Goal: Task Accomplishment & Management: Manage account settings

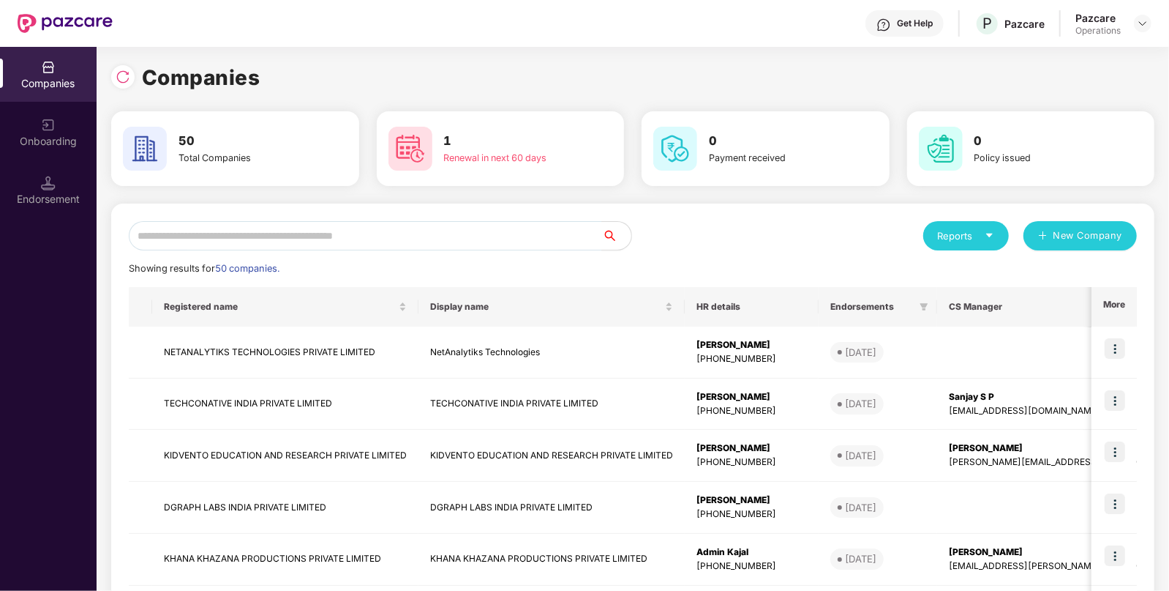
click at [197, 247] on input "text" at bounding box center [366, 235] width 474 height 29
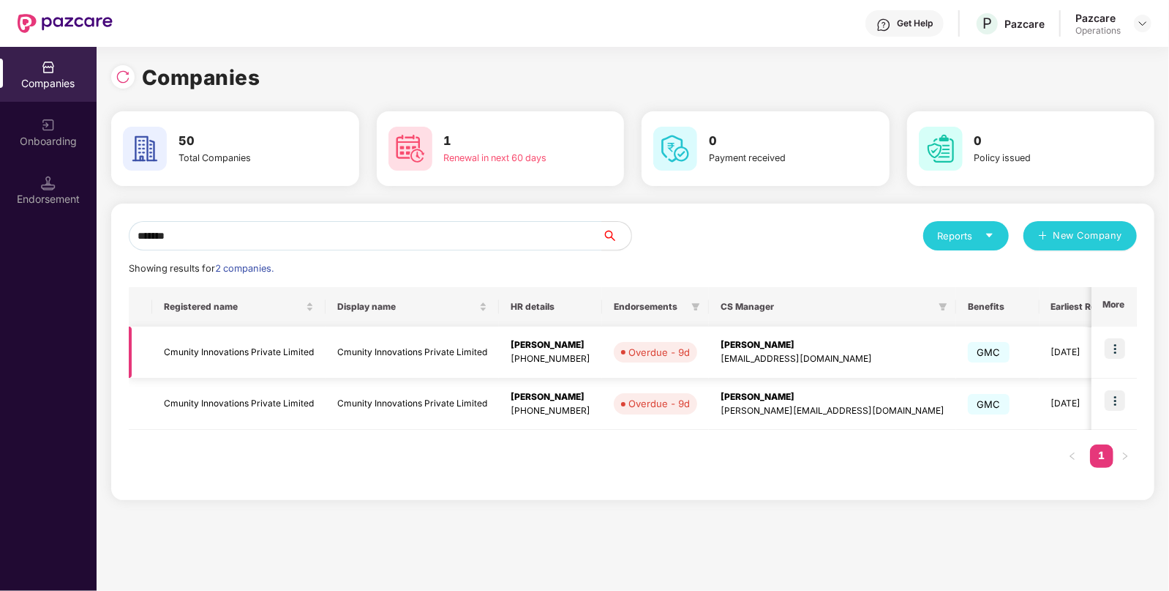
type input "*******"
click at [242, 373] on td "Cmunity Innovations Private Limited" at bounding box center [238, 352] width 173 height 52
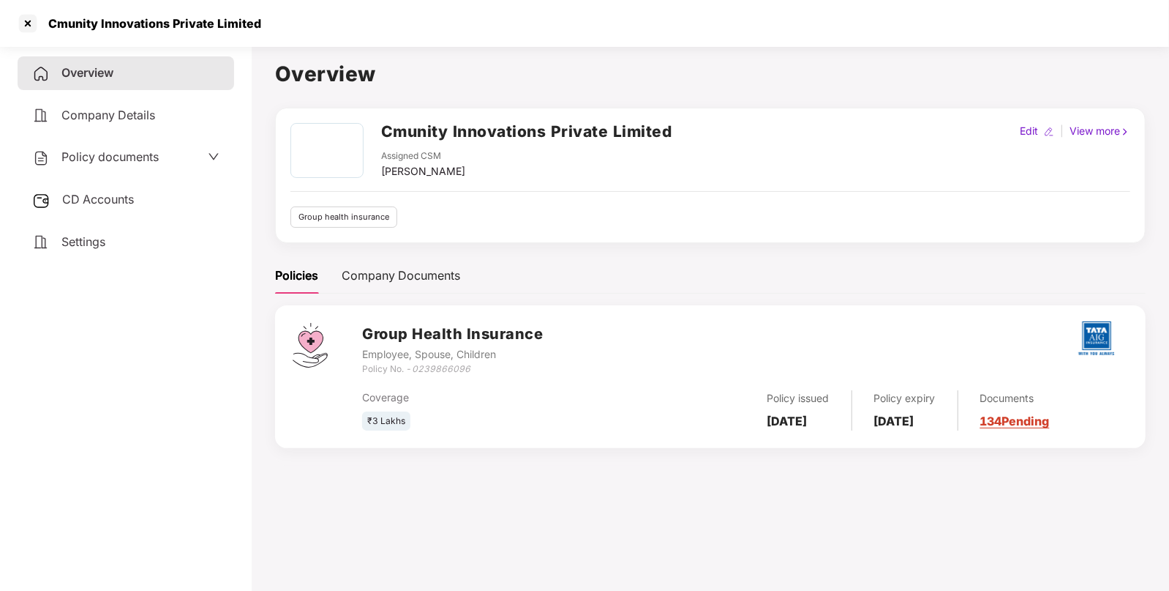
click at [68, 19] on div "Cmunity Innovations Private Limited" at bounding box center [151, 23] width 222 height 15
copy div "Cmunity"
click at [449, 359] on div "Employee, Spouse, Children" at bounding box center [452, 354] width 181 height 16
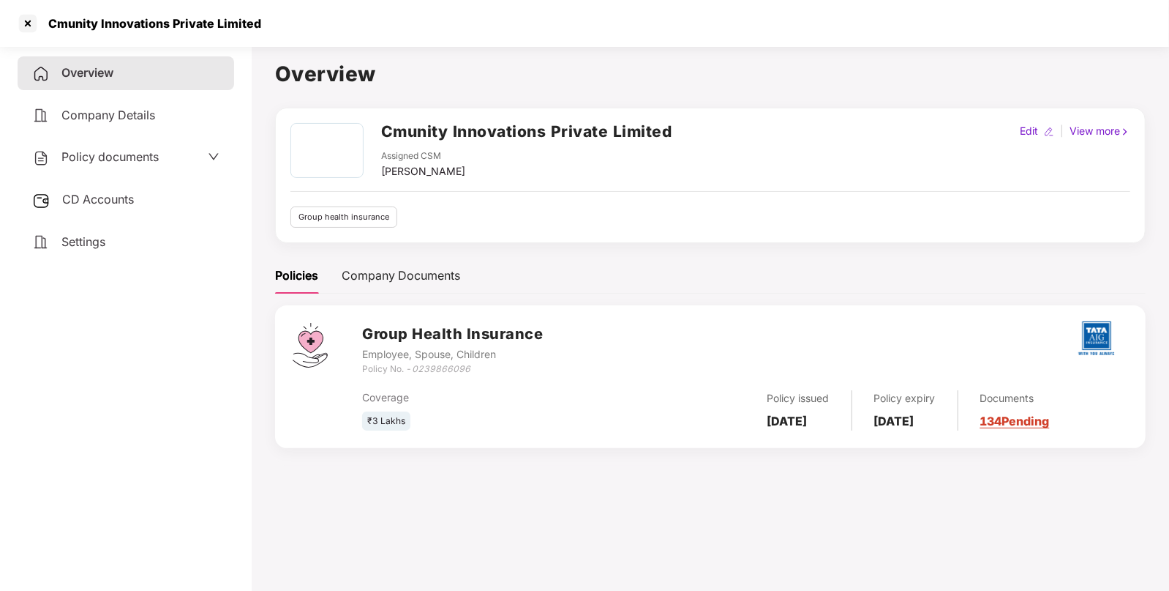
click at [448, 365] on icon "0239866096" at bounding box center [441, 368] width 59 height 11
copy icon "0239866096"
click at [34, 30] on div at bounding box center [27, 23] width 23 height 23
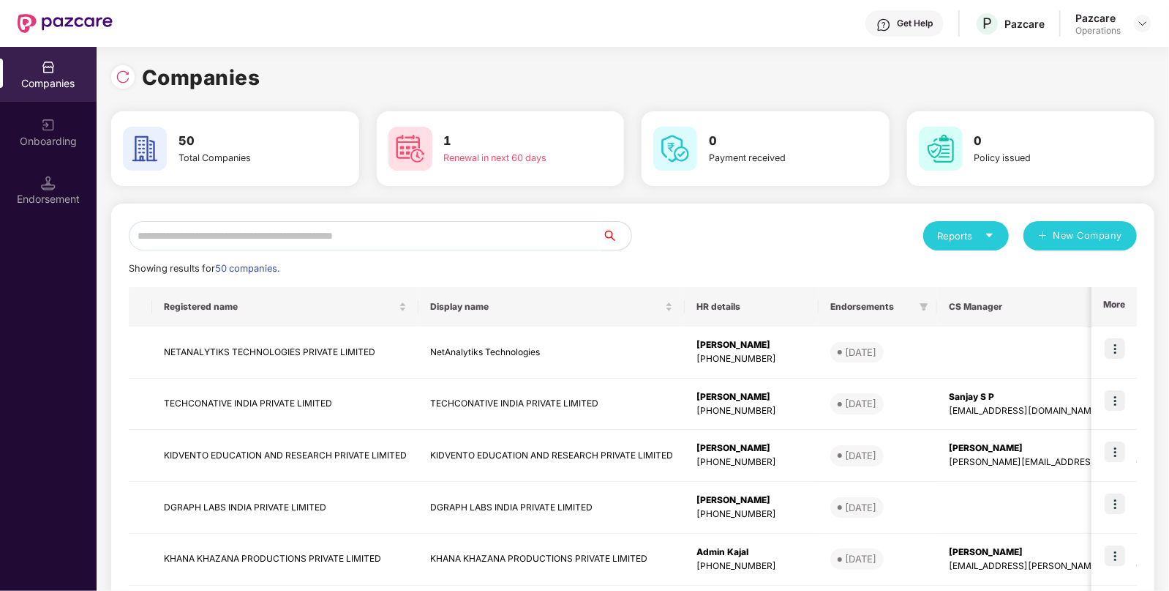
paste input "**********"
click at [322, 242] on input "**********" at bounding box center [366, 235] width 474 height 29
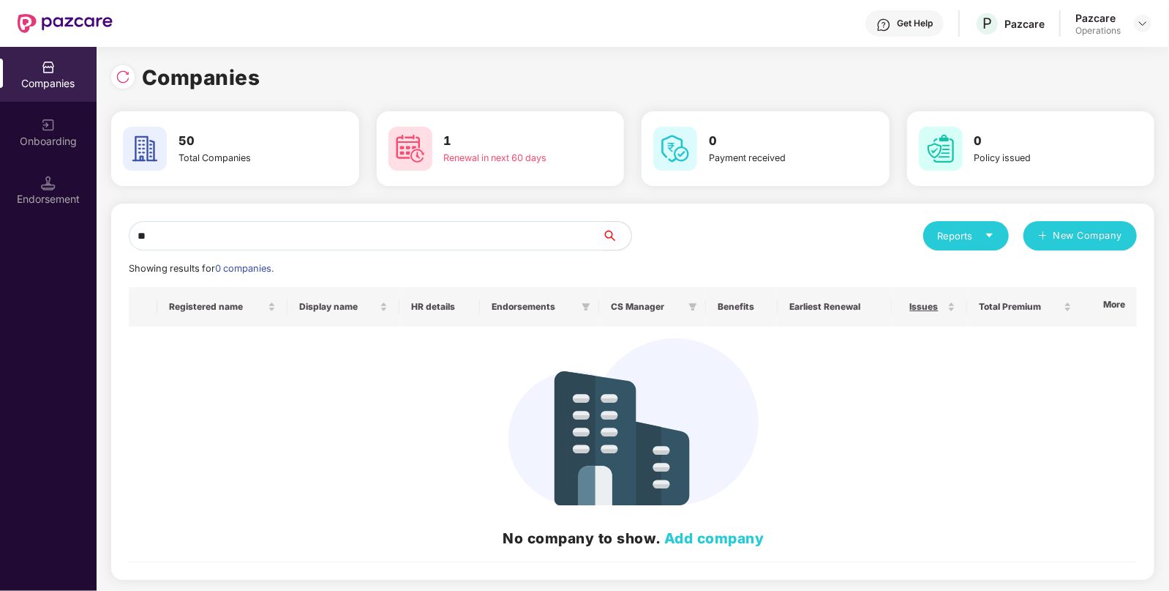
type input "*"
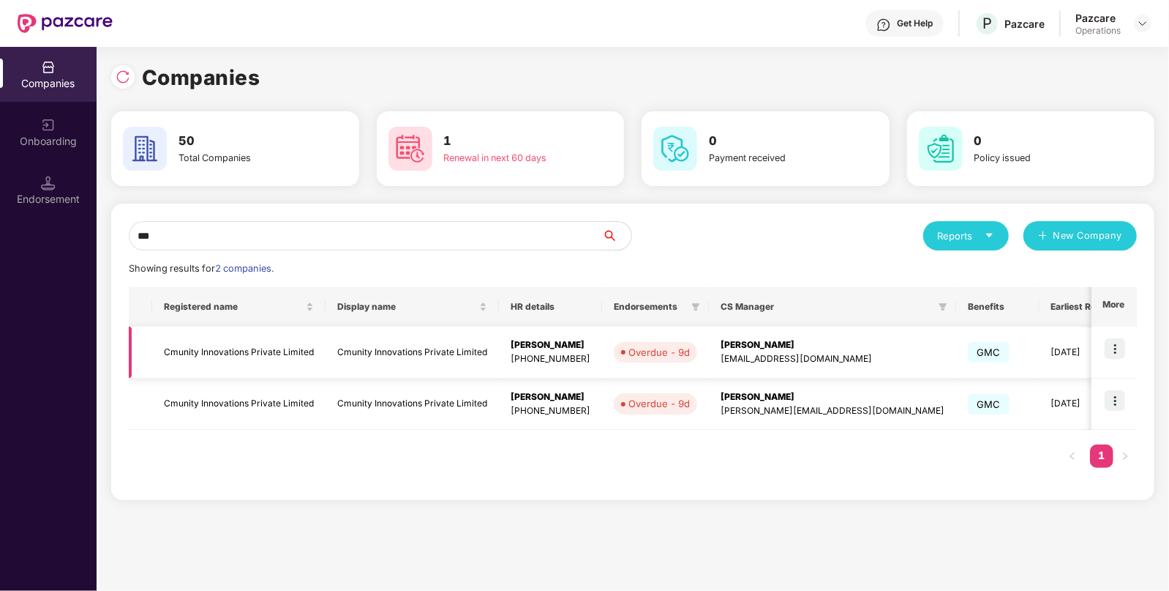
type input "***"
click at [1115, 344] on img at bounding box center [1115, 348] width 20 height 20
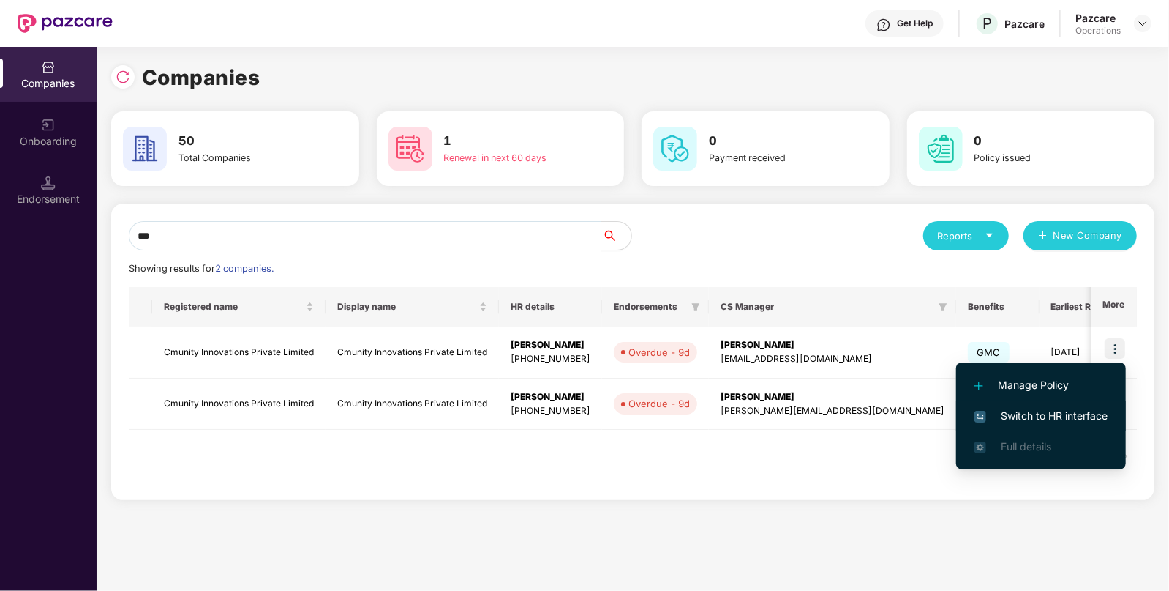
click at [1012, 417] on span "Switch to HR interface" at bounding box center [1041, 416] width 133 height 16
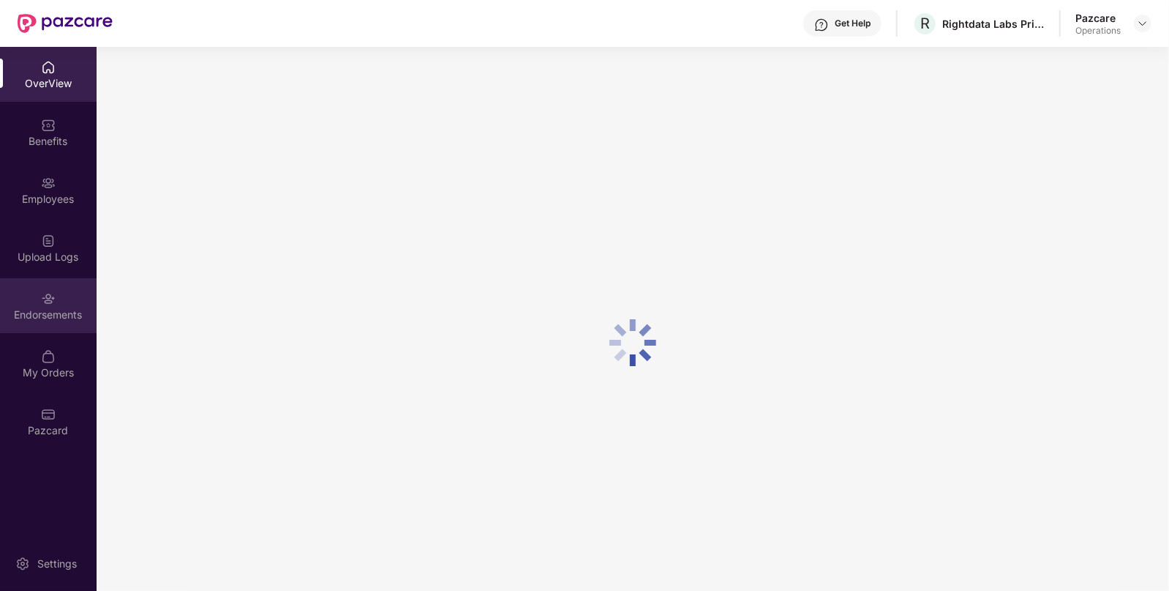
click at [51, 320] on div "Endorsements" at bounding box center [48, 314] width 97 height 15
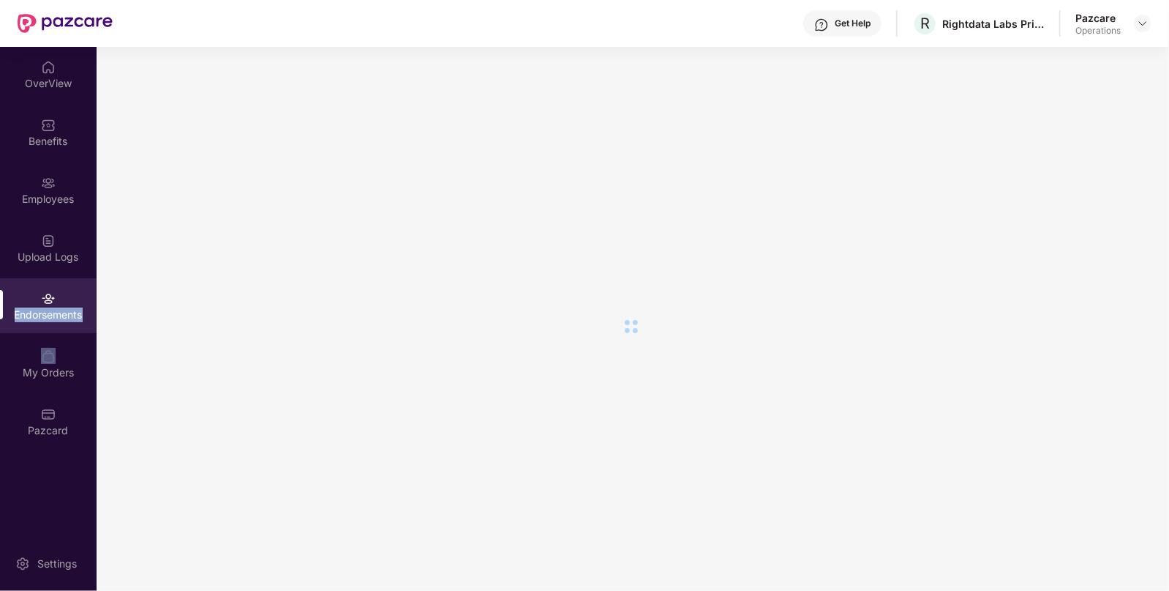
click at [51, 320] on div "Endorsements" at bounding box center [48, 314] width 97 height 15
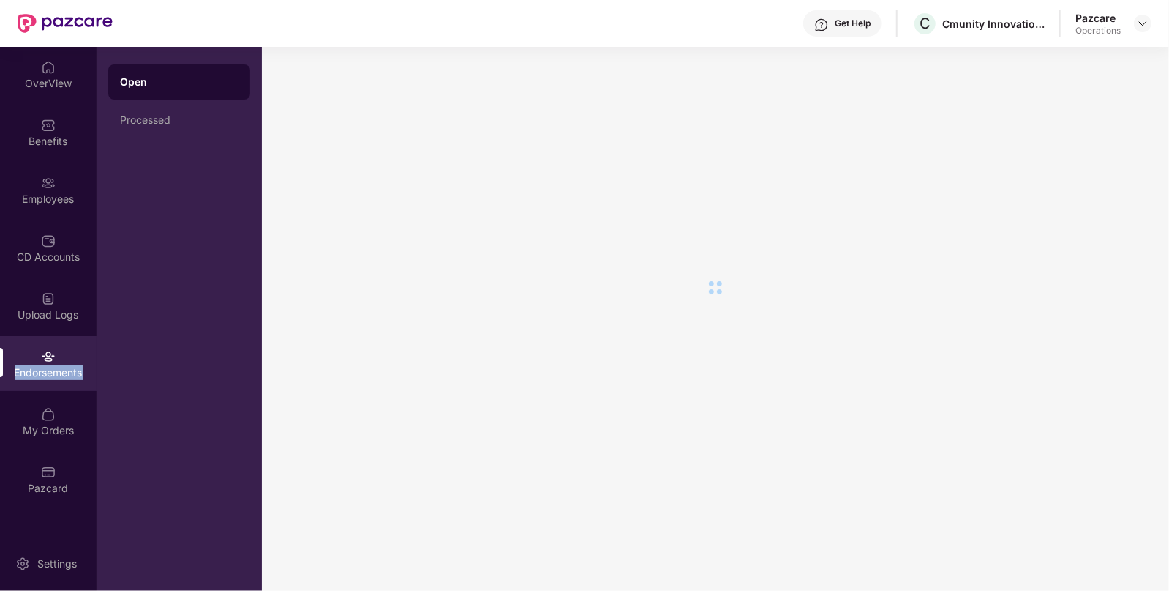
click at [53, 382] on div "Endorsements" at bounding box center [48, 363] width 97 height 55
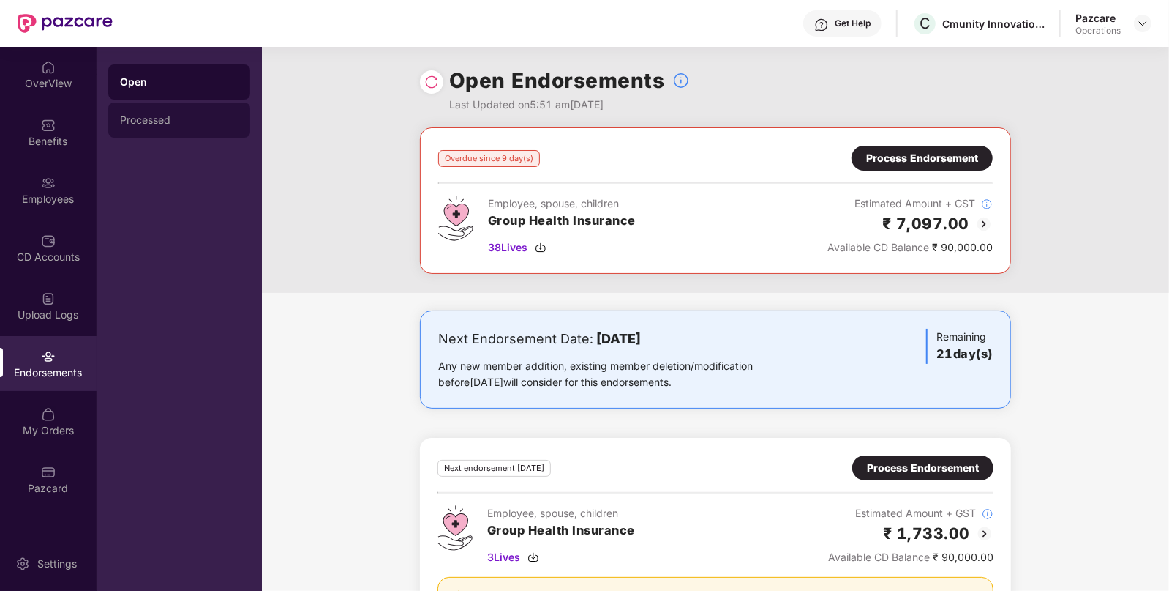
click at [135, 121] on div "Processed" at bounding box center [179, 120] width 119 height 12
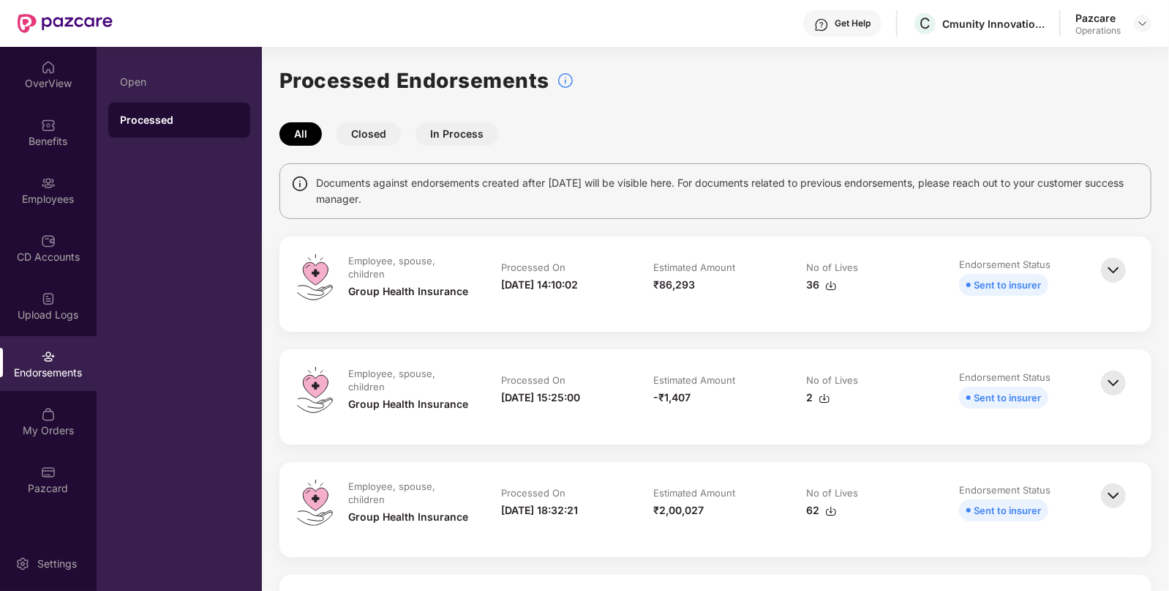
click at [1112, 263] on img at bounding box center [1114, 270] width 32 height 32
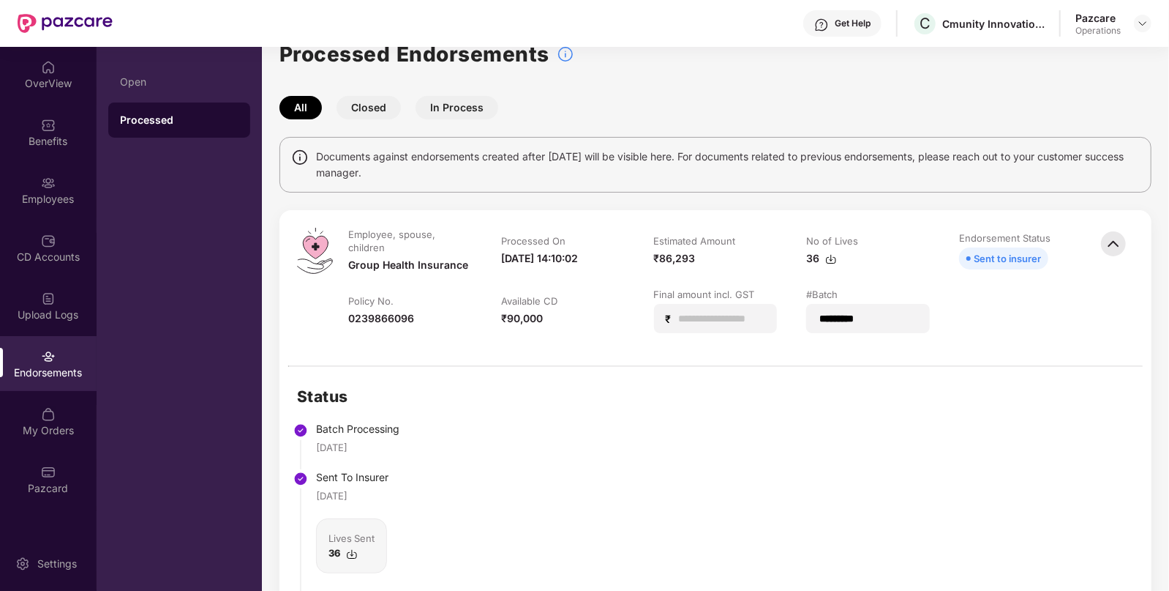
scroll to position [23, 0]
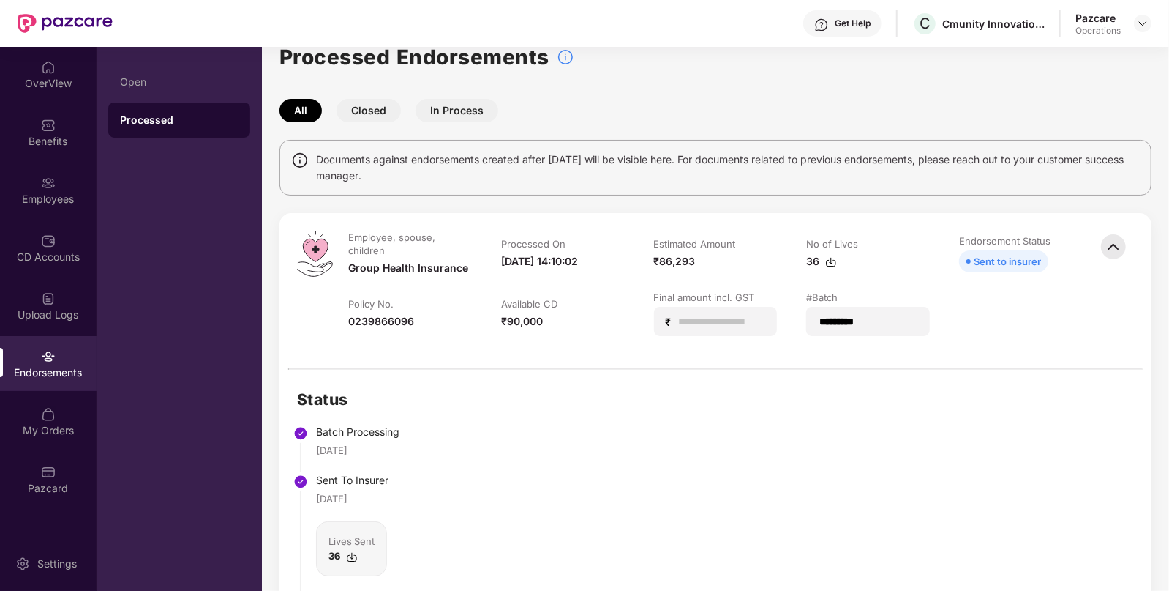
click at [837, 263] on div "36" at bounding box center [868, 261] width 124 height 16
click at [380, 324] on div "0239866096" at bounding box center [381, 321] width 66 height 16
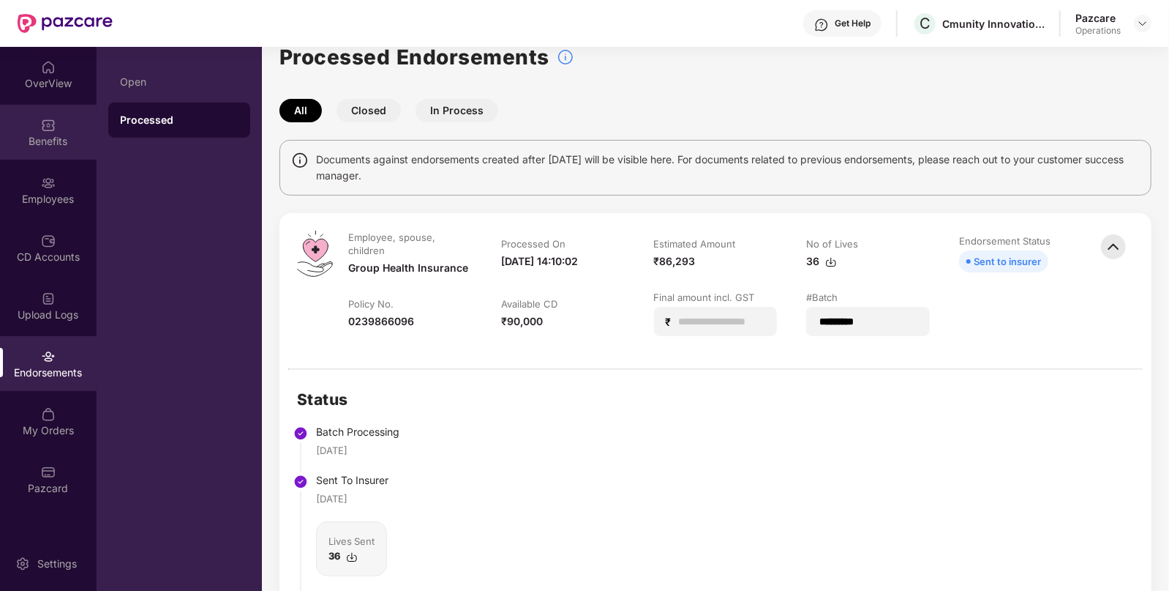
click at [45, 153] on div "Benefits" at bounding box center [48, 132] width 97 height 55
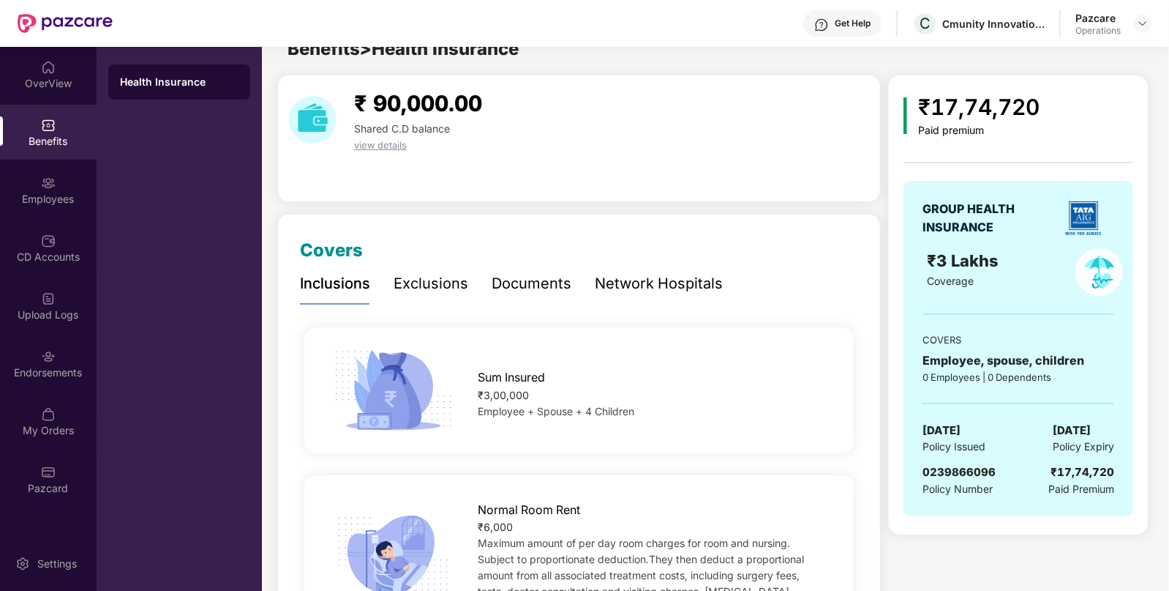
scroll to position [0, 0]
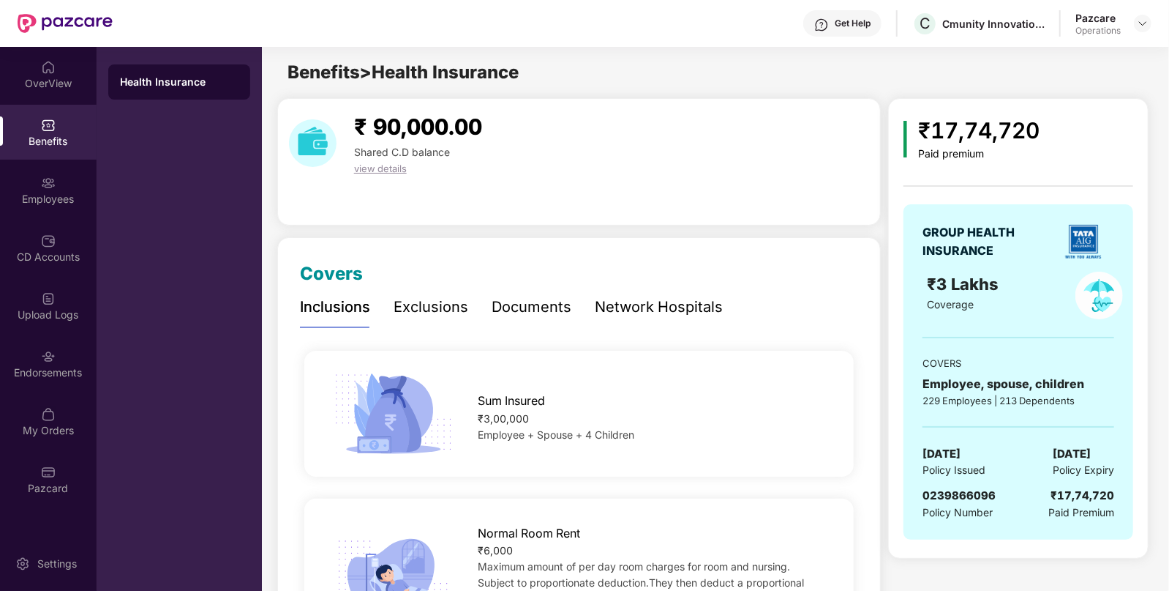
click at [955, 492] on span "0239866096" at bounding box center [959, 495] width 73 height 14
copy span "0239866096"
click at [955, 492] on span "0239866096" at bounding box center [959, 495] width 73 height 14
click at [48, 427] on div "My Orders" at bounding box center [48, 430] width 97 height 15
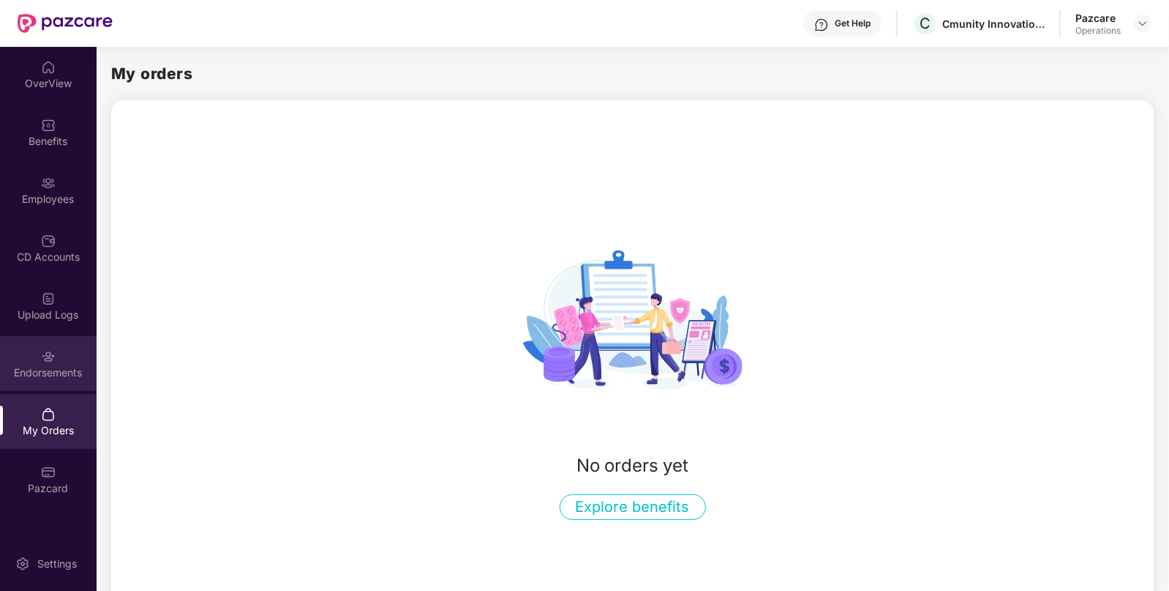
click at [55, 381] on div "Endorsements" at bounding box center [48, 363] width 97 height 55
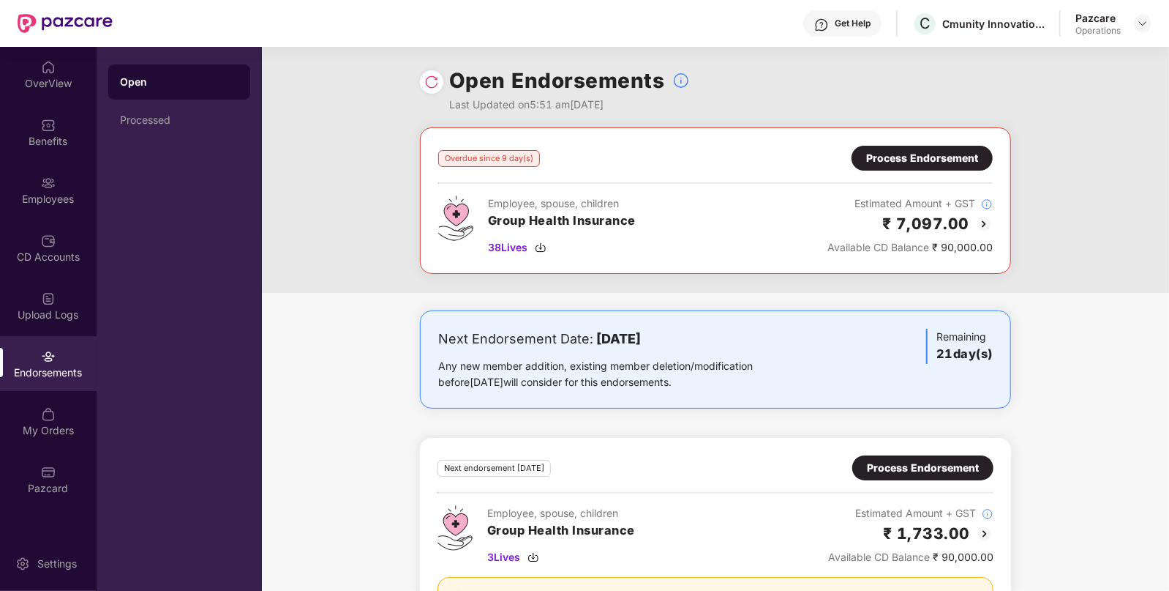
click at [144, 97] on div "Open" at bounding box center [179, 81] width 142 height 35
click at [136, 123] on div "Processed" at bounding box center [179, 120] width 119 height 12
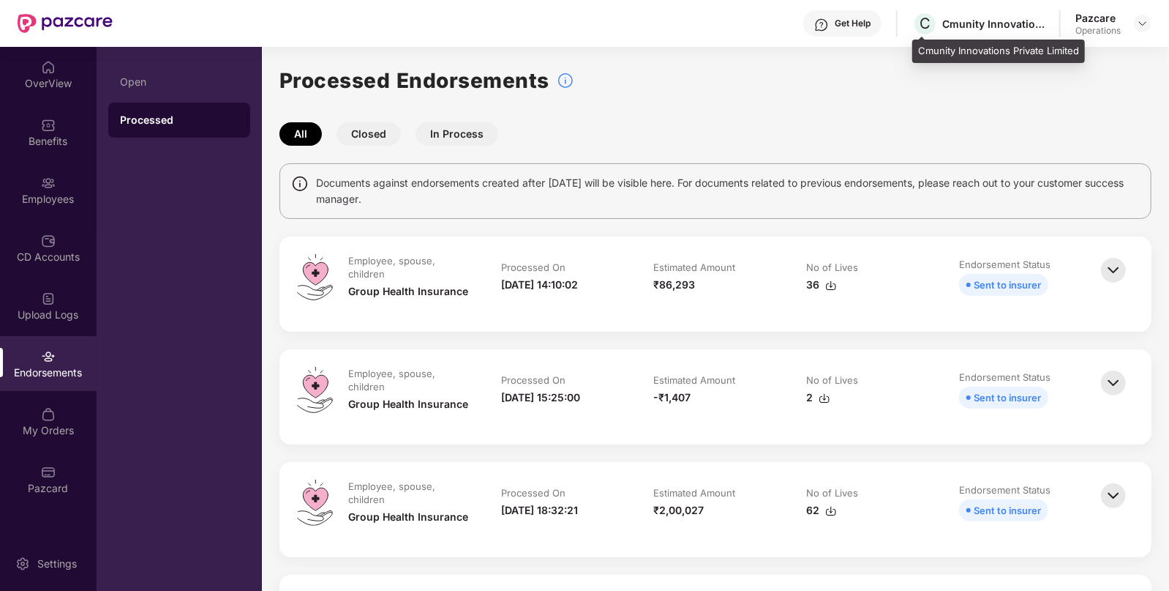
click at [962, 22] on div "Cmunity Innovations Private Limited" at bounding box center [994, 24] width 102 height 14
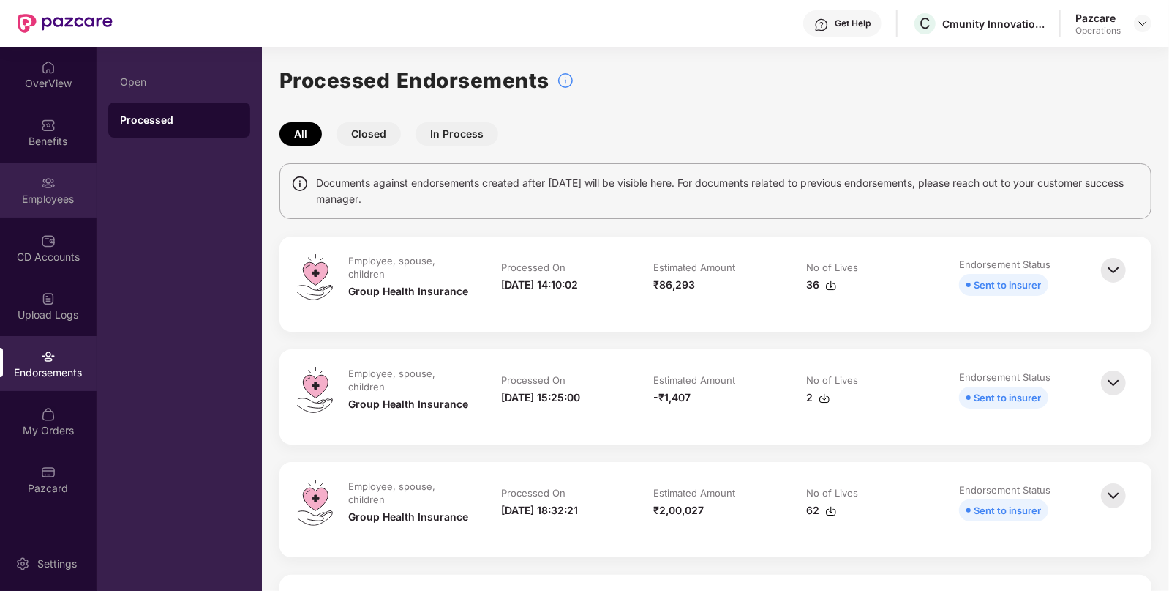
click at [37, 192] on div "Employees" at bounding box center [48, 199] width 97 height 15
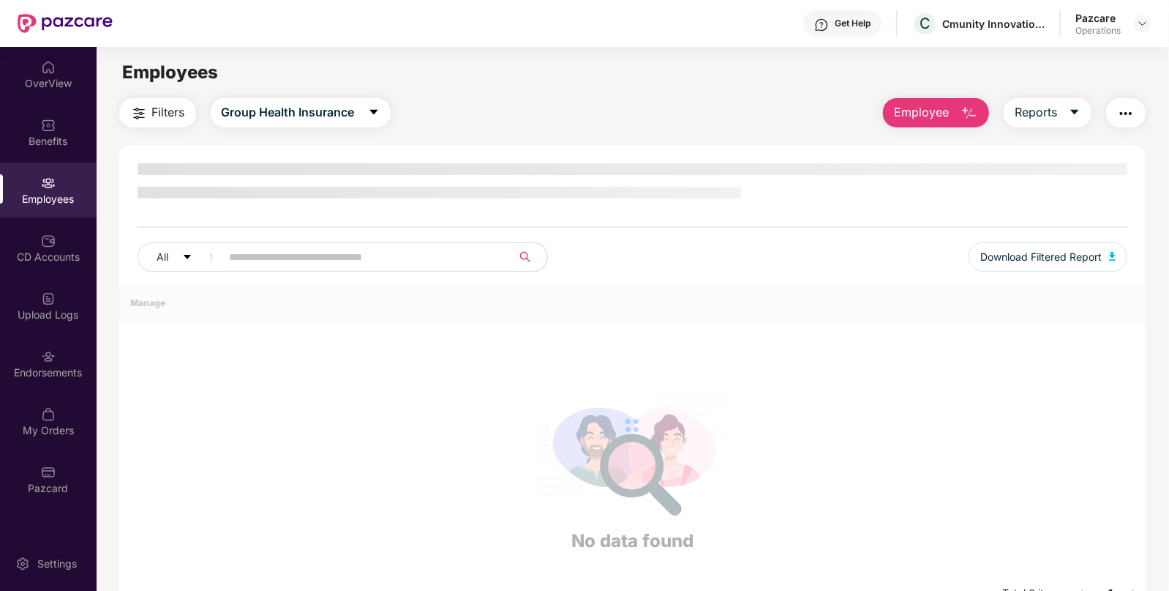
click at [162, 100] on button "Filters" at bounding box center [157, 112] width 77 height 29
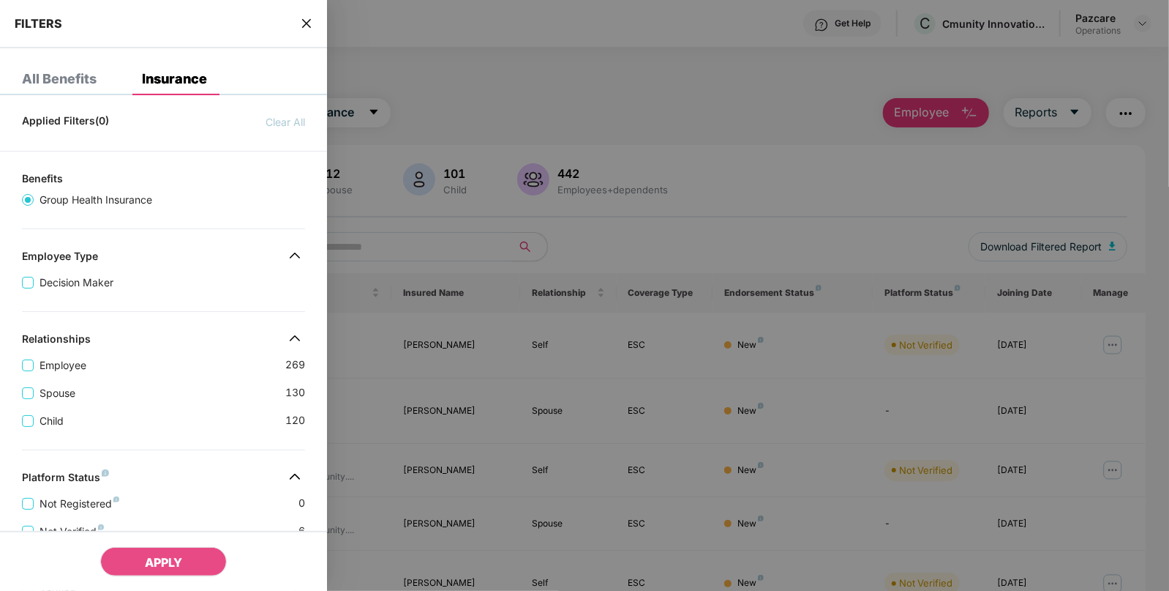
scroll to position [336, 0]
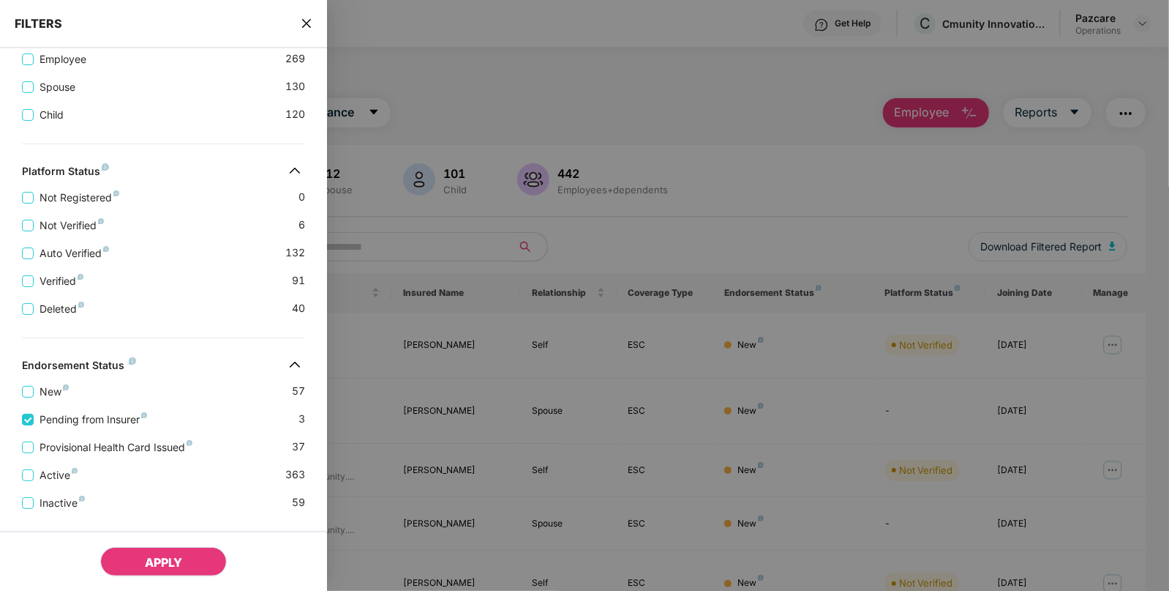
click at [128, 556] on button "APPLY" at bounding box center [163, 561] width 127 height 29
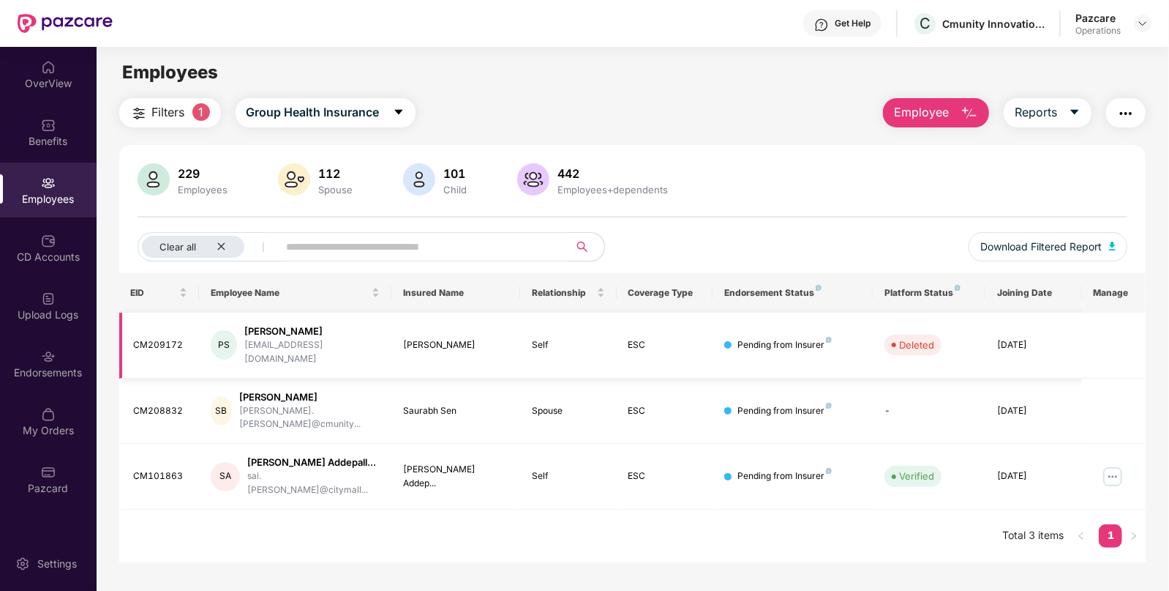
click at [161, 347] on td "CM209172" at bounding box center [159, 345] width 81 height 66
copy div "CM209172"
click at [168, 399] on td "CM208832" at bounding box center [159, 411] width 81 height 66
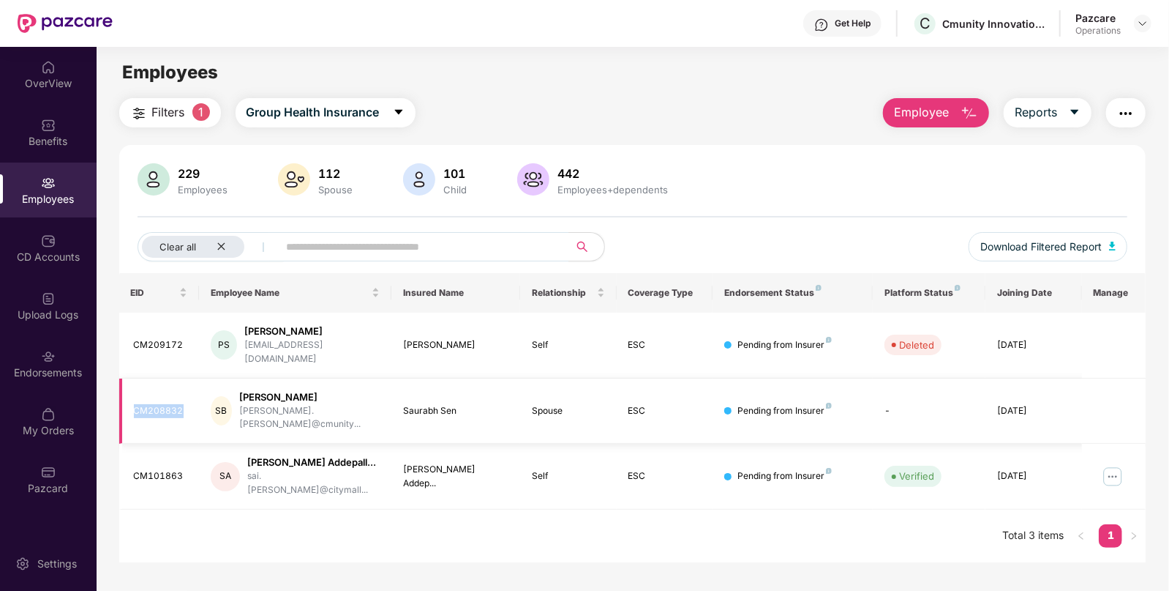
copy div "CM208832"
click at [171, 469] on div "CM101863" at bounding box center [161, 476] width 54 height 14
copy div "CM101863"
click at [223, 249] on icon "close" at bounding box center [221, 246] width 7 height 7
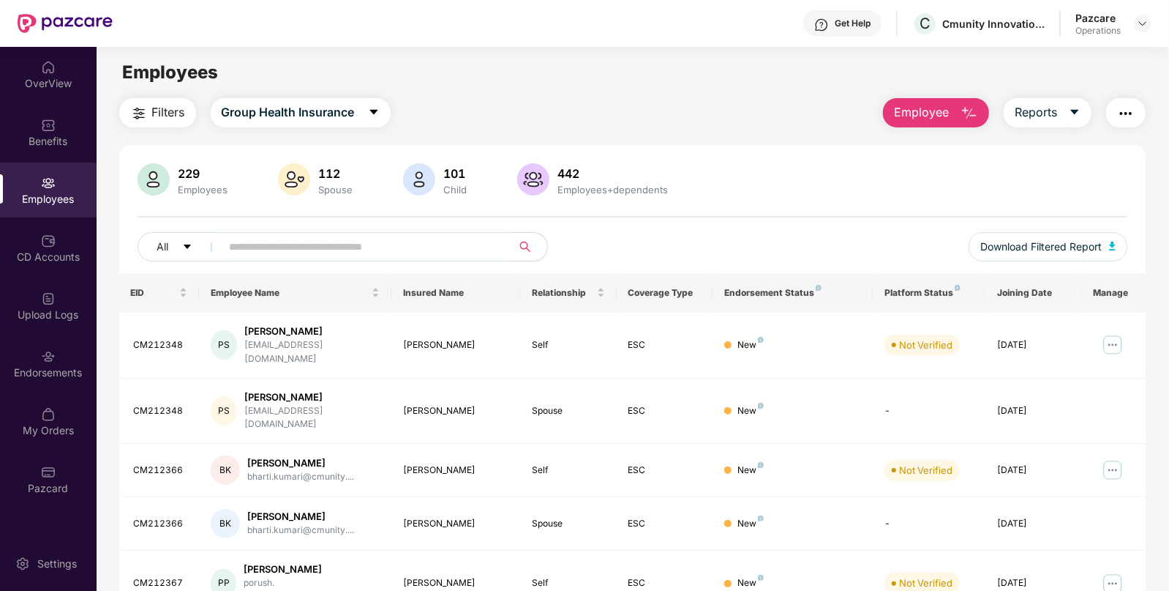
click at [157, 115] on span "Filters" at bounding box center [168, 112] width 33 height 18
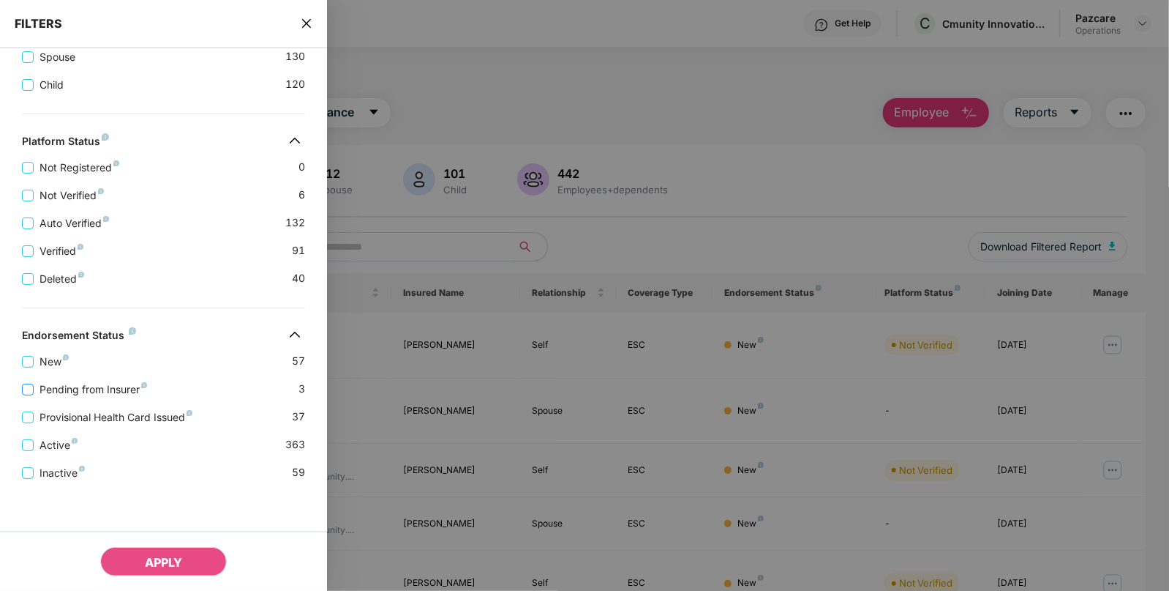
click at [34, 394] on span "Pending from Insurer" at bounding box center [93, 389] width 119 height 16
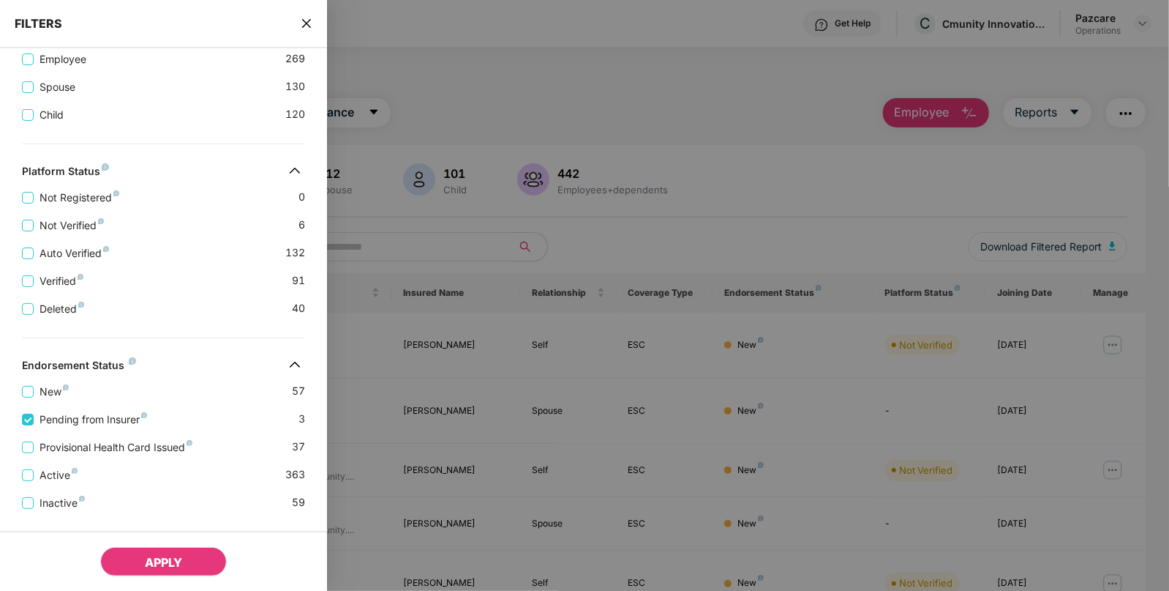
click at [154, 574] on button "APPLY" at bounding box center [163, 561] width 127 height 29
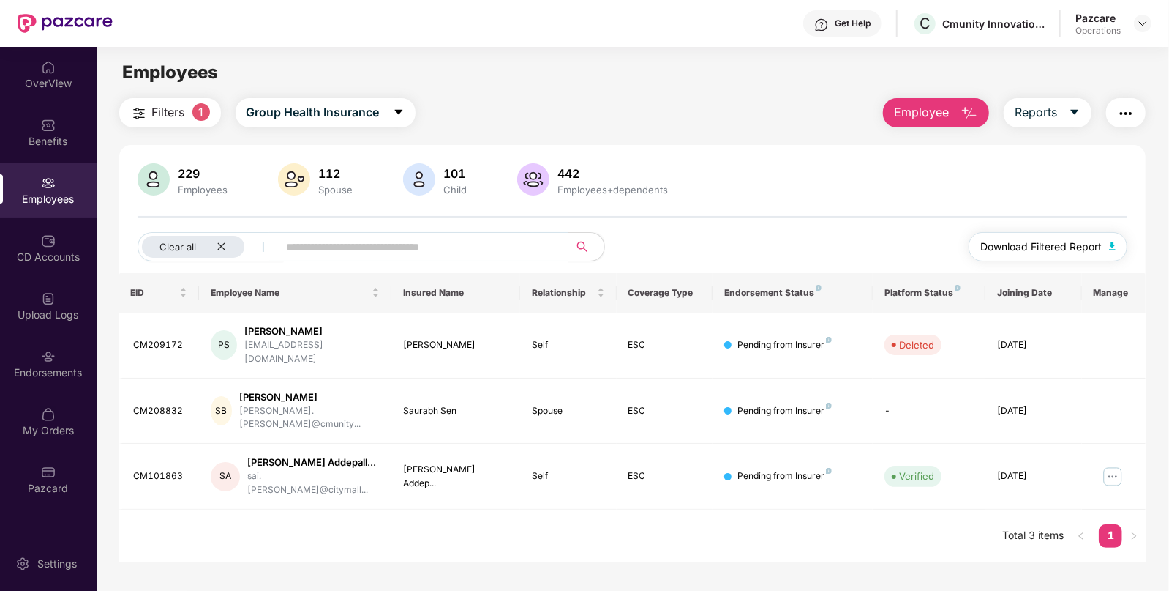
click at [1109, 246] on img "button" at bounding box center [1112, 246] width 7 height 9
click at [212, 247] on div "Clear all" at bounding box center [193, 247] width 102 height 22
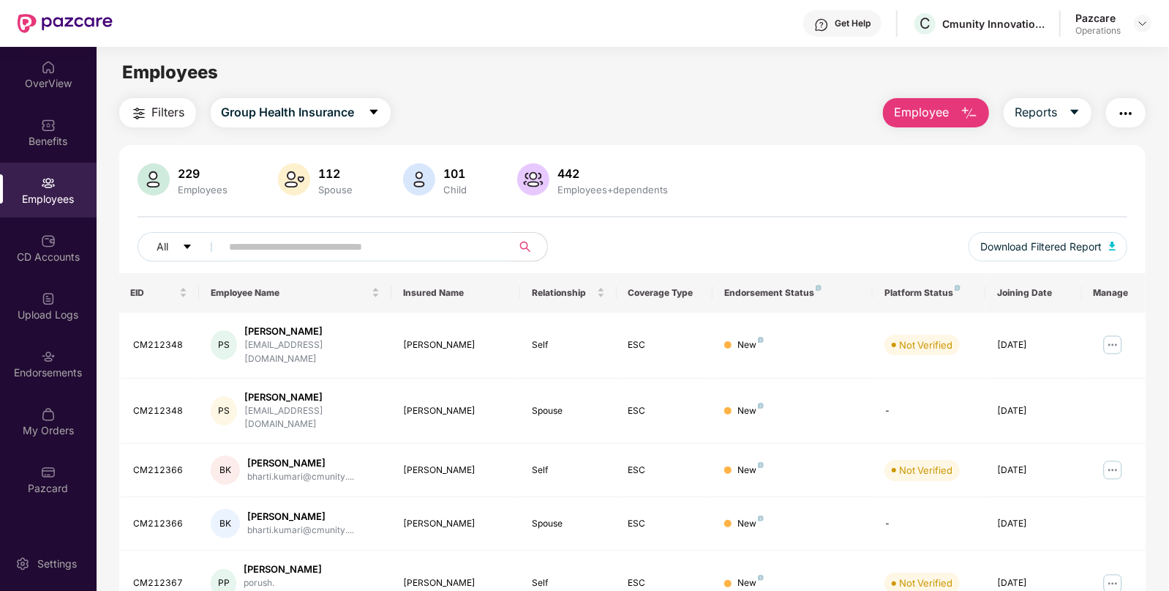
click at [167, 118] on span "Filters" at bounding box center [168, 112] width 33 height 18
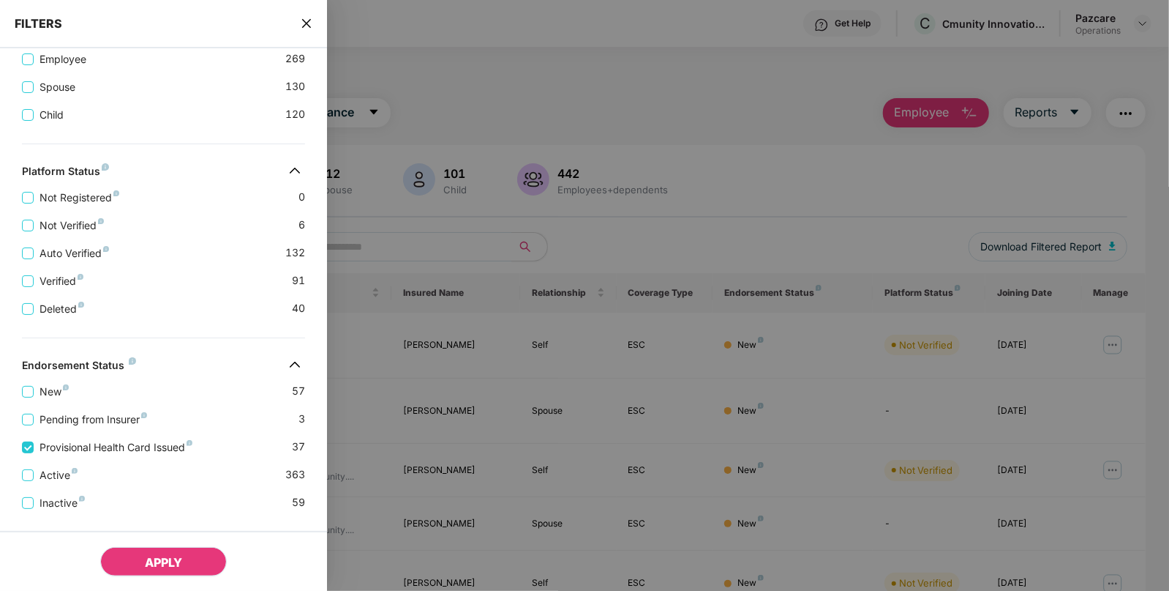
click at [198, 560] on button "APPLY" at bounding box center [163, 561] width 127 height 29
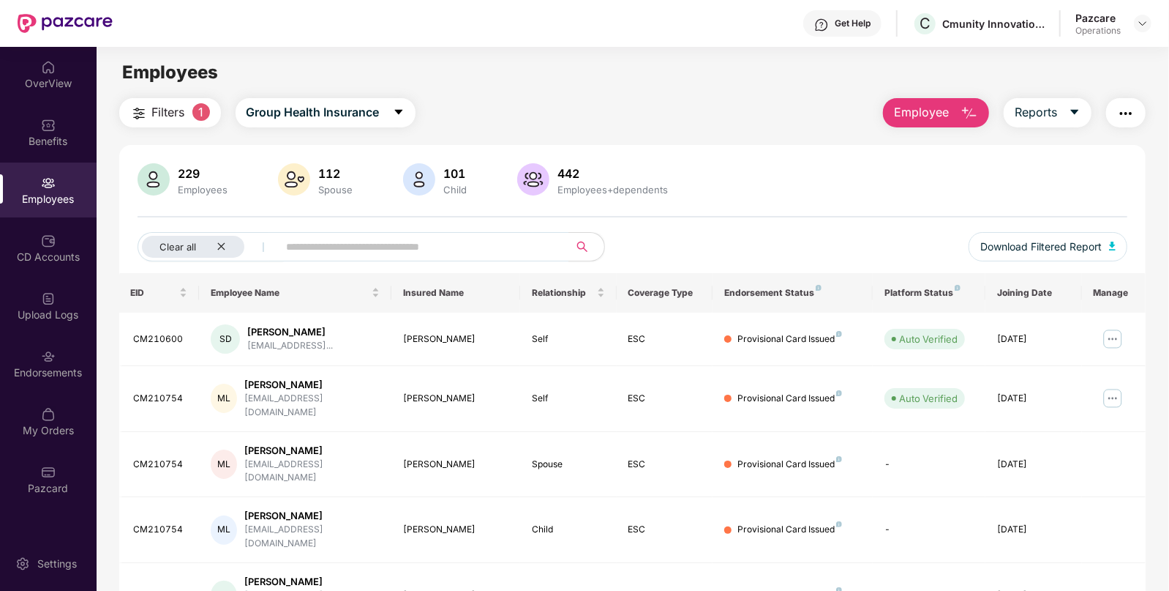
scroll to position [307, 0]
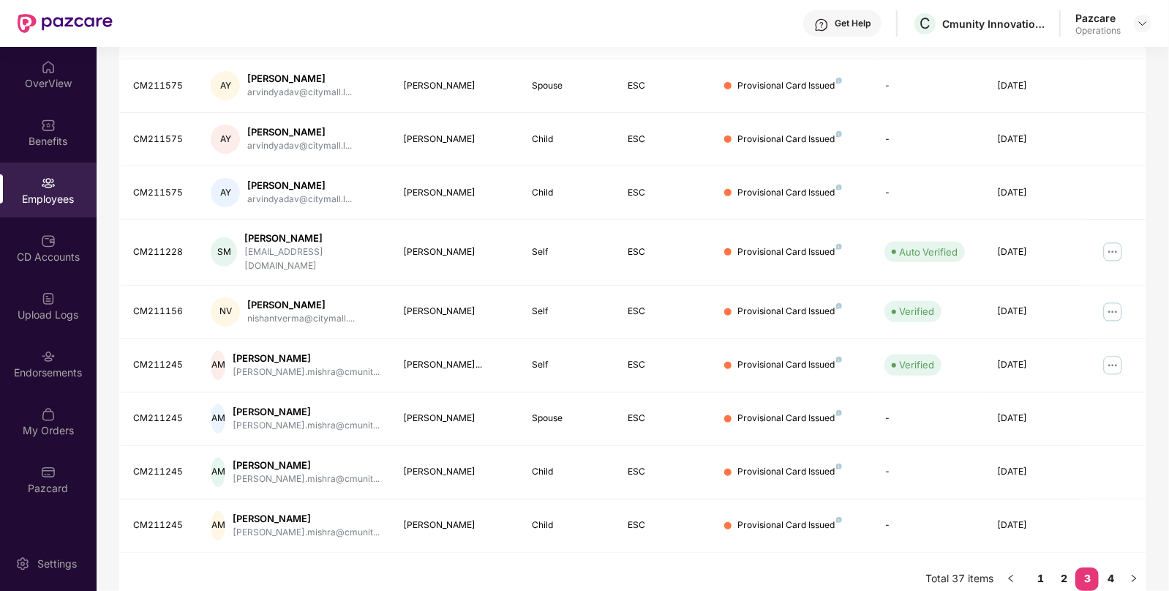
scroll to position [0, 0]
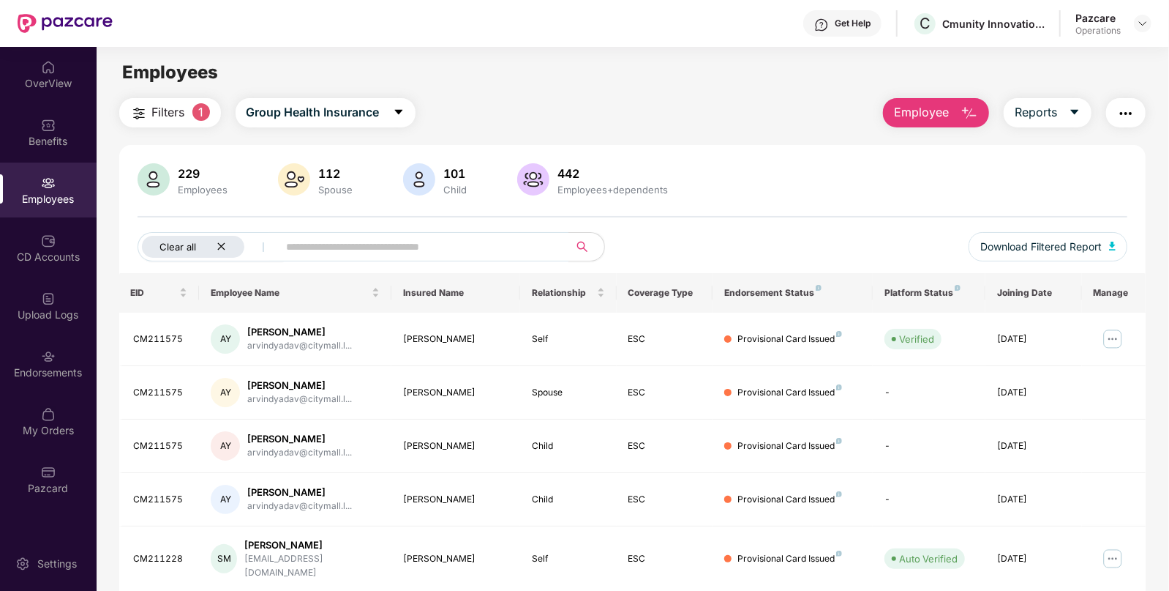
click at [225, 242] on icon "close" at bounding box center [222, 247] width 10 height 10
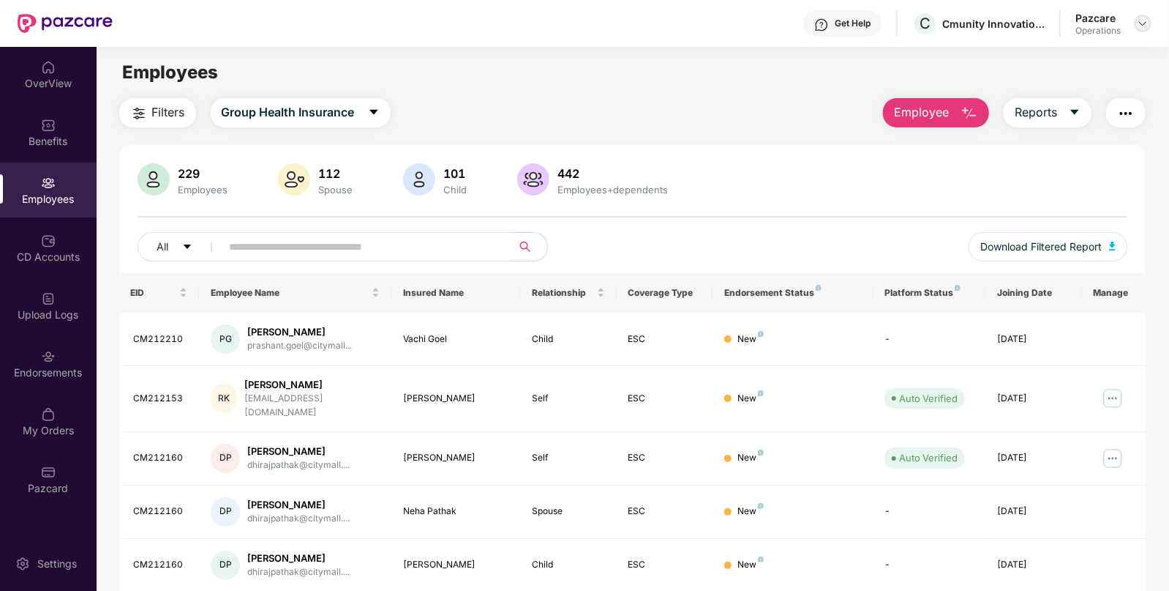
click at [1136, 22] on div at bounding box center [1143, 24] width 18 height 18
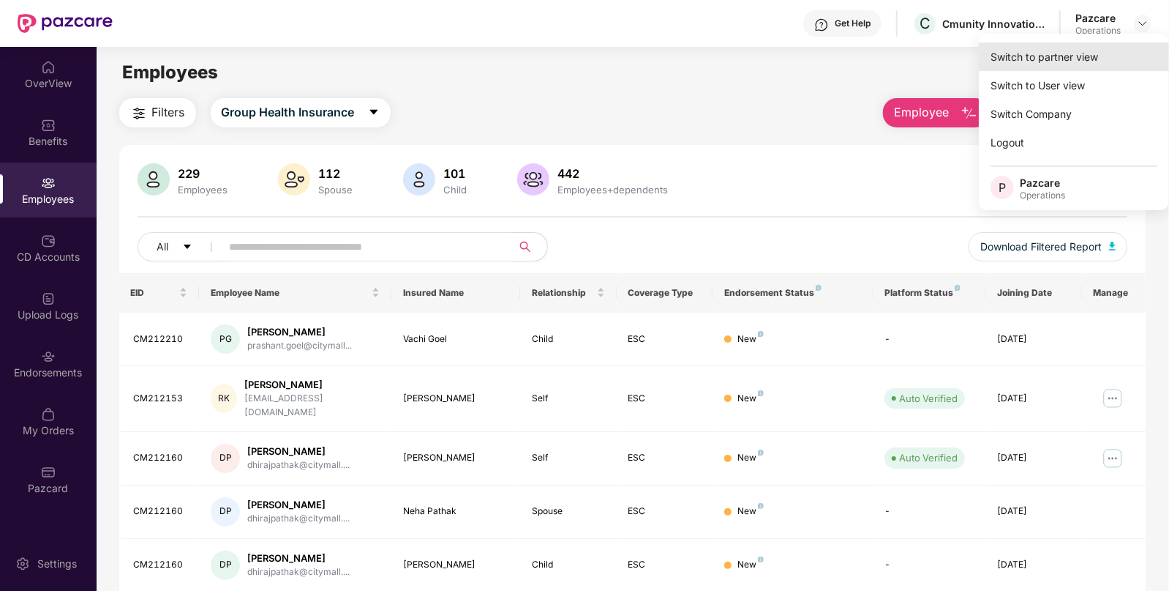
click at [1053, 43] on div "Switch to partner view" at bounding box center [1074, 56] width 190 height 29
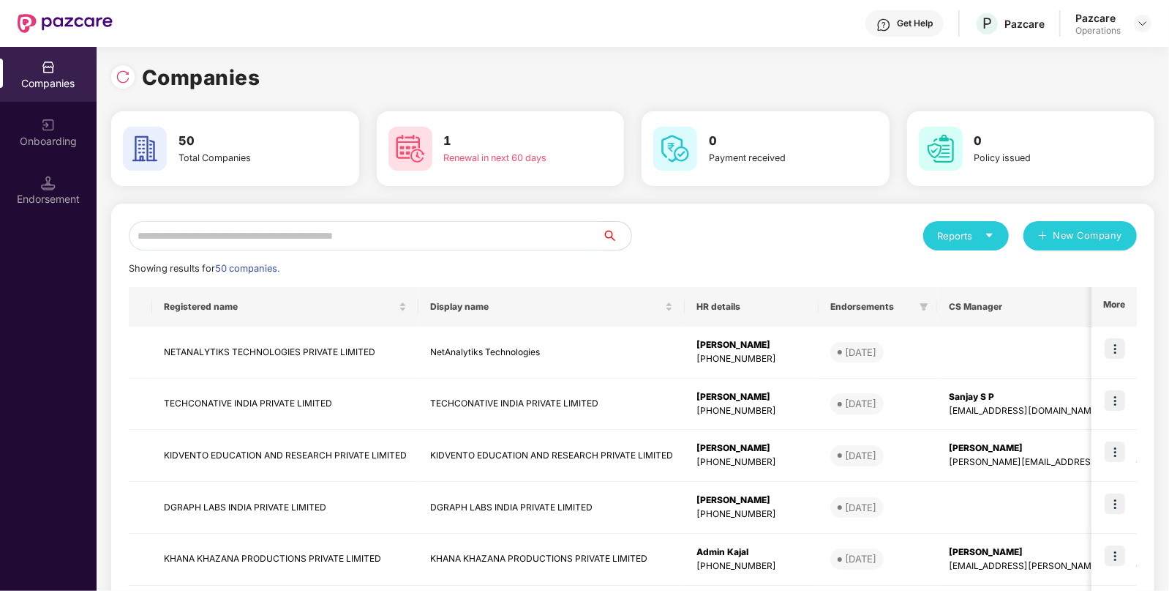
click at [285, 230] on input "text" at bounding box center [366, 235] width 474 height 29
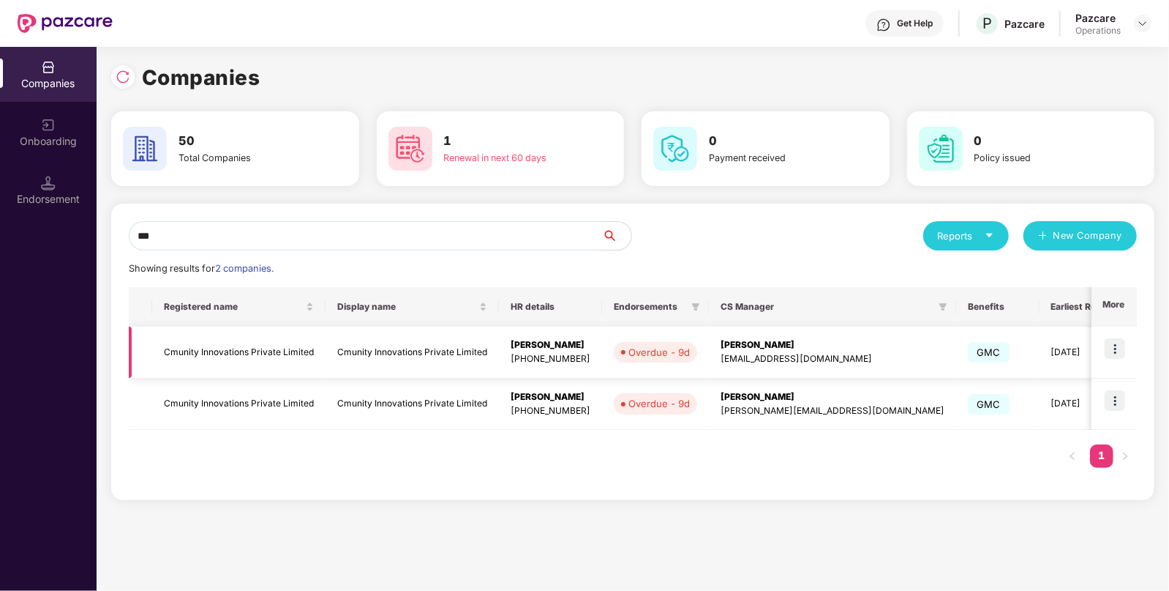
type input "***"
click at [377, 370] on td "Cmunity Innovations Private Limited" at bounding box center [412, 352] width 173 height 52
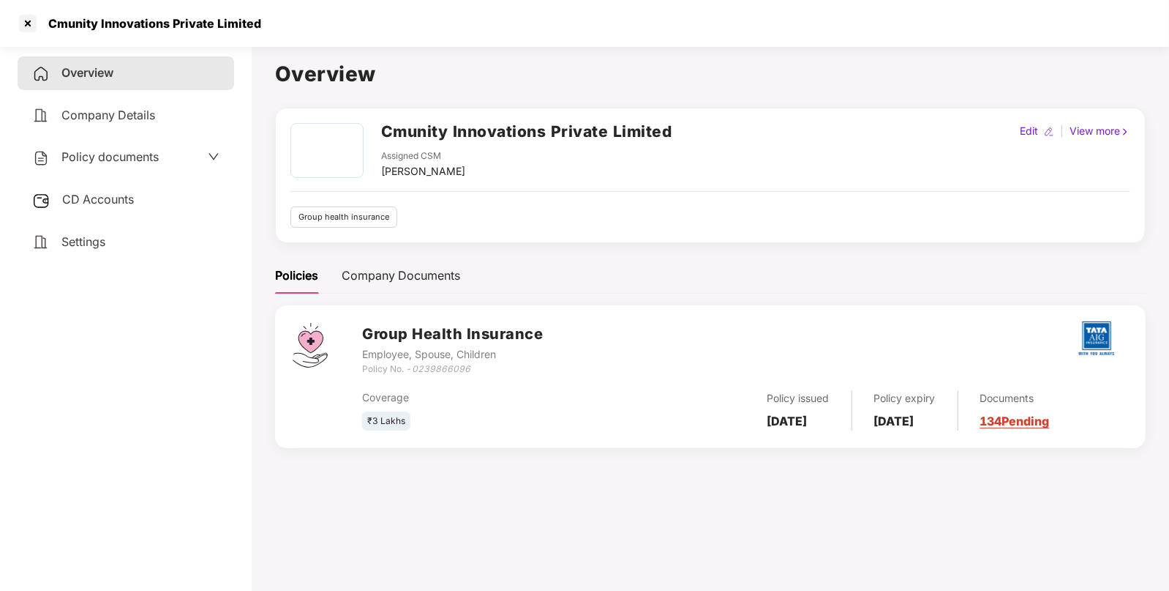
click at [92, 163] on span "Policy documents" at bounding box center [109, 156] width 97 height 15
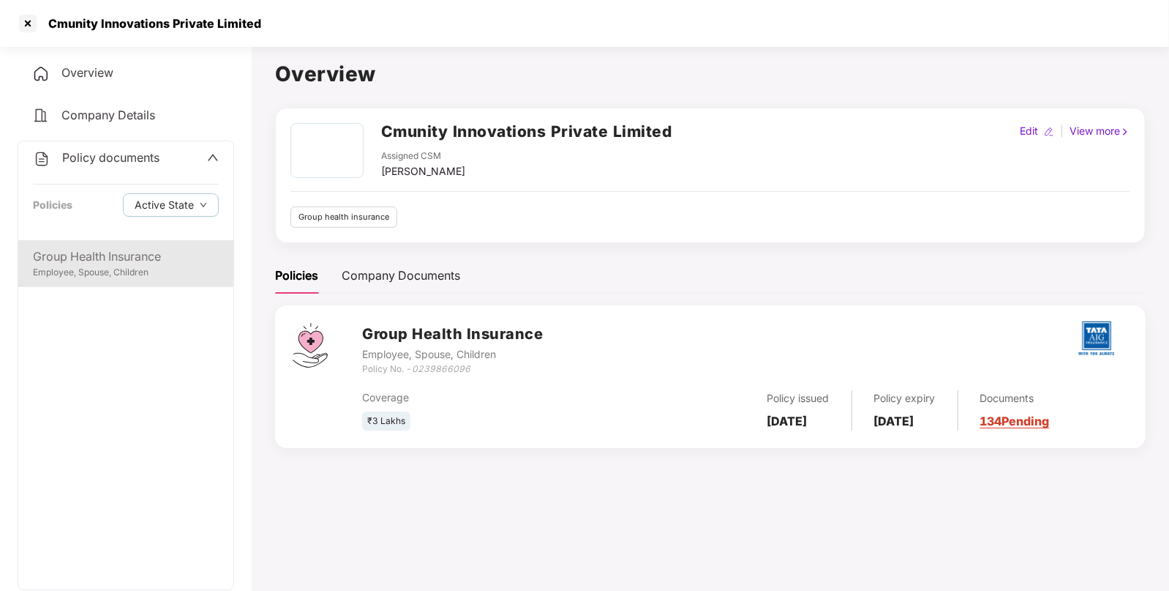
click at [106, 245] on div "Group Health Insurance Employee, Spouse, Children" at bounding box center [125, 263] width 215 height 47
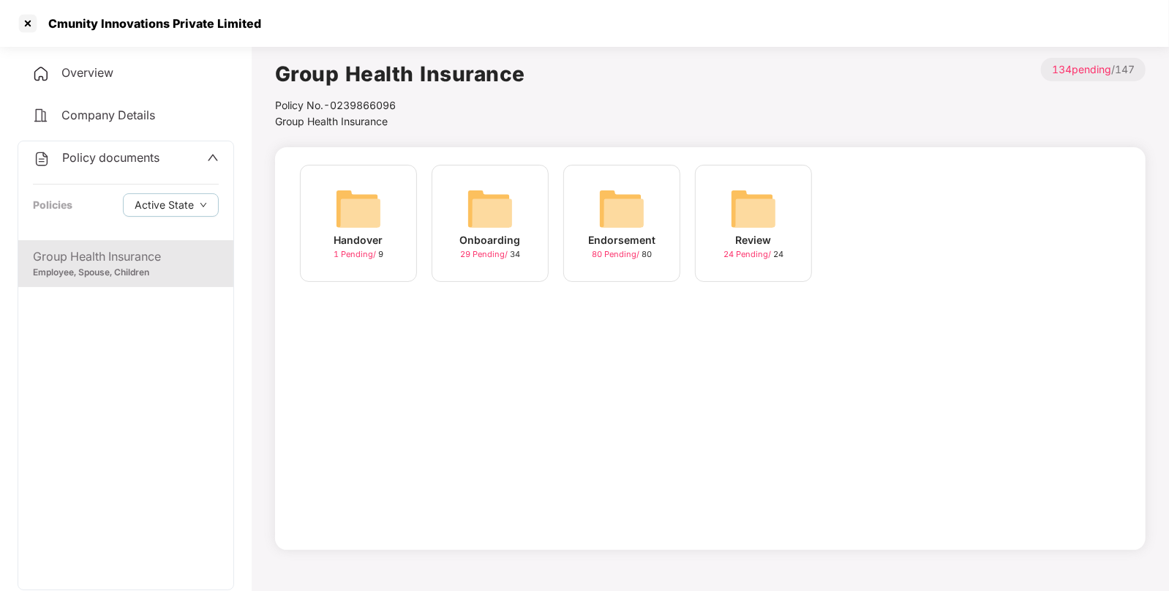
click at [616, 209] on img at bounding box center [622, 208] width 47 height 47
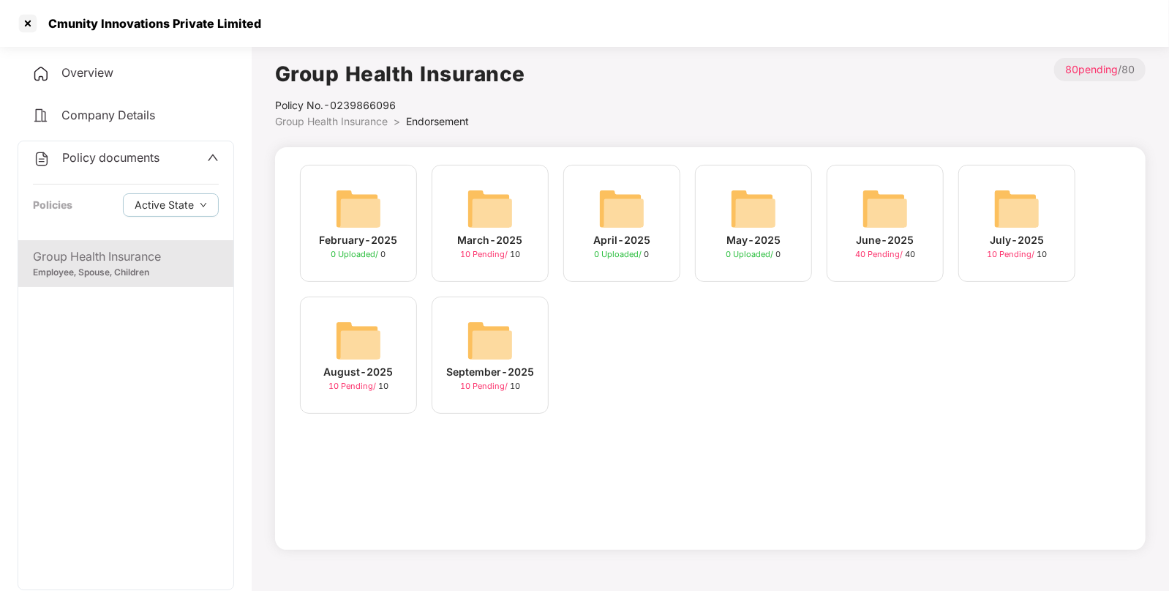
click at [378, 347] on img at bounding box center [358, 340] width 47 height 47
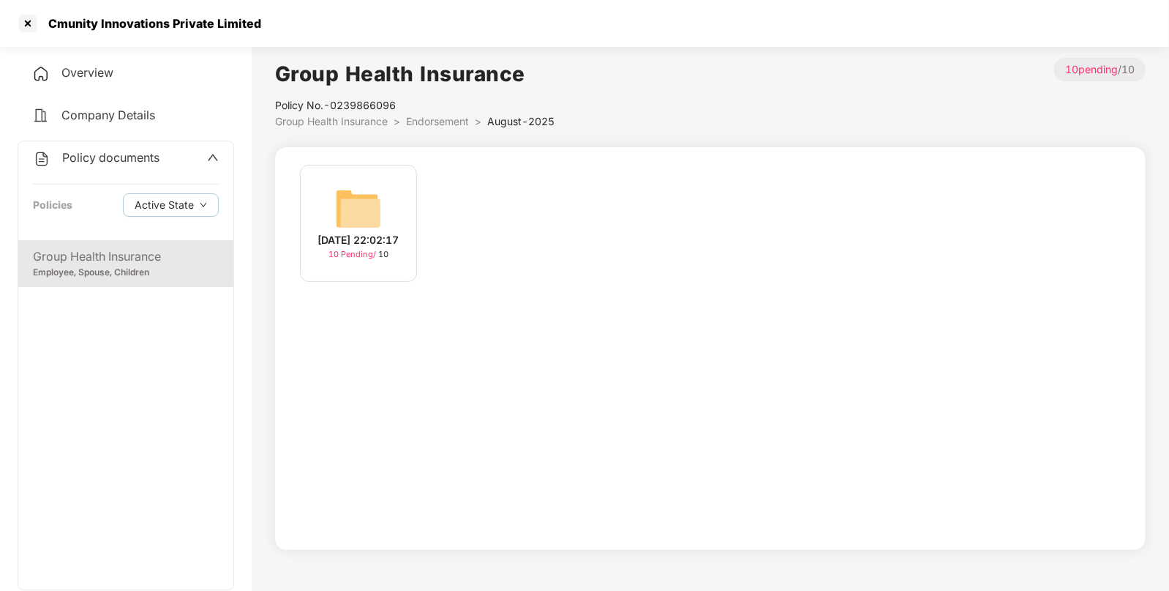
click at [351, 232] on div "[DATE] 22:02:17" at bounding box center [358, 240] width 81 height 16
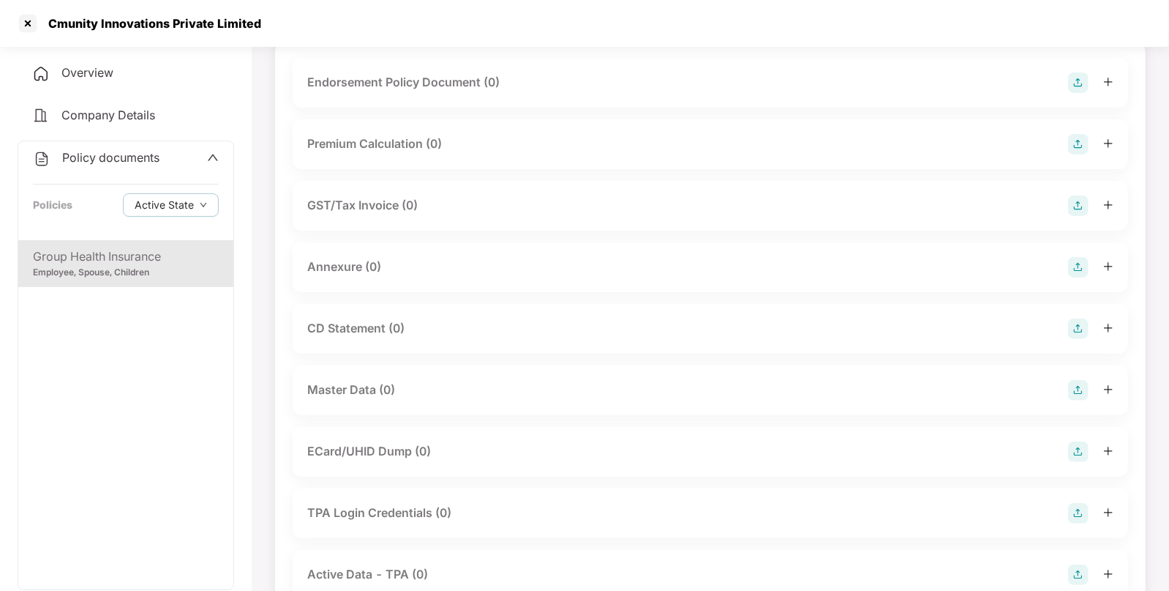
scroll to position [223, 0]
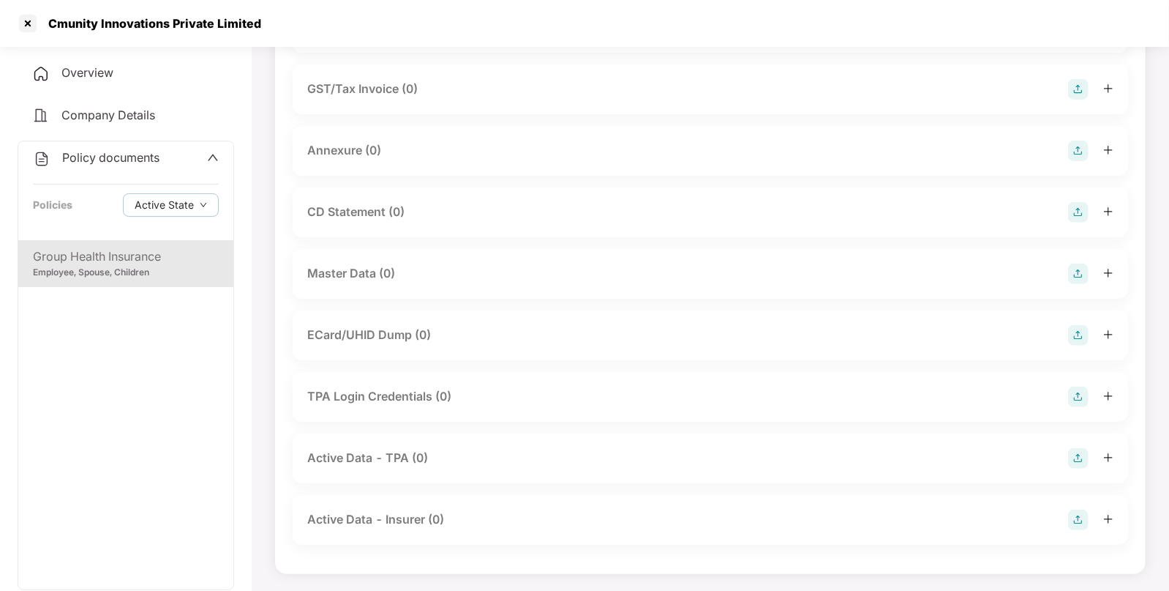
click at [1085, 267] on img at bounding box center [1078, 273] width 20 height 20
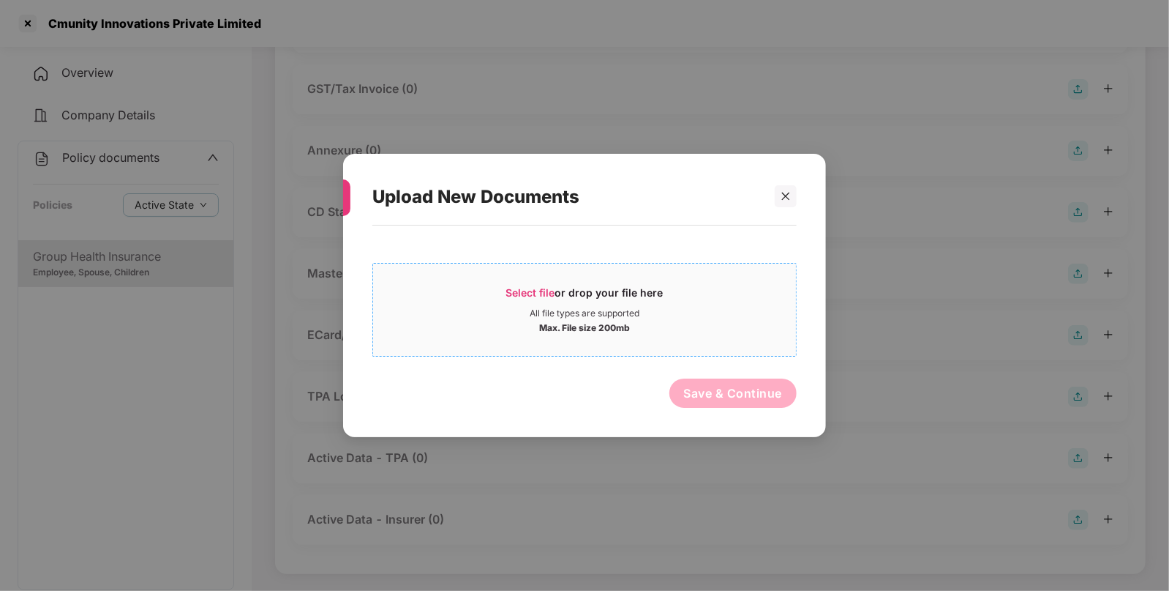
click at [552, 293] on span "Select file" at bounding box center [530, 292] width 49 height 12
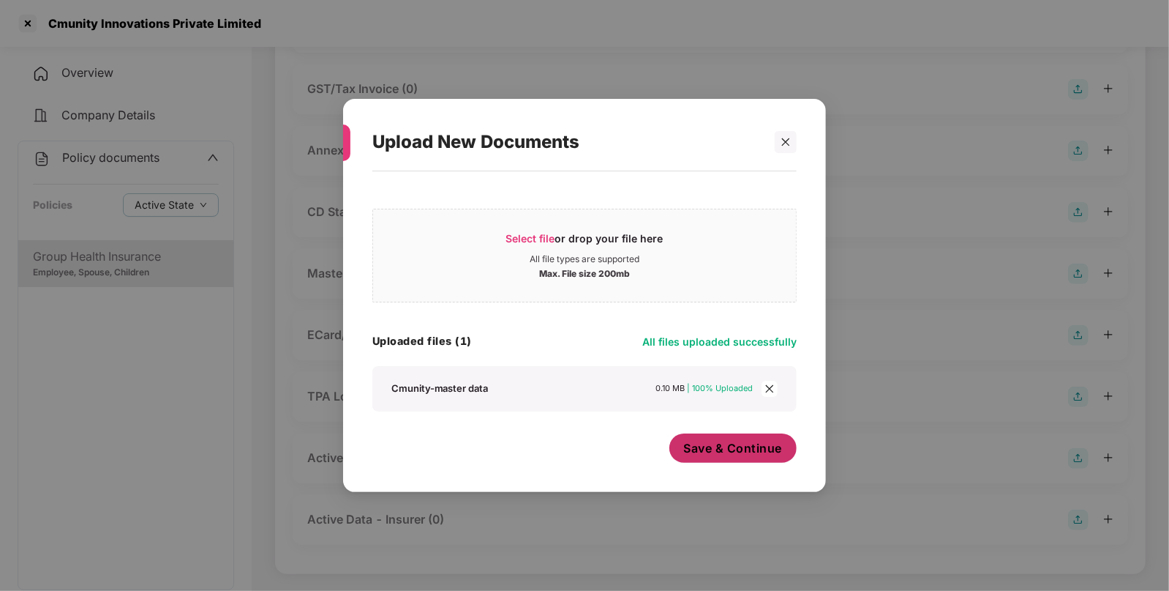
click at [733, 438] on button "Save & Continue" at bounding box center [734, 447] width 128 height 29
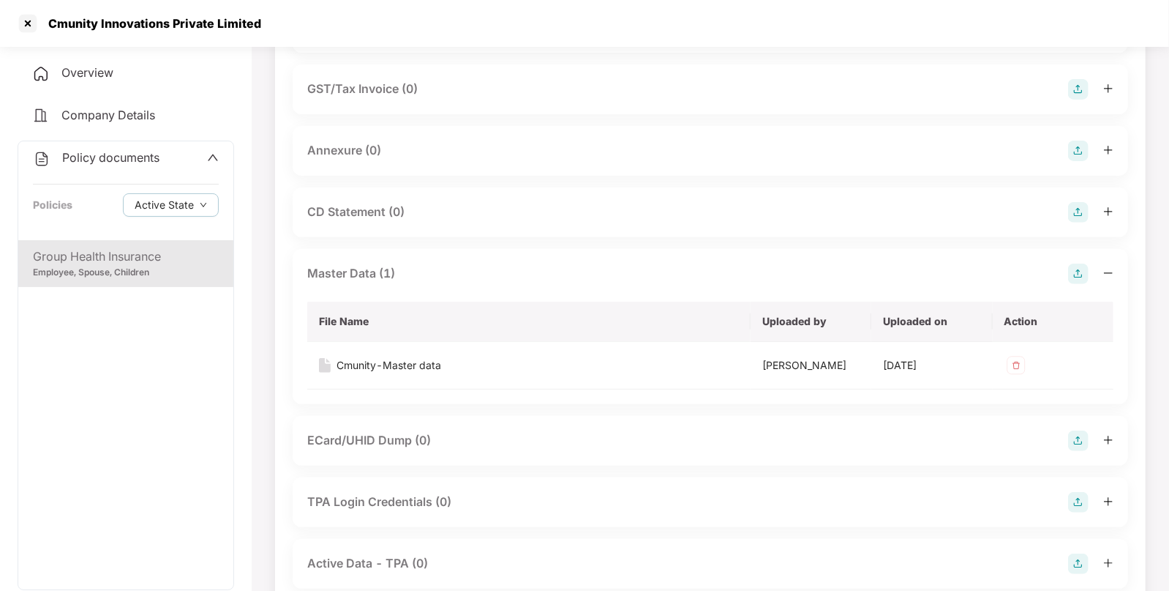
scroll to position [0, 0]
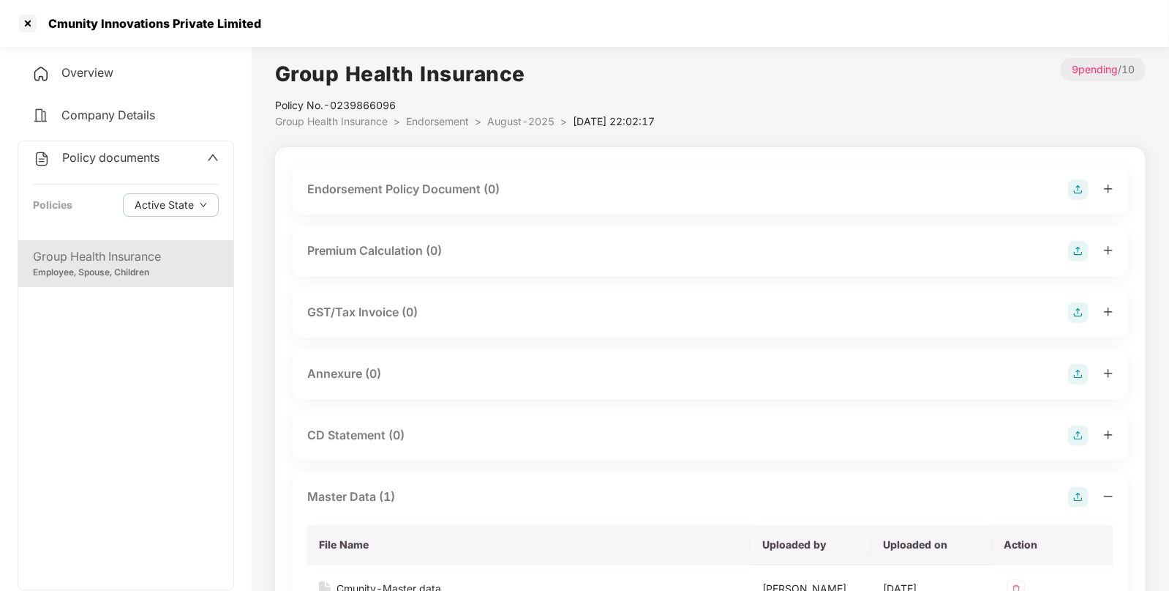
click at [1079, 190] on img at bounding box center [1078, 189] width 20 height 20
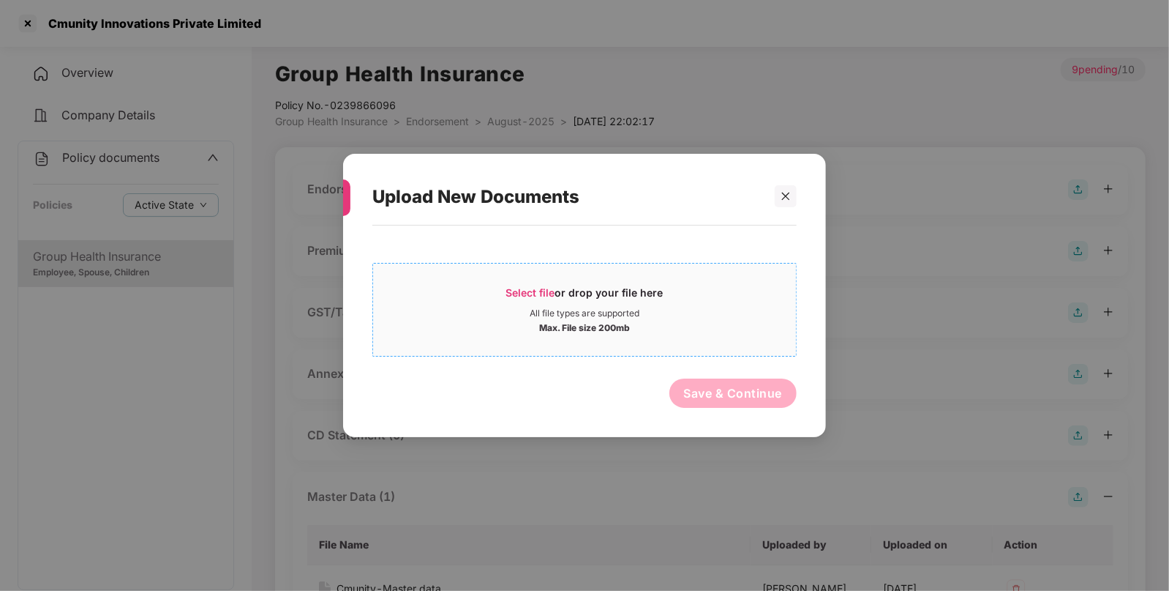
click at [560, 292] on div "Select file or drop your file here" at bounding box center [584, 296] width 157 height 22
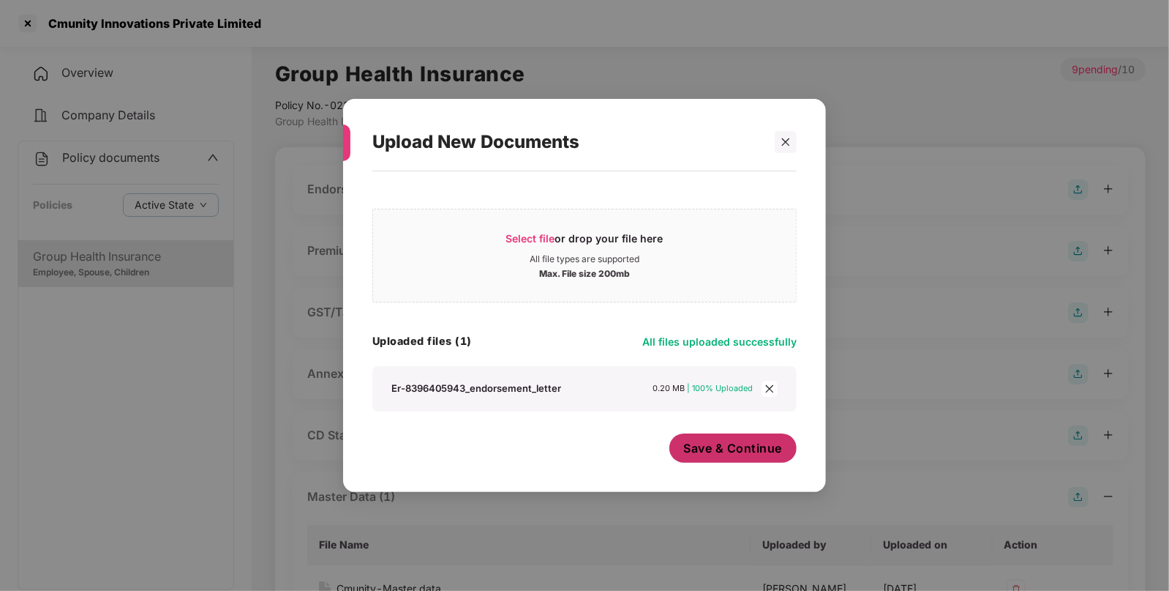
click at [721, 450] on span "Save & Continue" at bounding box center [733, 448] width 99 height 16
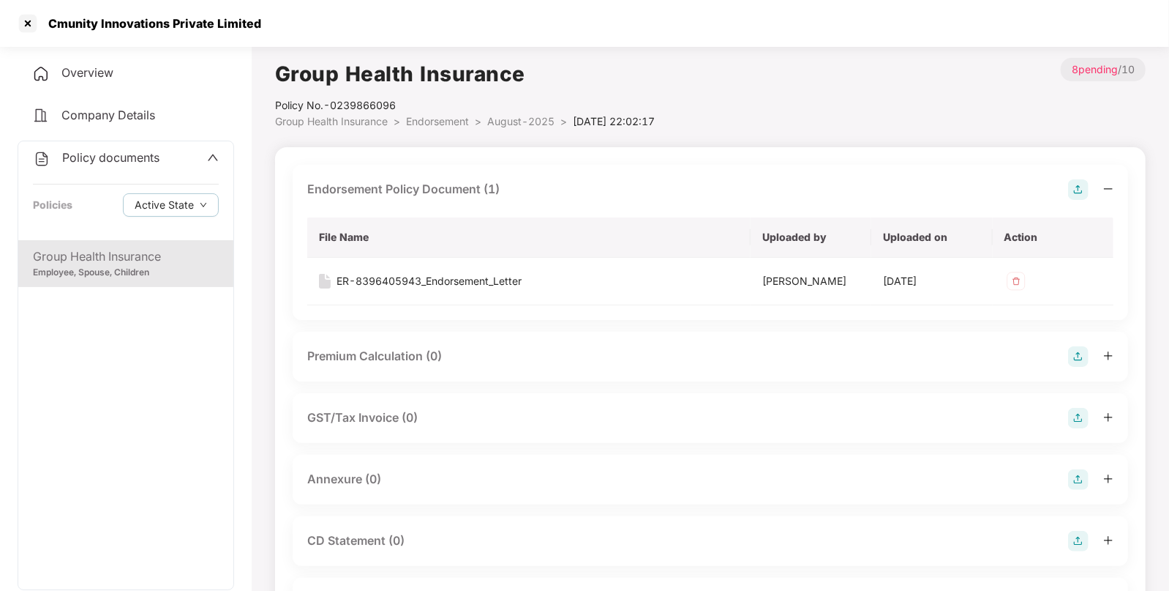
click at [514, 125] on span "August-2025" at bounding box center [520, 121] width 67 height 12
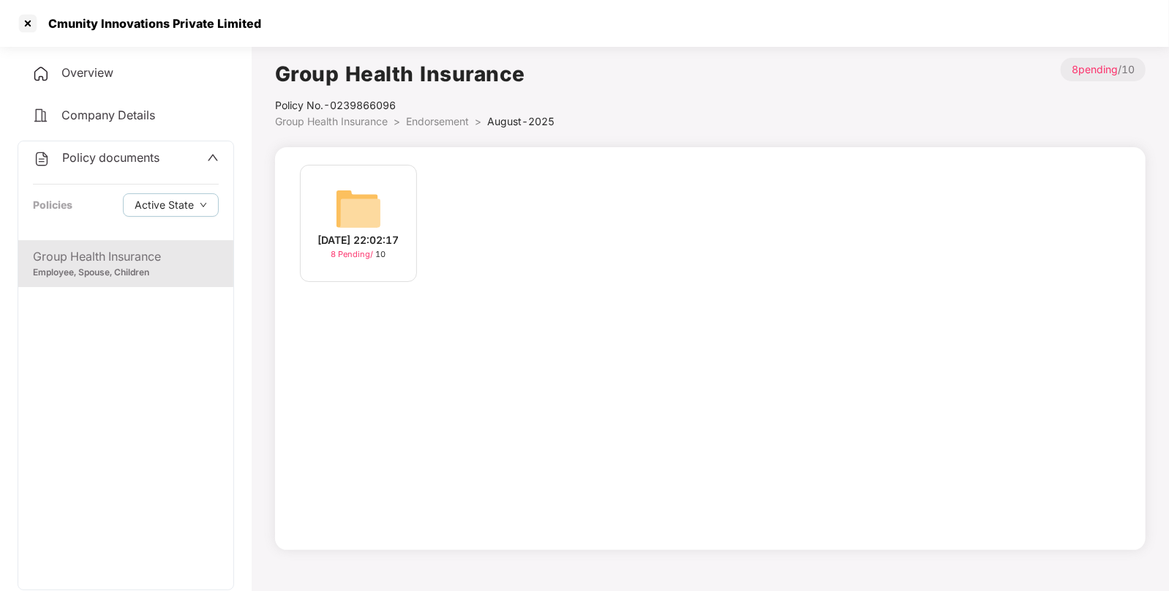
click at [446, 119] on span "Endorsement" at bounding box center [437, 121] width 63 height 12
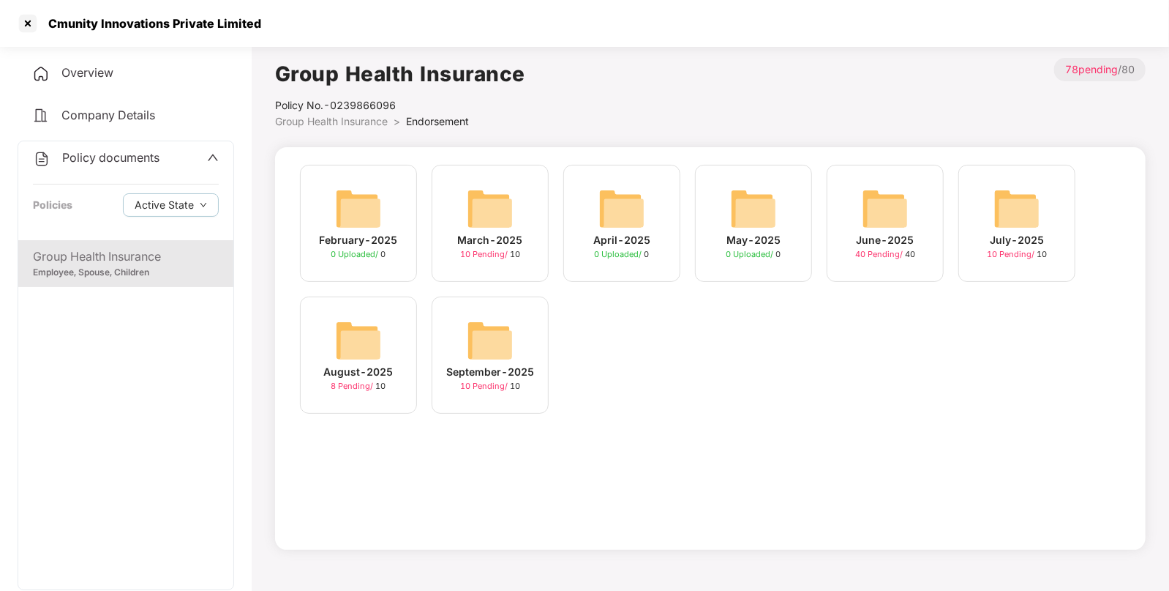
click at [1001, 218] on img at bounding box center [1017, 208] width 47 height 47
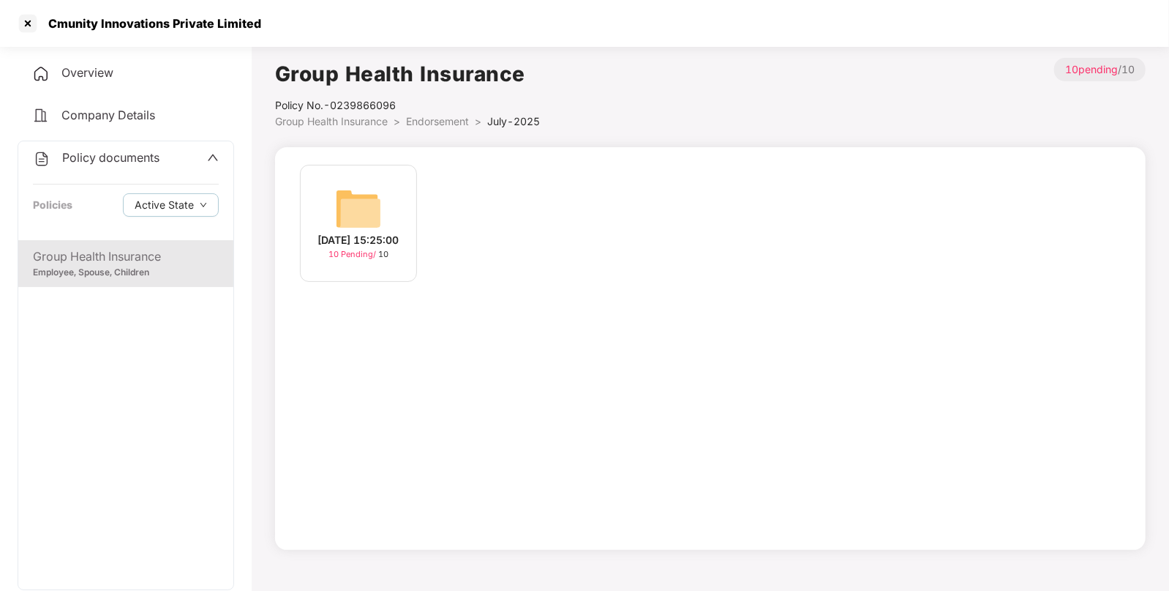
click at [349, 216] on img at bounding box center [358, 208] width 47 height 47
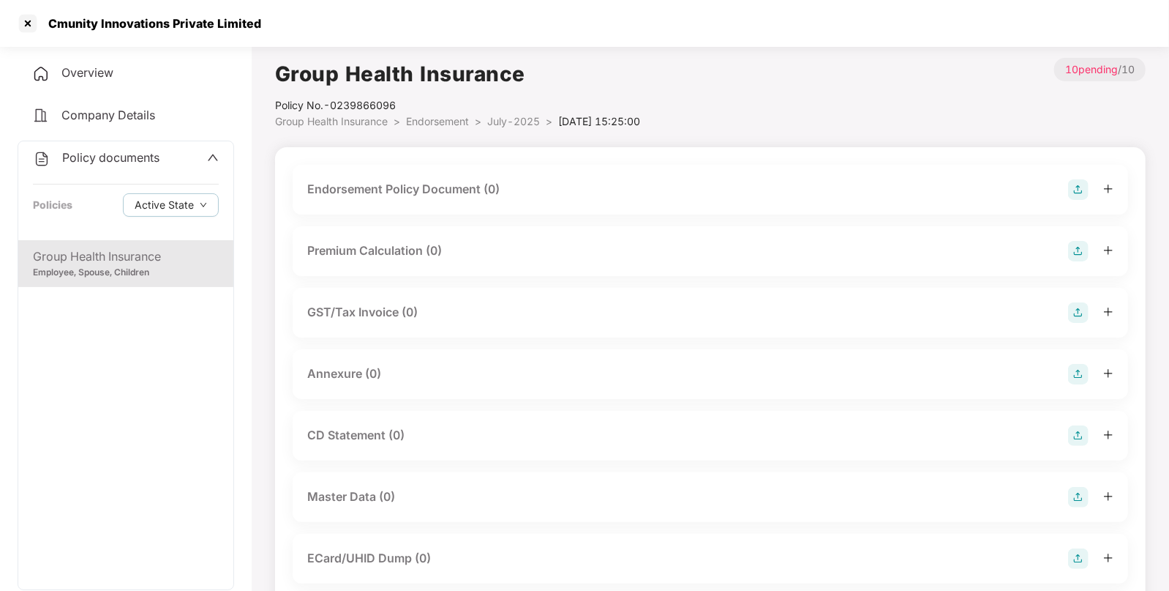
click at [1077, 189] on img at bounding box center [1078, 189] width 20 height 20
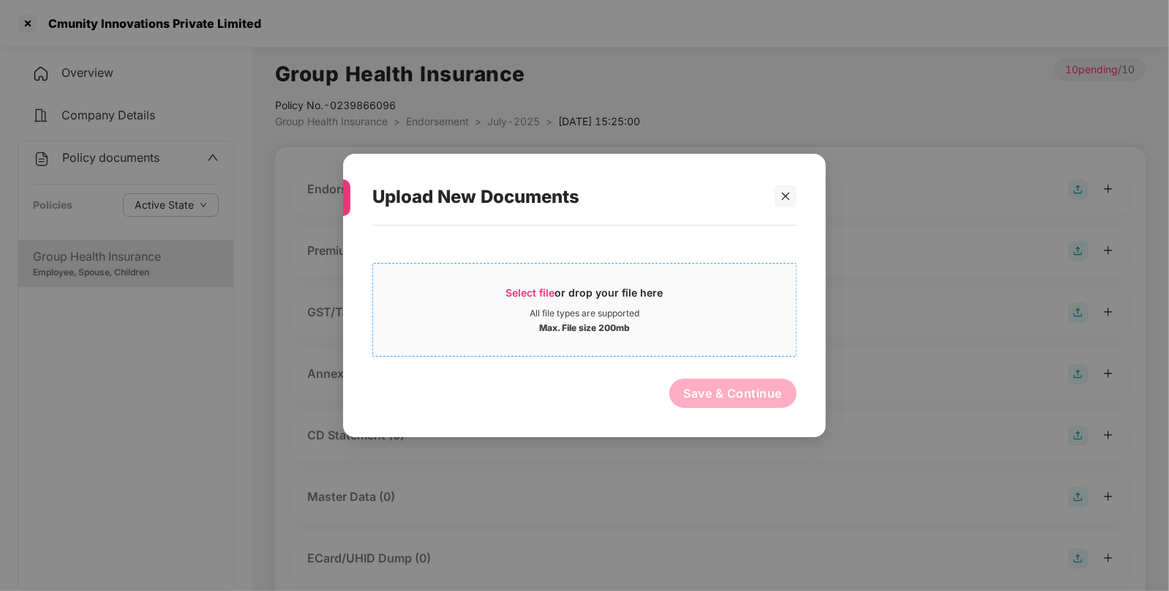
click at [529, 285] on span "Select file or drop your file here All file types are supported Max. File size …" at bounding box center [584, 309] width 423 height 70
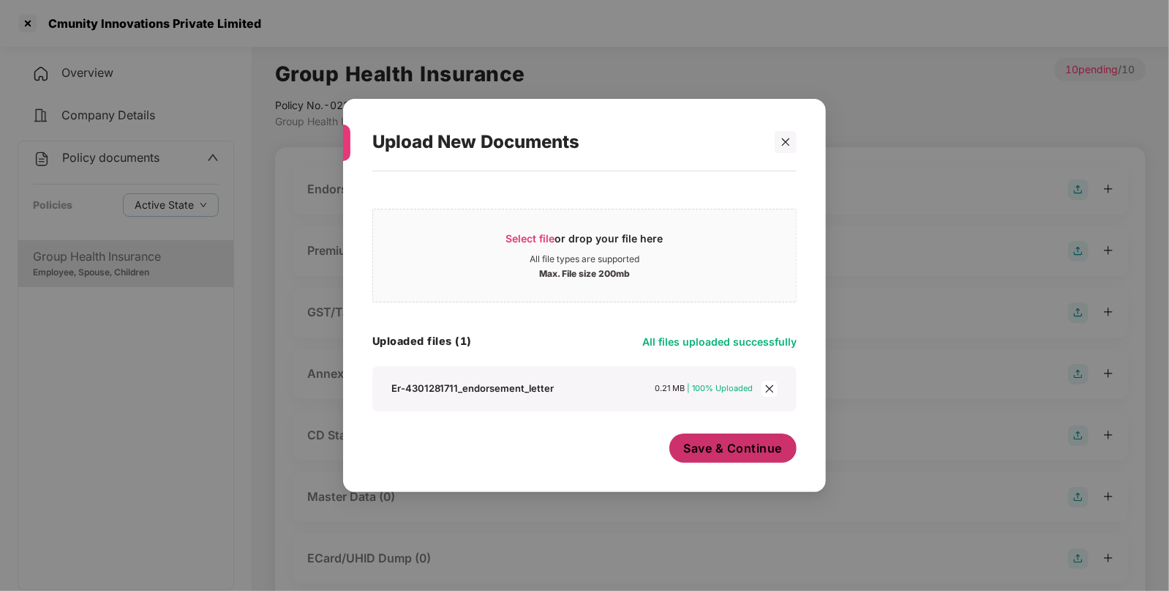
click at [713, 442] on span "Save & Continue" at bounding box center [733, 448] width 99 height 16
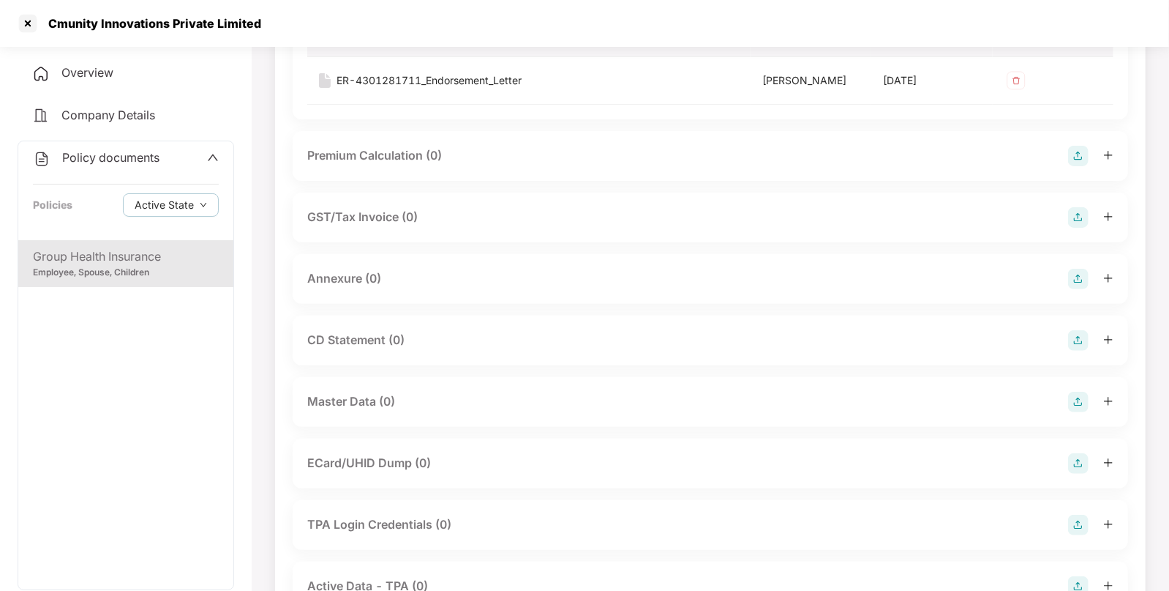
scroll to position [301, 0]
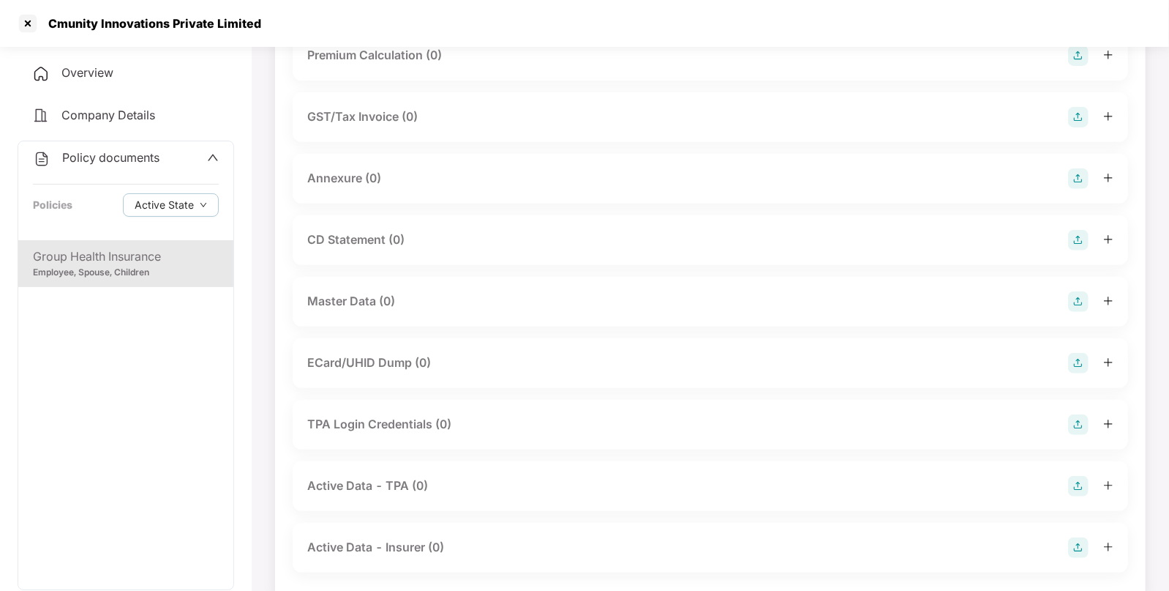
click at [1070, 305] on img at bounding box center [1078, 301] width 20 height 20
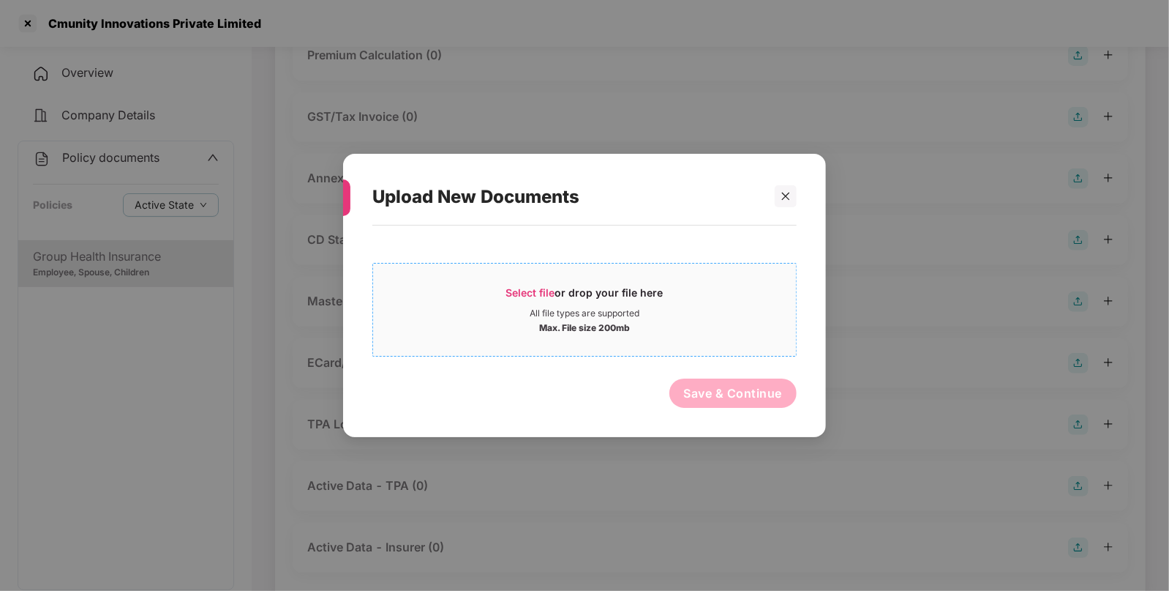
click at [565, 307] on div "Select file or drop your file here" at bounding box center [584, 296] width 157 height 22
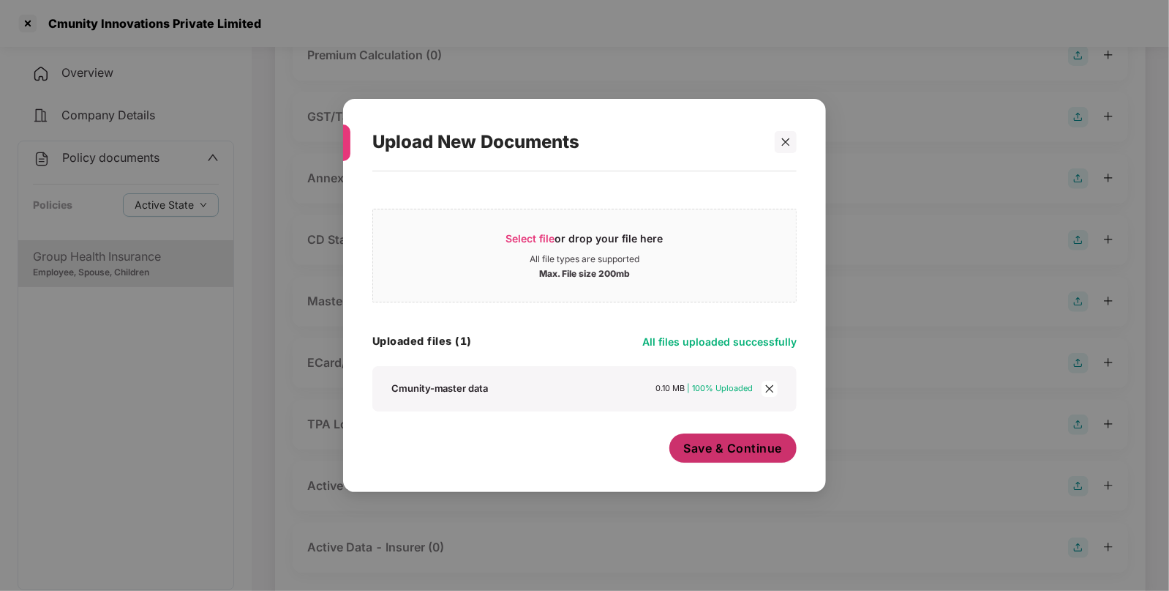
click at [724, 447] on span "Save & Continue" at bounding box center [733, 448] width 99 height 16
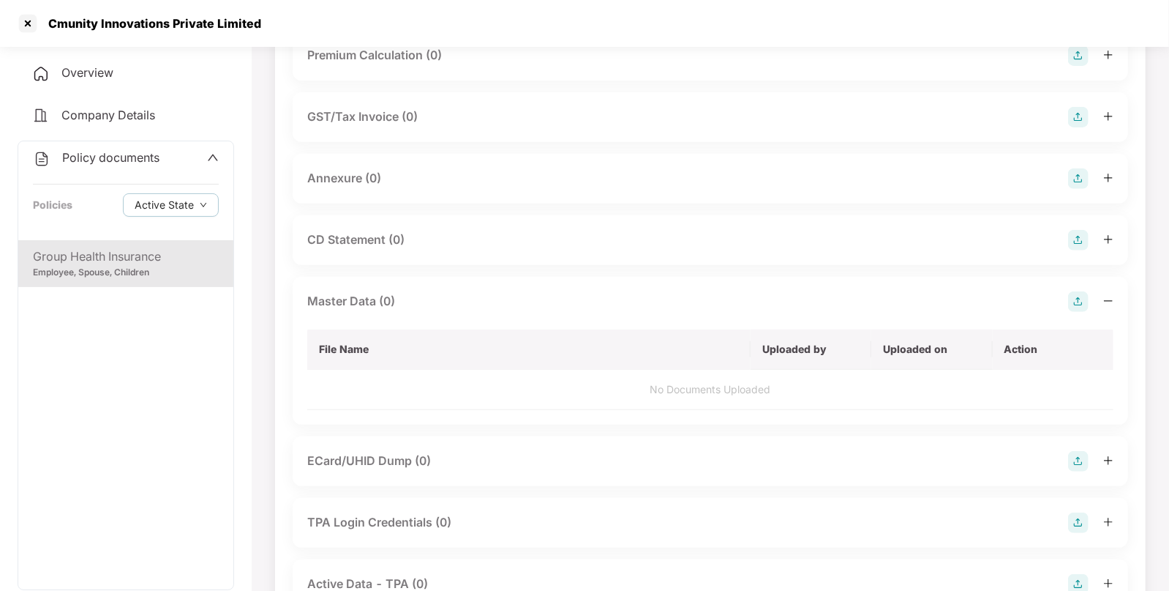
scroll to position [0, 0]
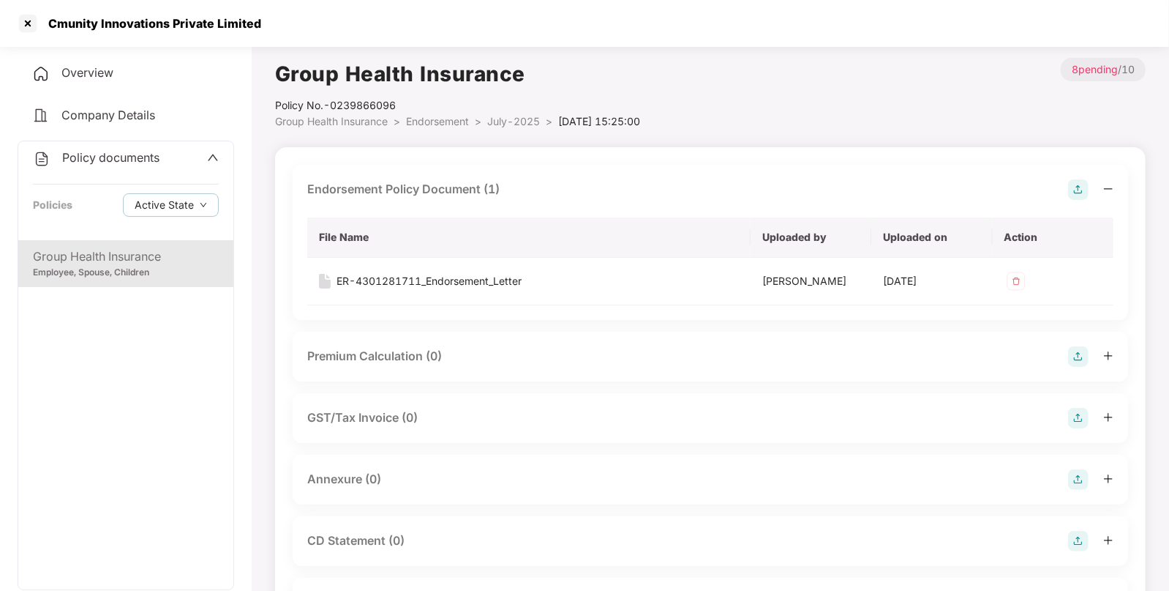
click at [441, 126] on span "Endorsement" at bounding box center [437, 121] width 63 height 12
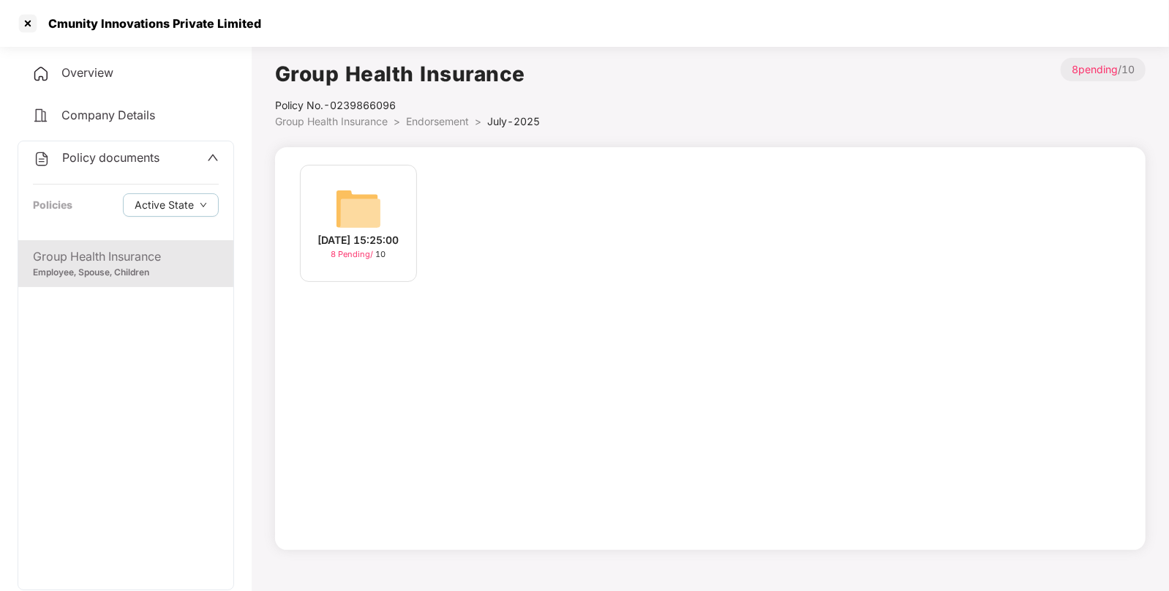
click at [441, 126] on span "Endorsement" at bounding box center [437, 121] width 63 height 12
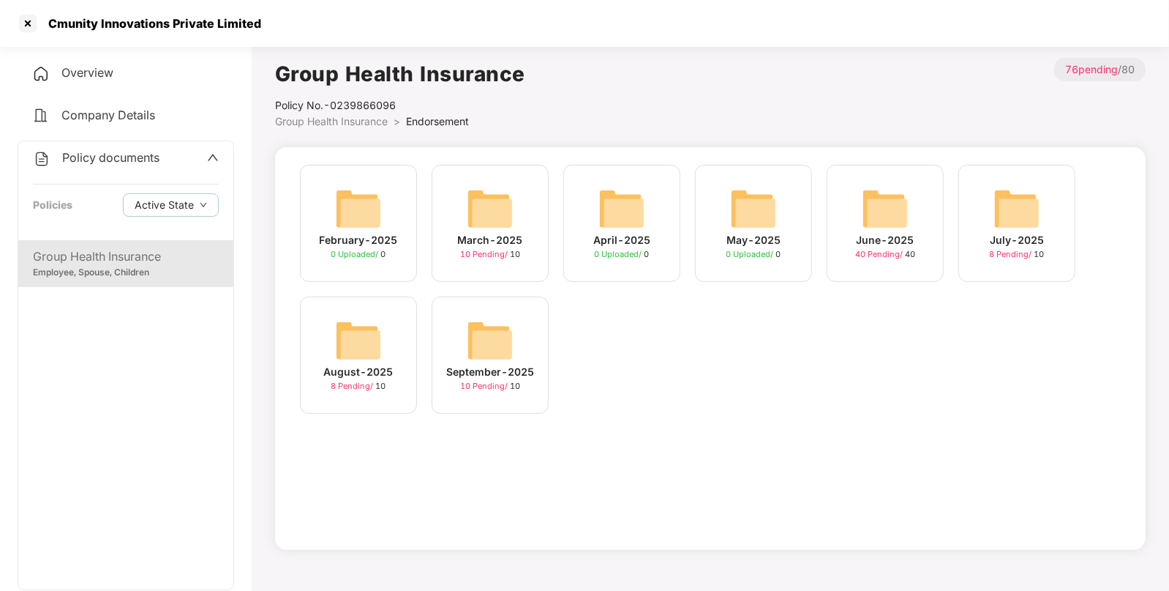
click at [878, 221] on img at bounding box center [885, 208] width 47 height 47
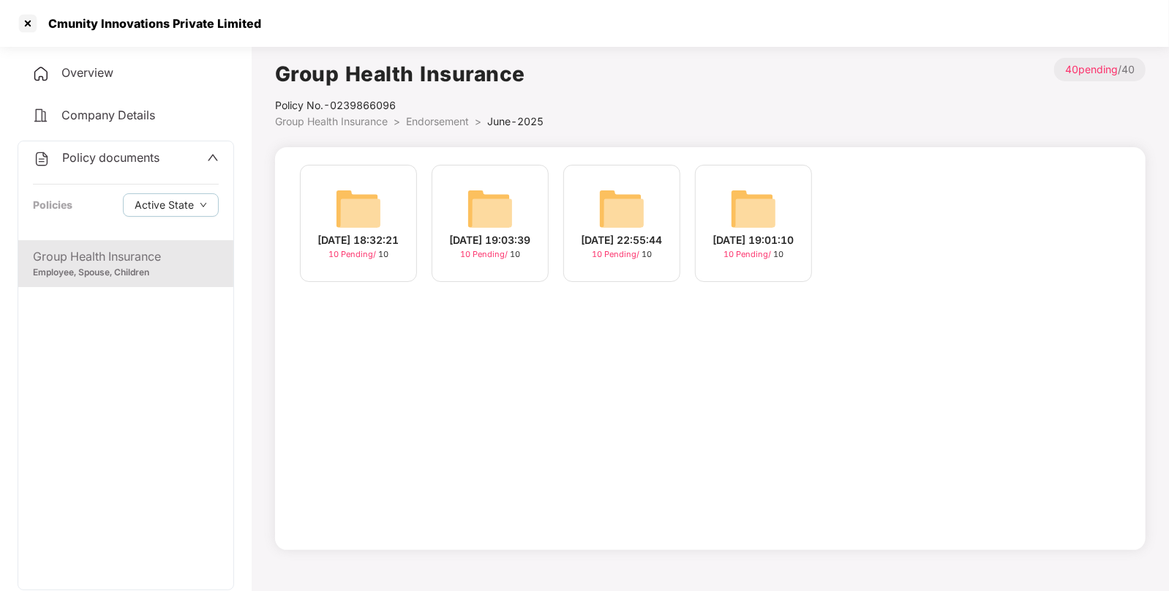
click at [790, 209] on div "[DATE] 19:01:10 10 Pending / 10" at bounding box center [753, 223] width 117 height 117
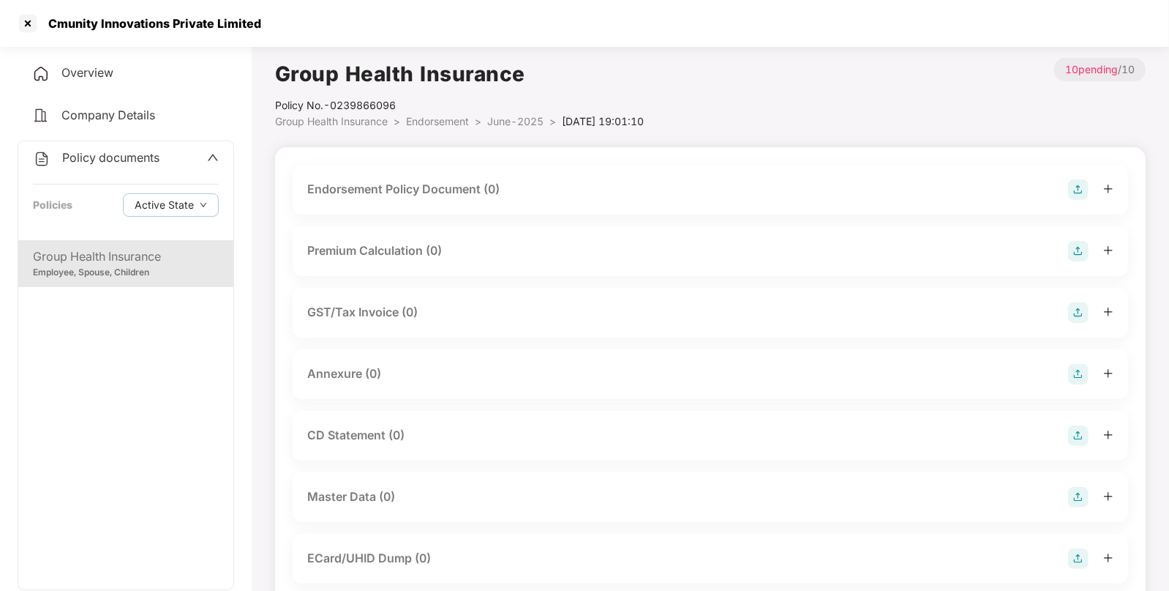
click at [1076, 190] on img at bounding box center [1078, 189] width 20 height 20
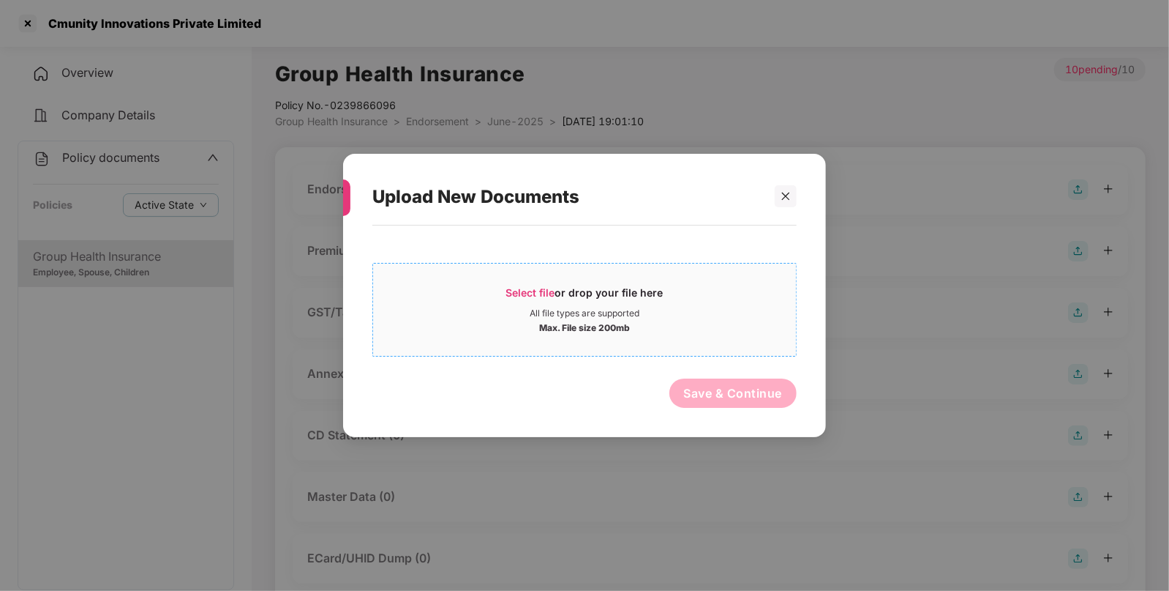
click at [531, 273] on div "Select file or drop your file here All file types are supported Max. File size …" at bounding box center [585, 310] width 424 height 94
click at [512, 280] on span "Select file or drop your file here All file types are supported Max. File size …" at bounding box center [584, 309] width 423 height 70
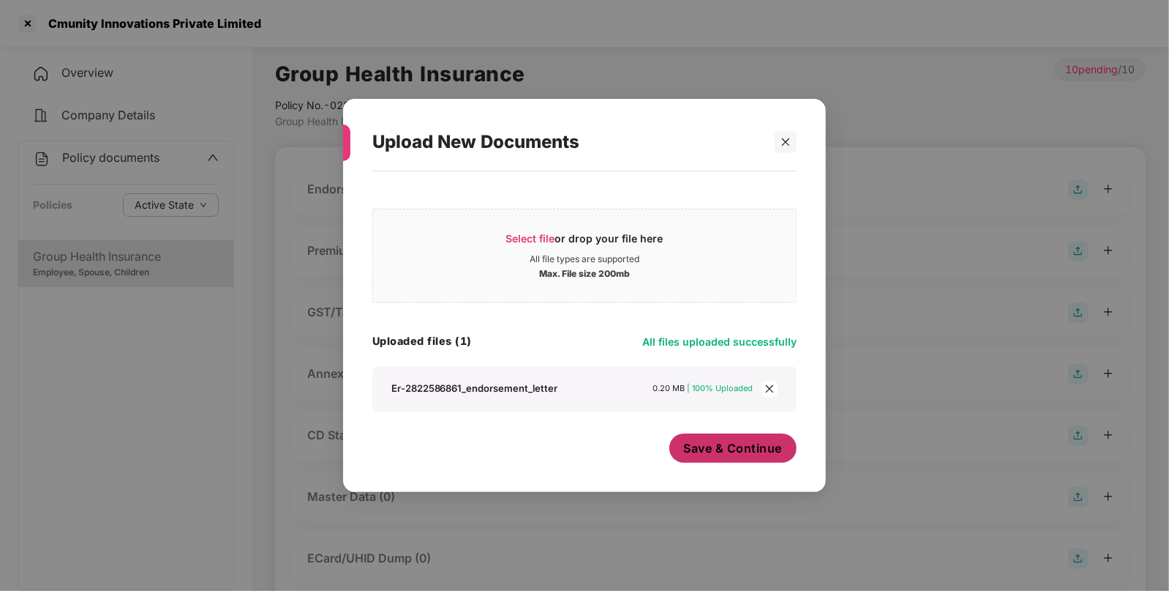
click at [732, 443] on span "Save & Continue" at bounding box center [733, 448] width 99 height 16
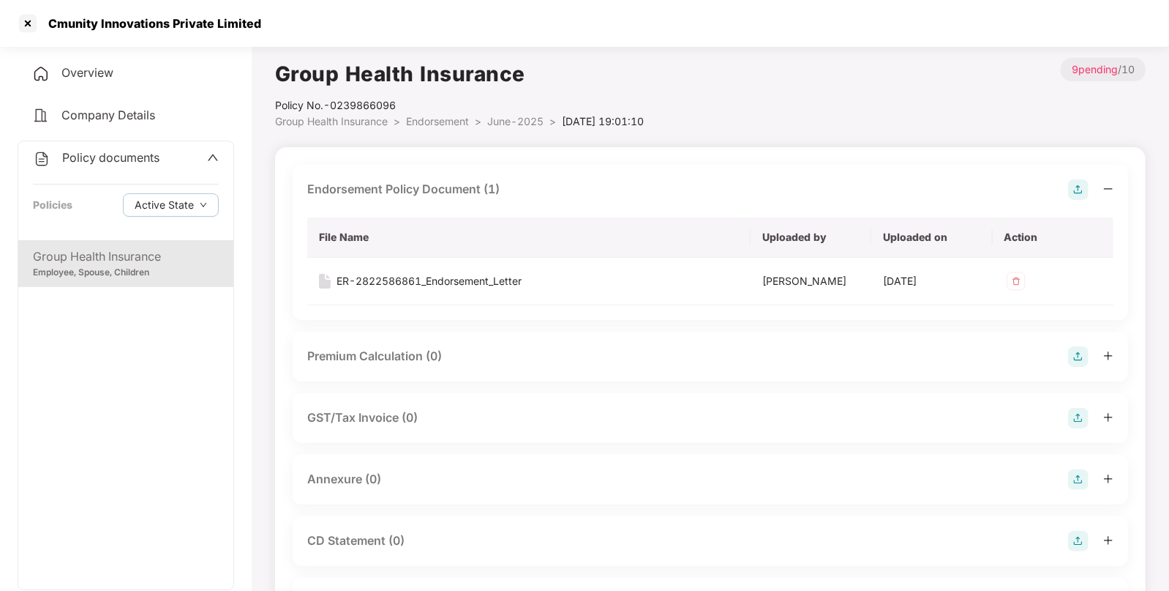
click at [507, 123] on span "June-2025" at bounding box center [515, 121] width 56 height 12
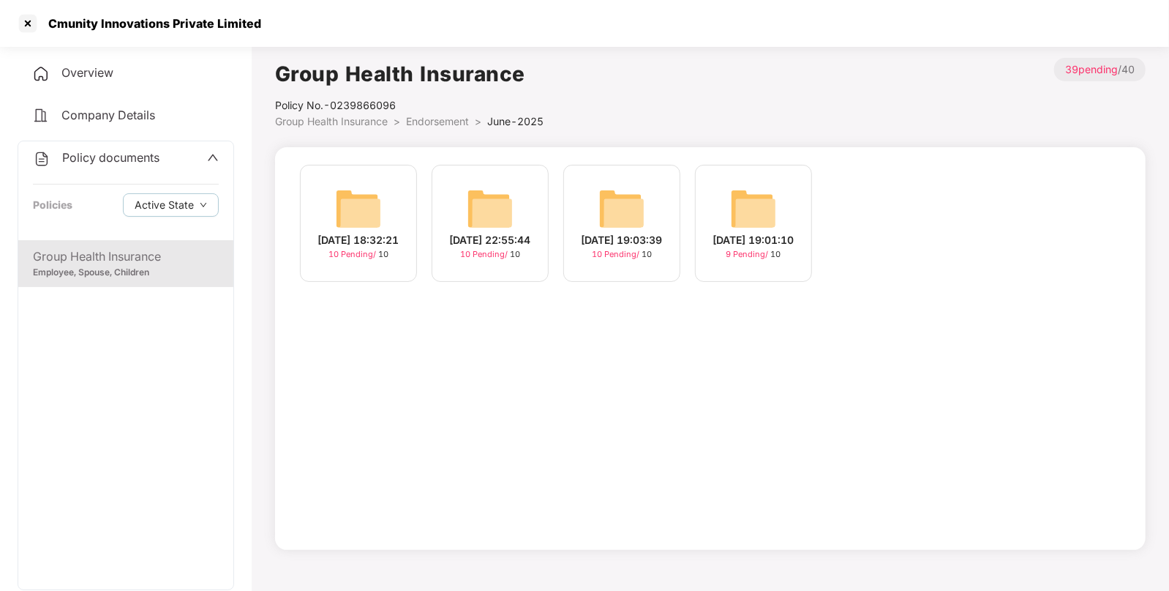
click at [618, 209] on img at bounding box center [622, 208] width 47 height 47
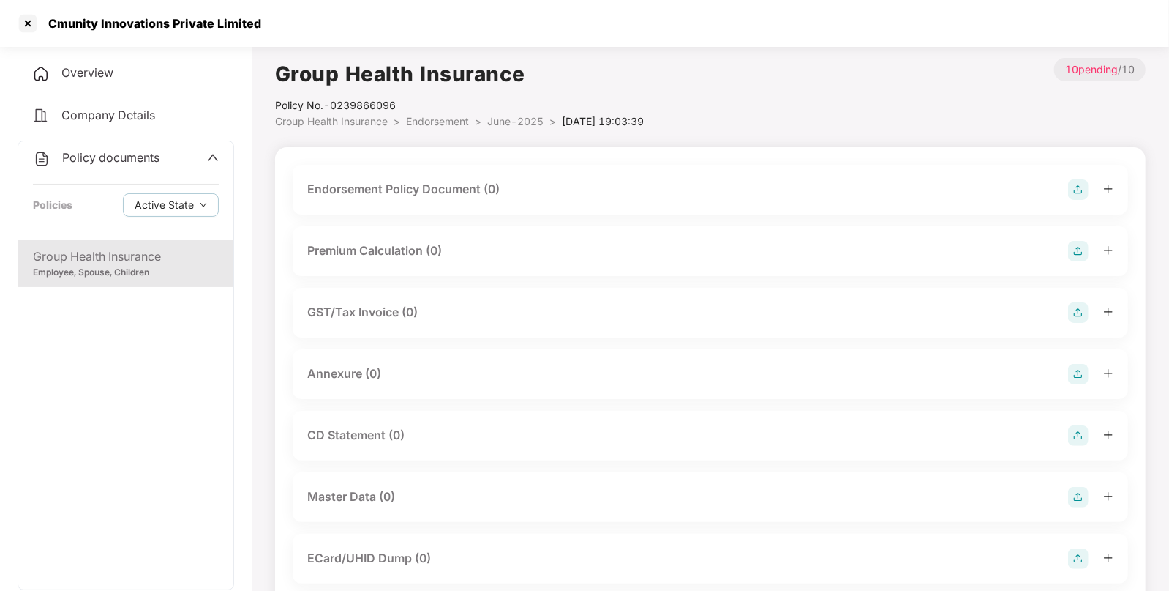
click at [1076, 187] on img at bounding box center [1078, 189] width 20 height 20
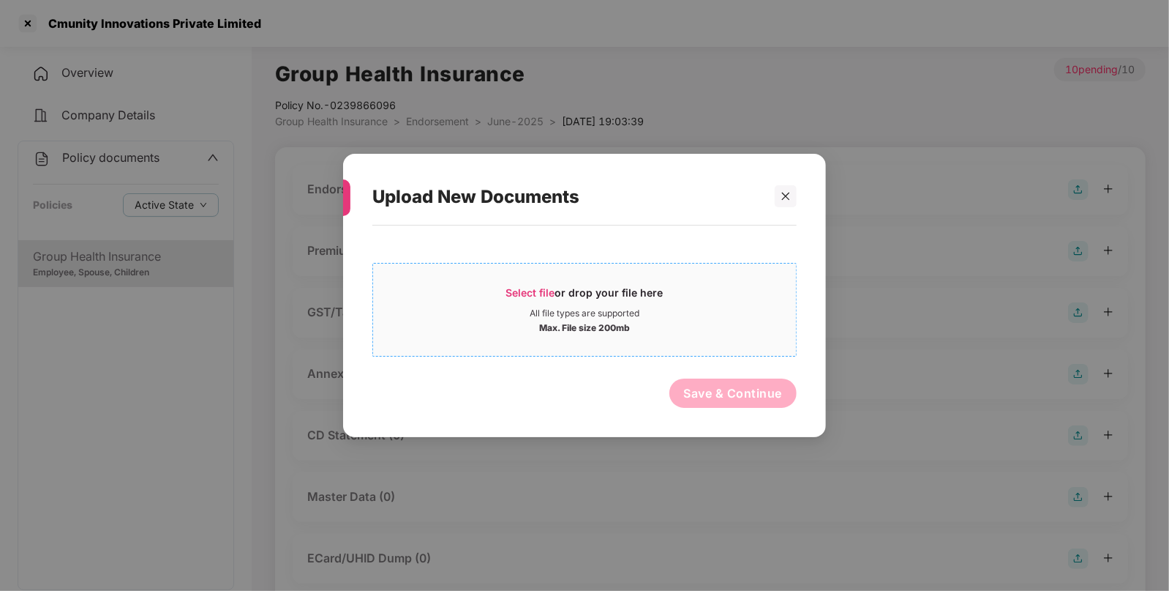
click at [530, 302] on div "Select file or drop your file here" at bounding box center [584, 296] width 157 height 22
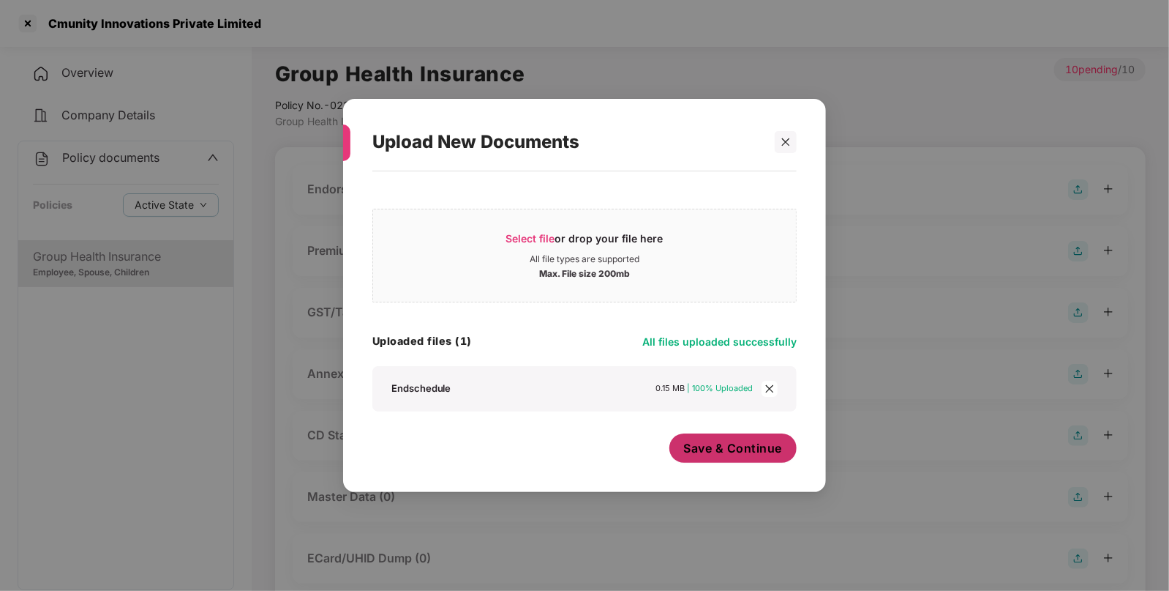
click at [708, 446] on span "Save & Continue" at bounding box center [733, 448] width 99 height 16
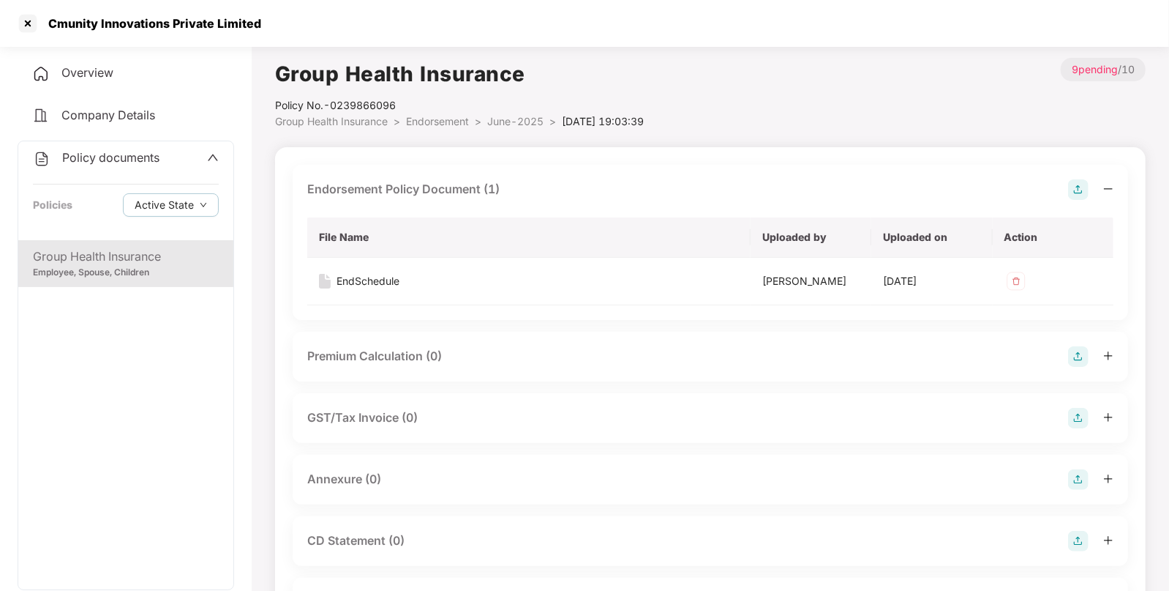
click at [448, 121] on span "Endorsement" at bounding box center [437, 121] width 63 height 12
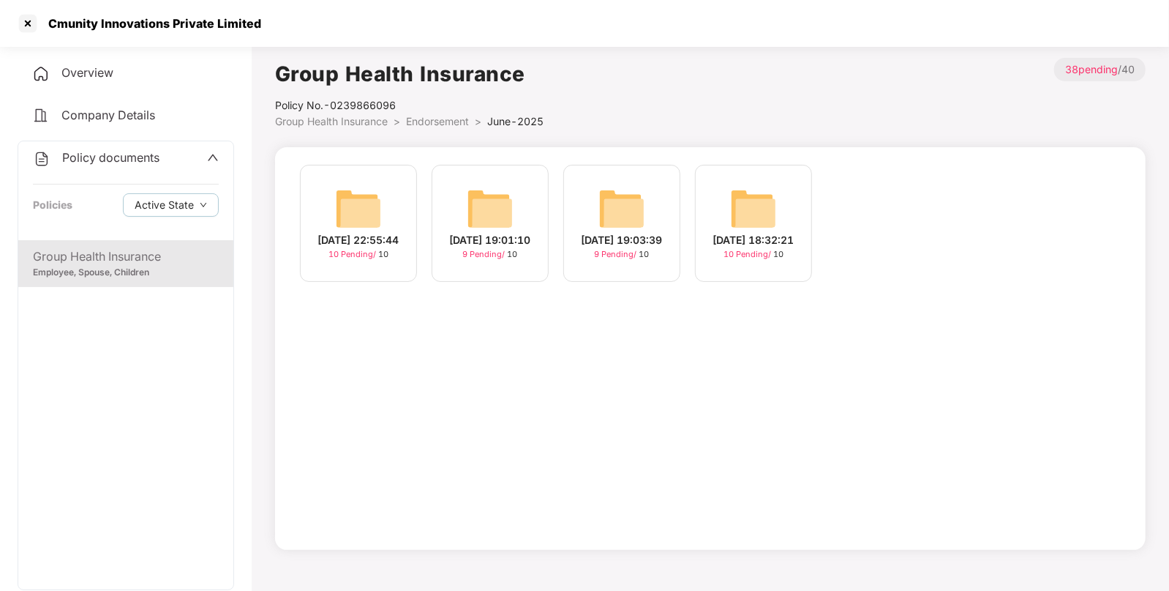
click at [739, 205] on img at bounding box center [753, 208] width 47 height 47
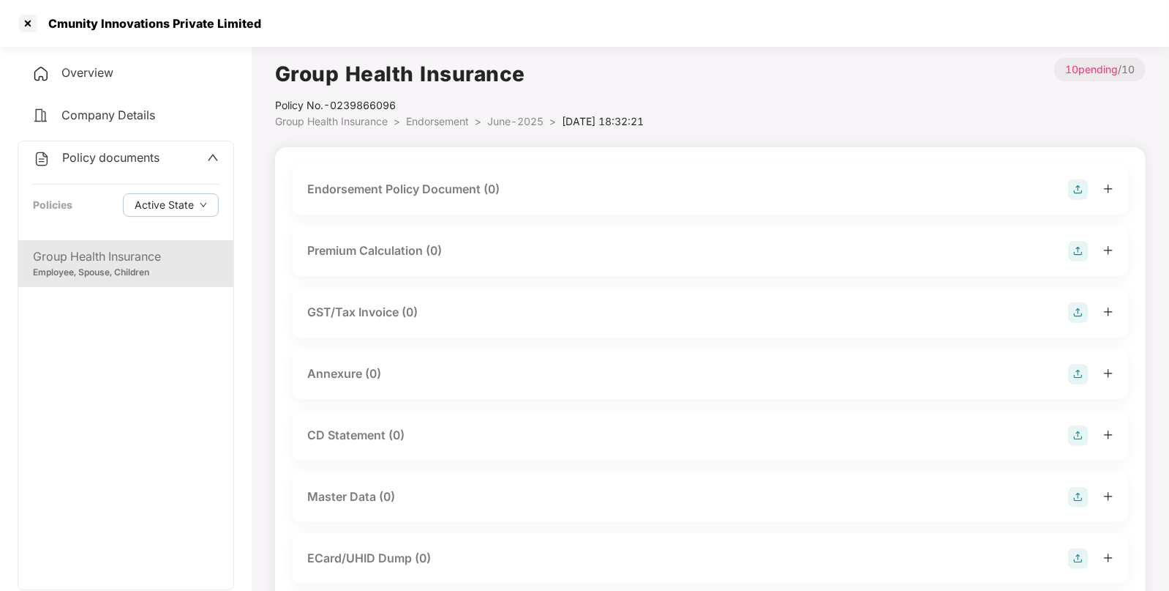
click at [1077, 195] on img at bounding box center [1078, 189] width 20 height 20
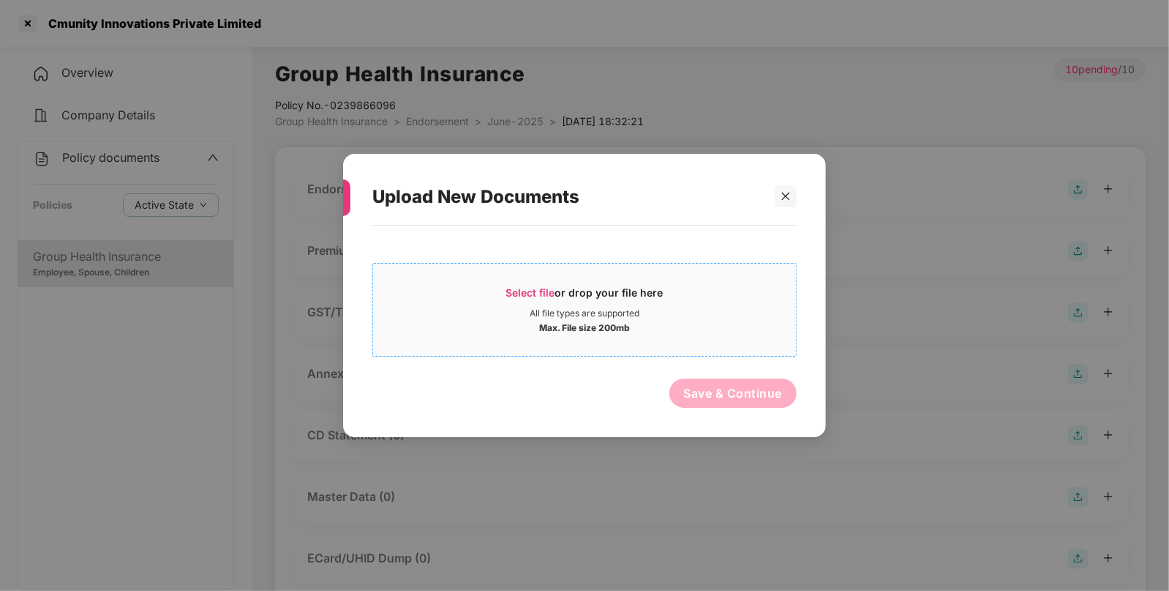
click at [504, 303] on div "Select file or drop your file here" at bounding box center [584, 296] width 423 height 22
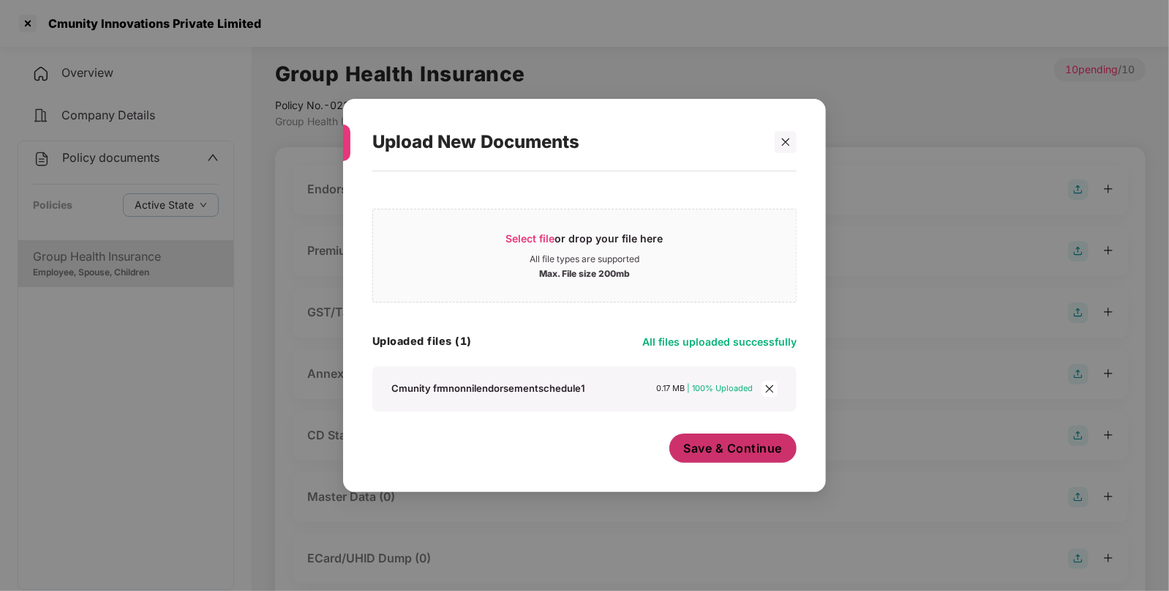
click at [716, 458] on button "Save & Continue" at bounding box center [734, 447] width 128 height 29
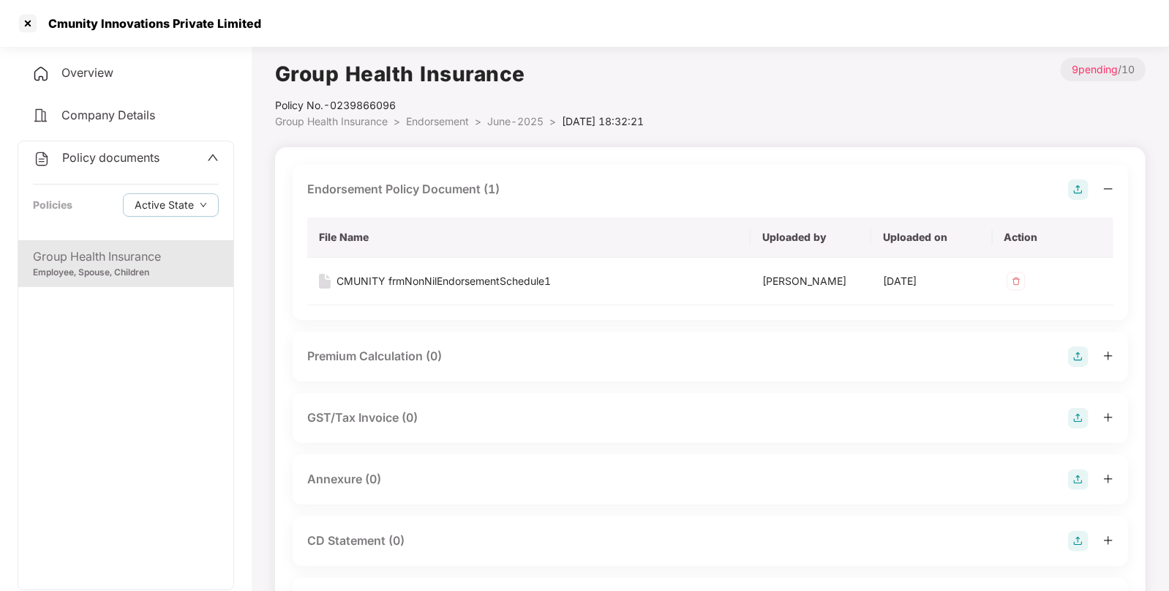
click at [451, 123] on span "Endorsement" at bounding box center [437, 121] width 63 height 12
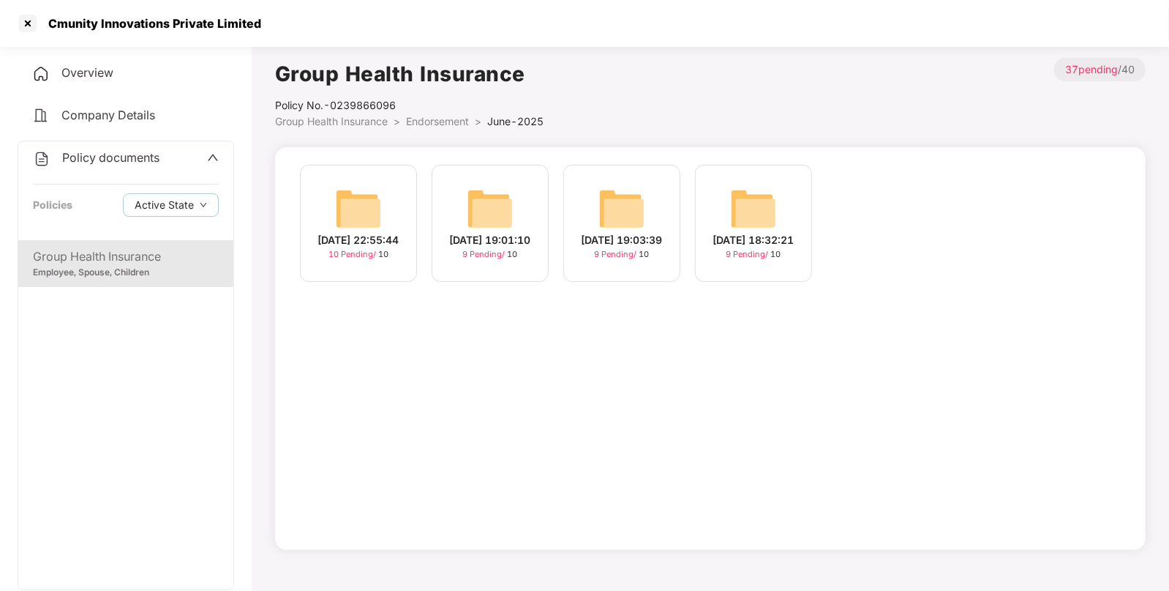
click at [372, 203] on img at bounding box center [358, 208] width 47 height 47
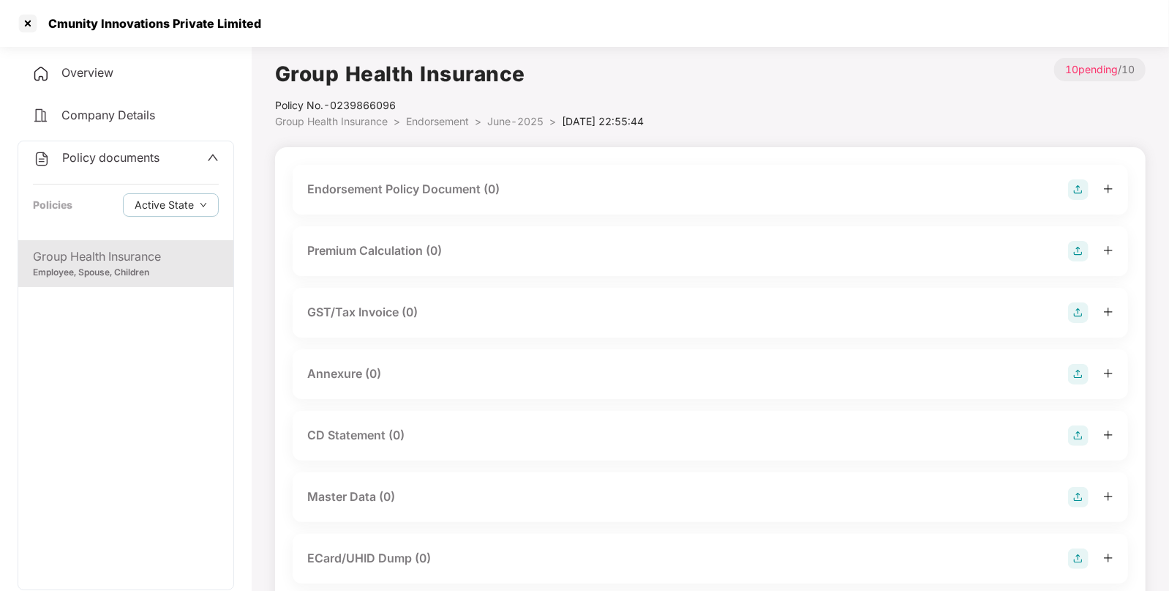
click at [1066, 187] on div "Endorsement Policy Document (0)" at bounding box center [710, 189] width 806 height 20
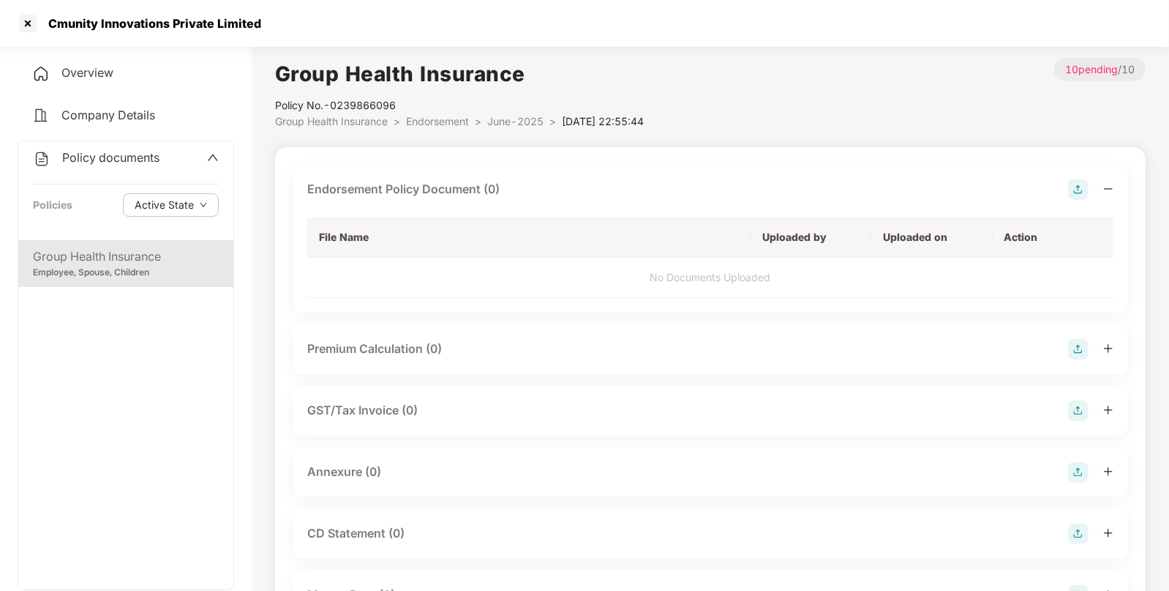
click at [1070, 192] on img at bounding box center [1078, 189] width 20 height 20
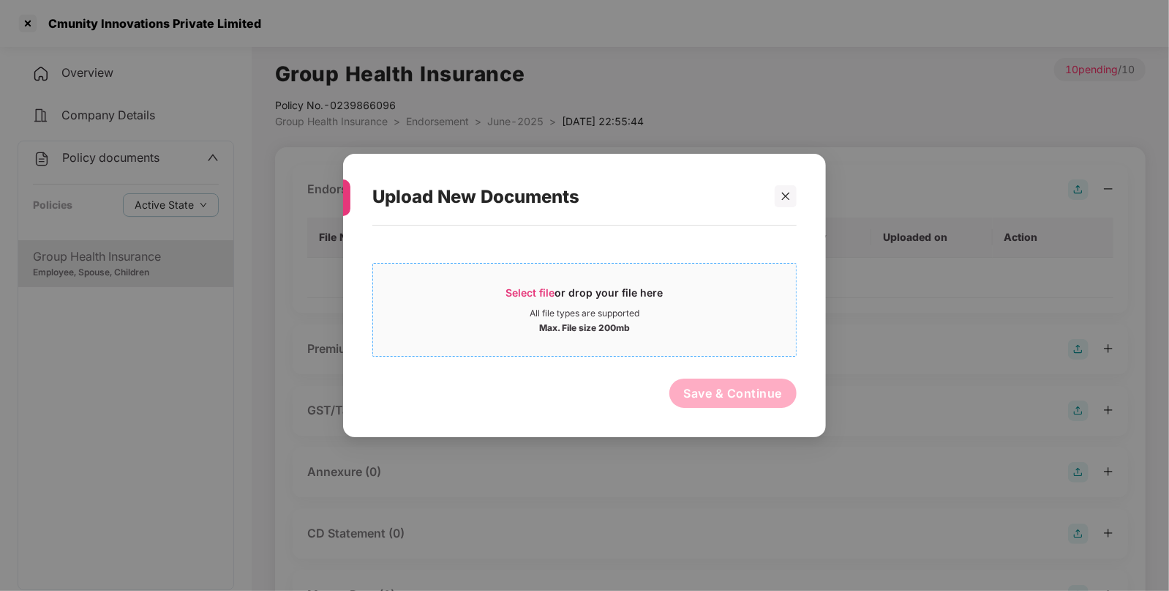
click at [523, 282] on span "Select file or drop your file here All file types are supported Max. File size …" at bounding box center [584, 309] width 423 height 70
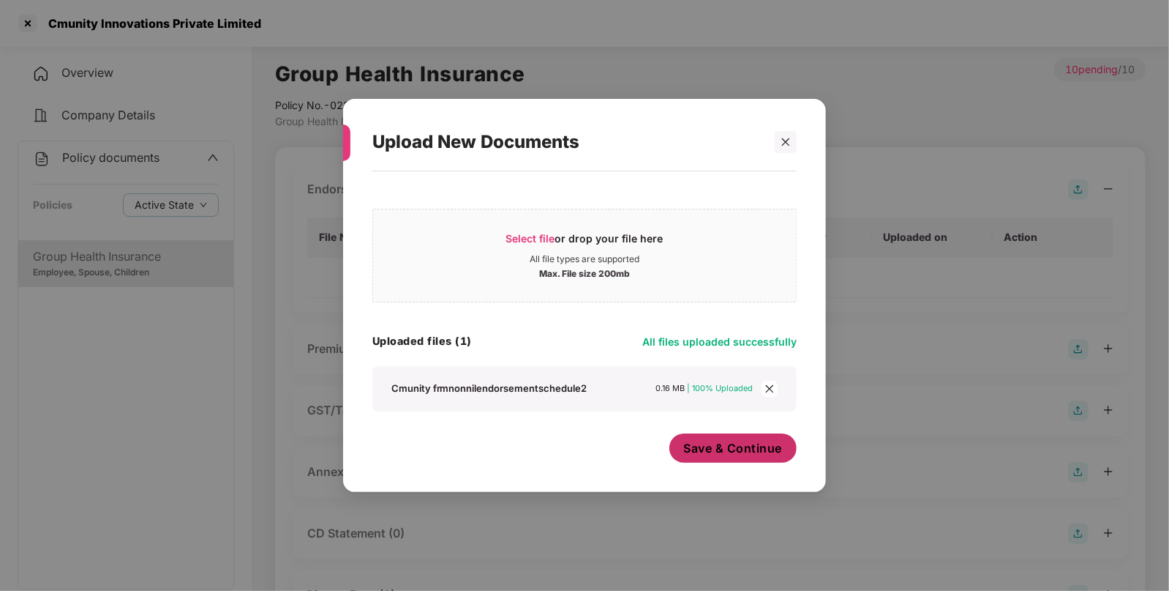
click at [699, 467] on div "Save & Continue" at bounding box center [734, 451] width 128 height 37
click at [728, 454] on span "Save & Continue" at bounding box center [733, 448] width 99 height 16
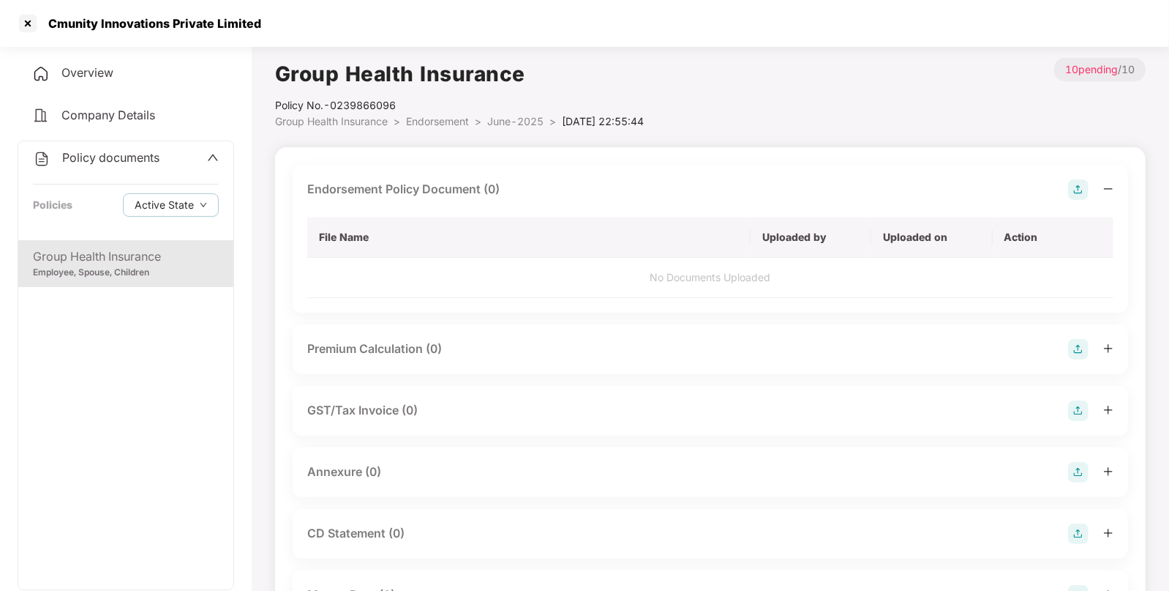
scroll to position [238, 0]
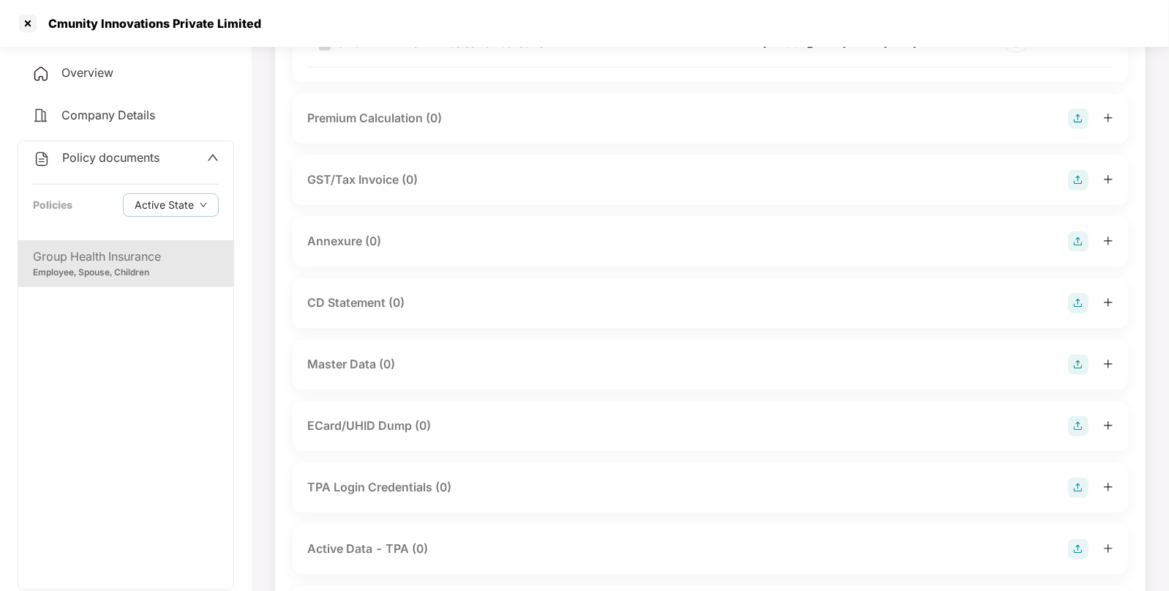
click at [1075, 359] on img at bounding box center [1078, 364] width 20 height 20
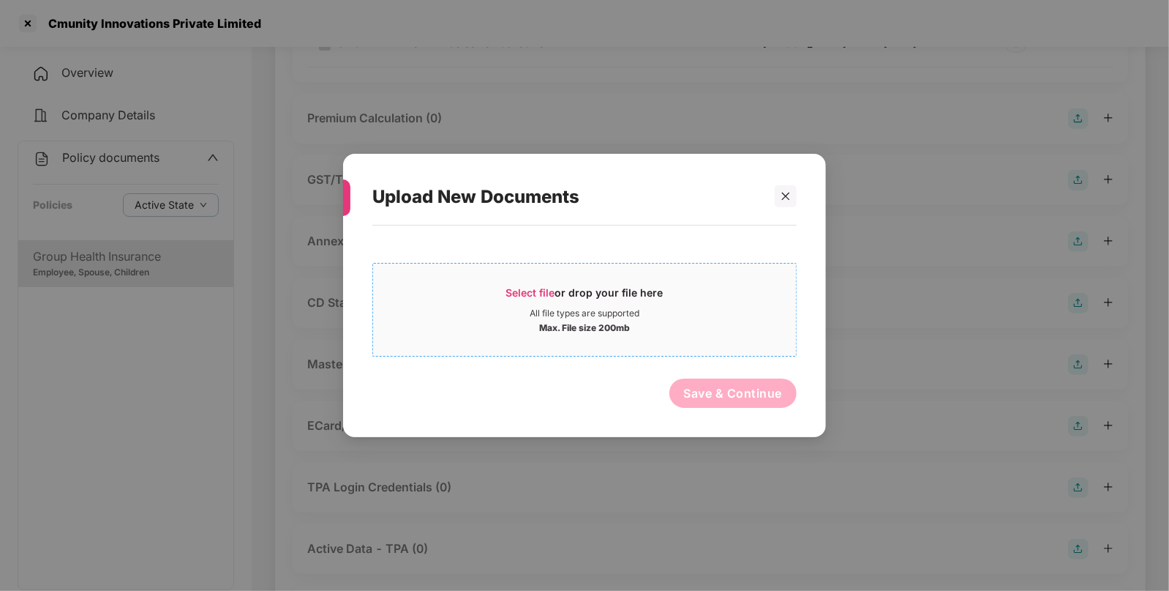
click at [500, 294] on div "Select file or drop your file here" at bounding box center [584, 296] width 423 height 22
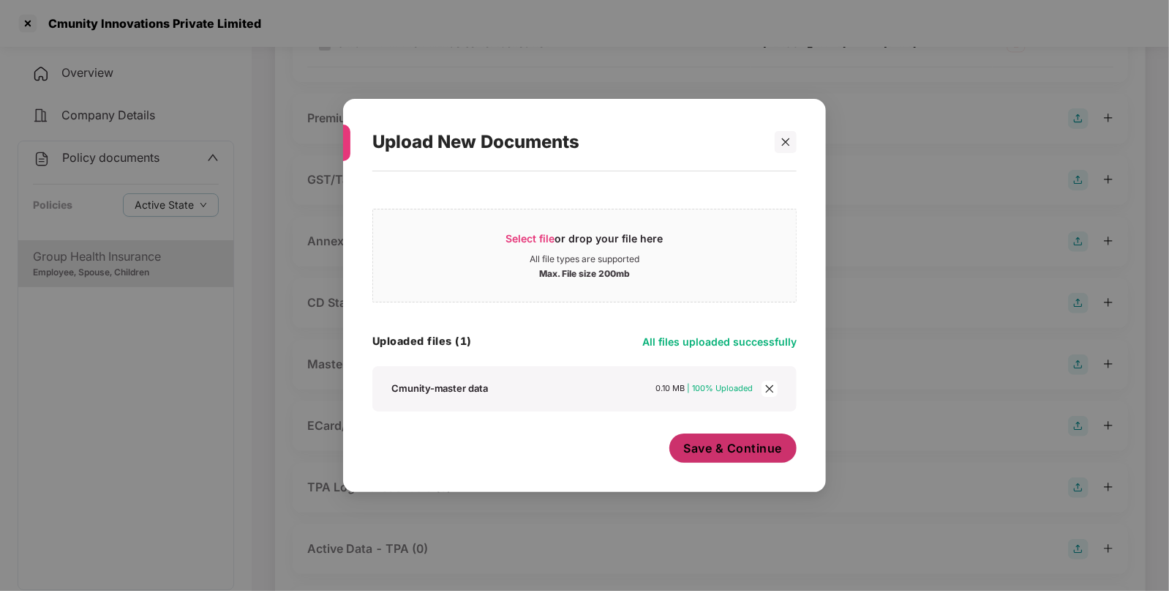
click at [714, 441] on span "Save & Continue" at bounding box center [733, 448] width 99 height 16
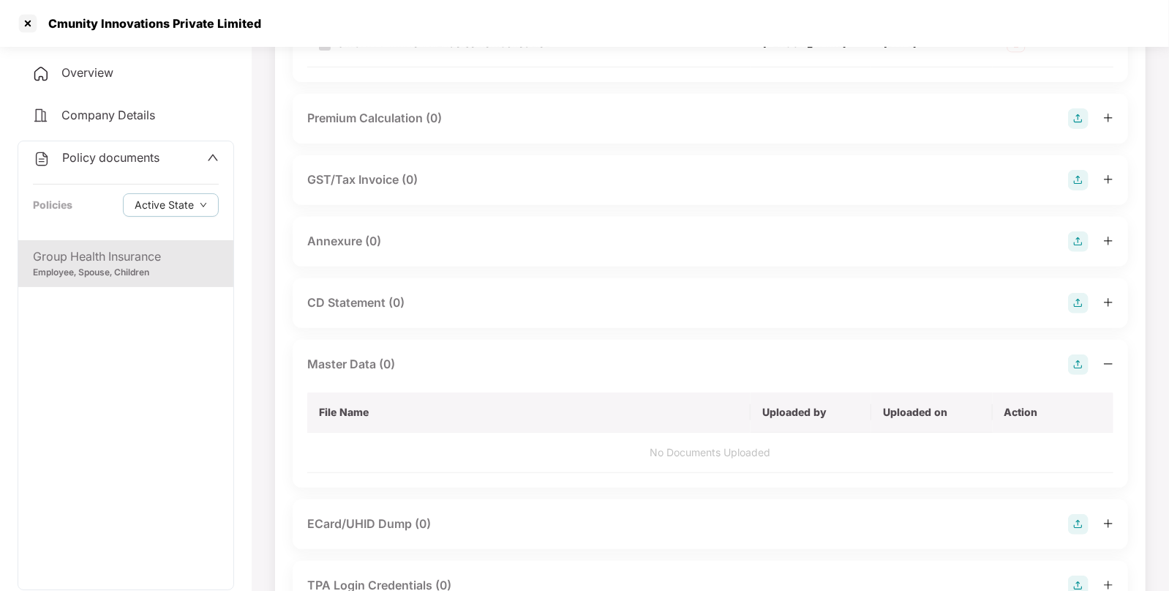
scroll to position [0, 0]
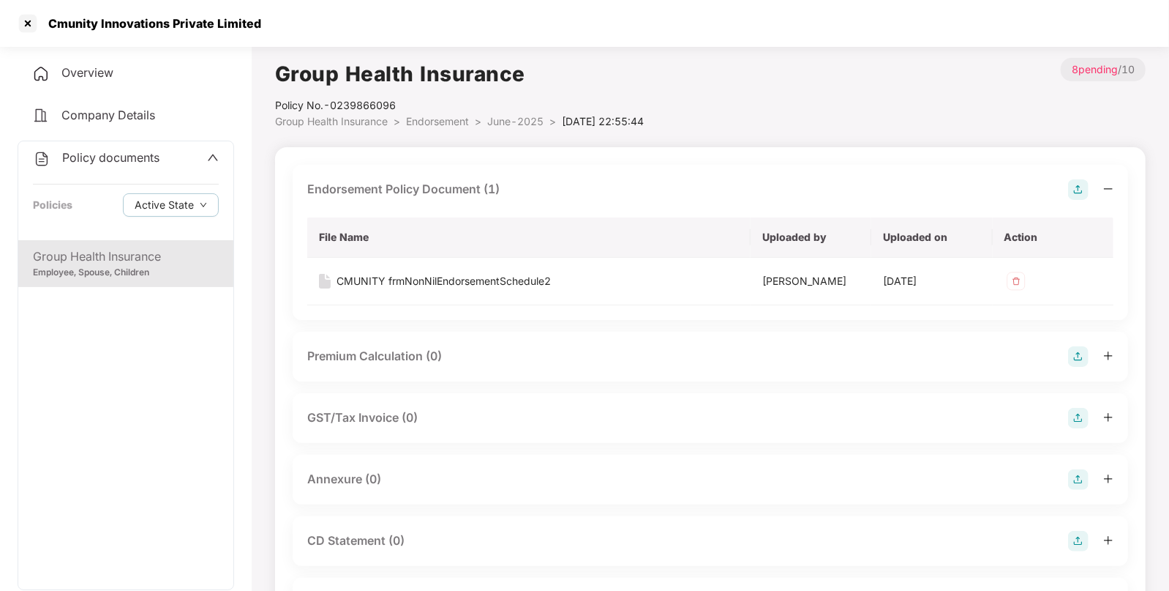
click at [454, 126] on span "Endorsement" at bounding box center [437, 121] width 63 height 12
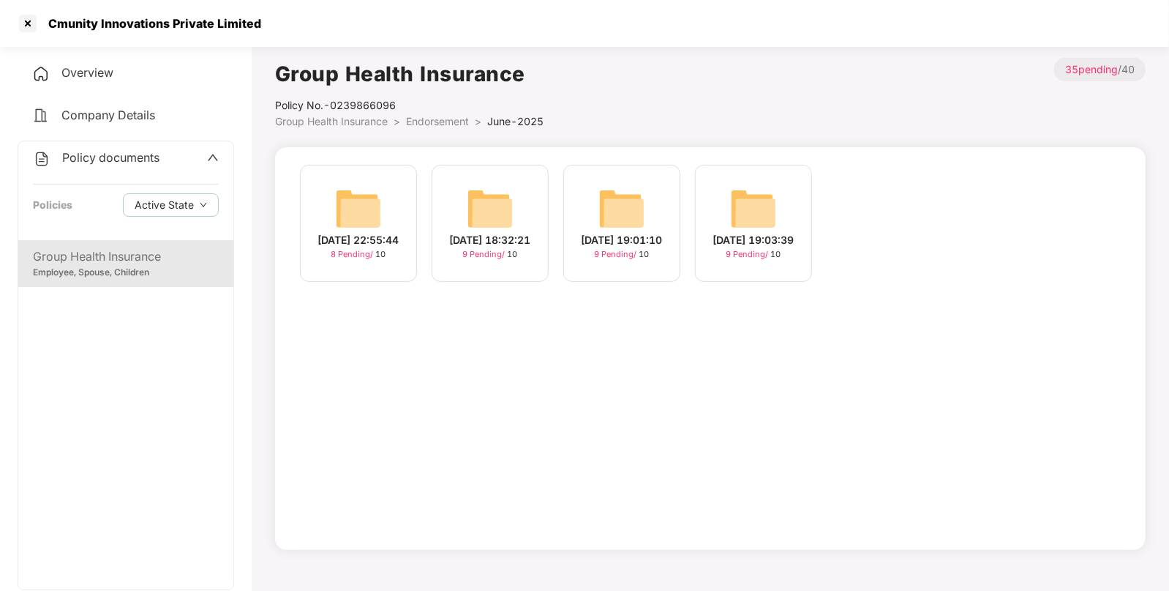
click at [454, 126] on span "Endorsement" at bounding box center [437, 121] width 63 height 12
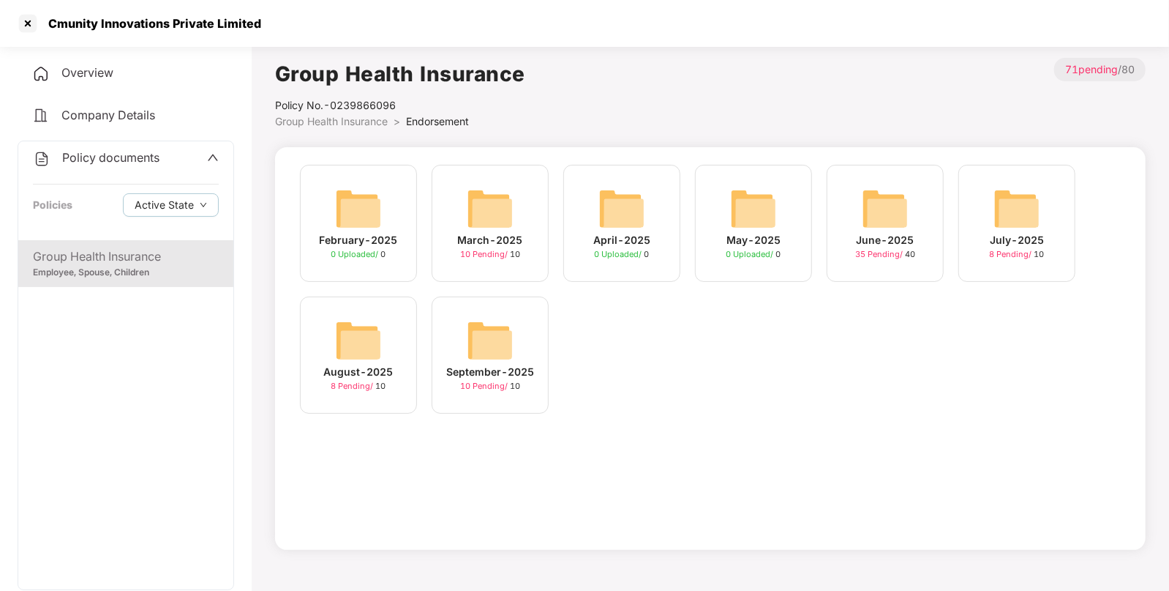
click at [454, 126] on span "Endorsement" at bounding box center [437, 121] width 63 height 12
click at [32, 29] on div at bounding box center [27, 23] width 23 height 23
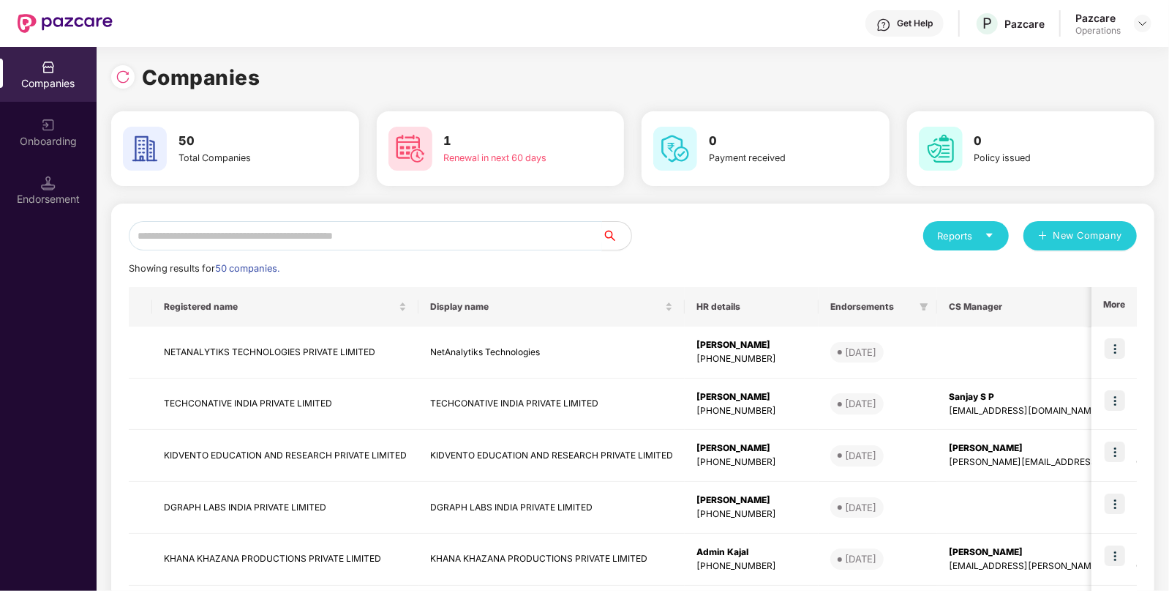
click at [235, 239] on input "text" at bounding box center [366, 235] width 474 height 29
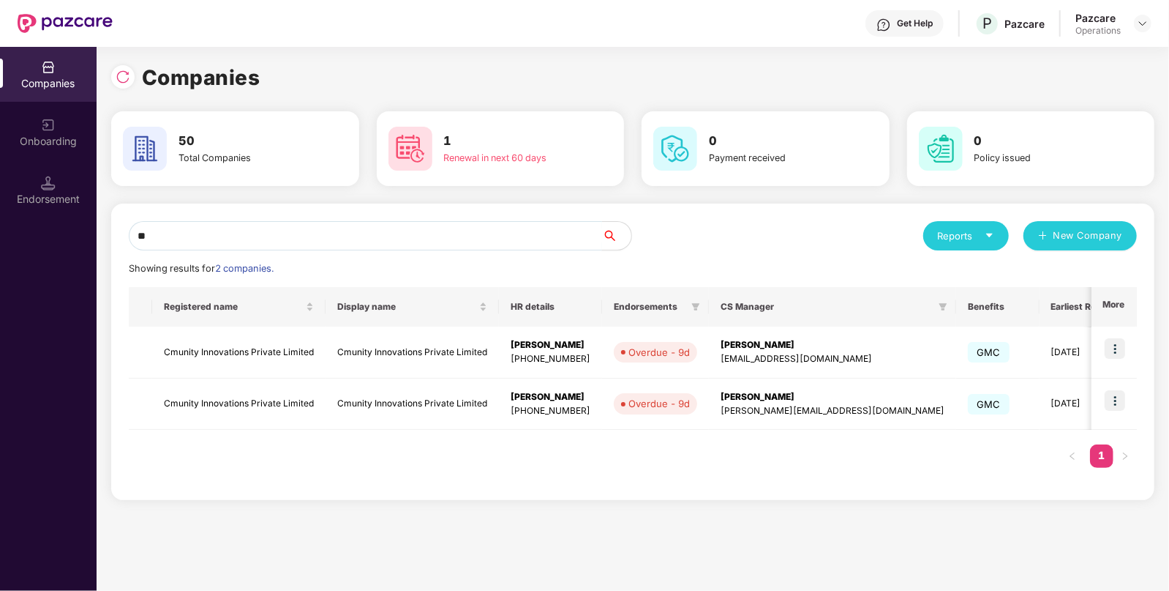
type input "*"
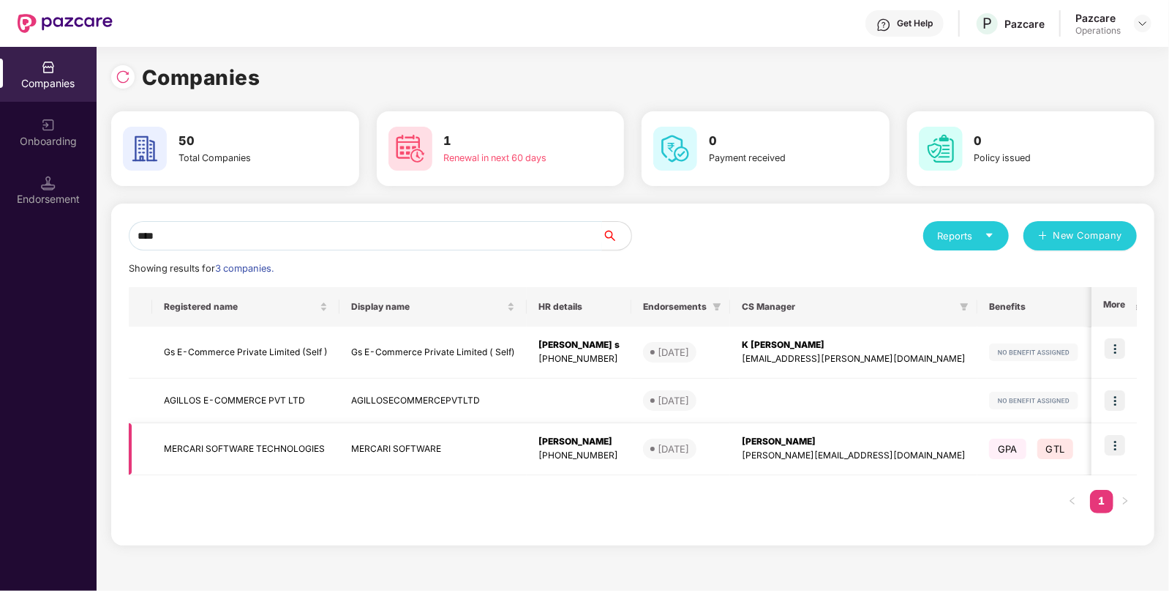
type input "****"
click at [1118, 443] on img at bounding box center [1115, 445] width 20 height 20
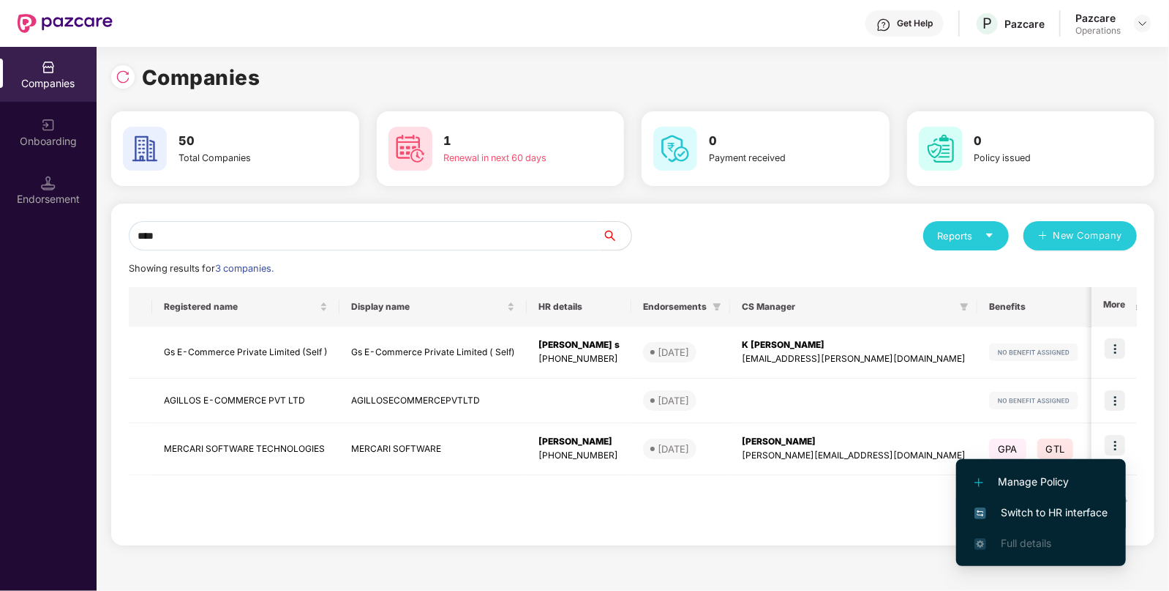
click at [1000, 511] on span "Switch to HR interface" at bounding box center [1041, 512] width 133 height 16
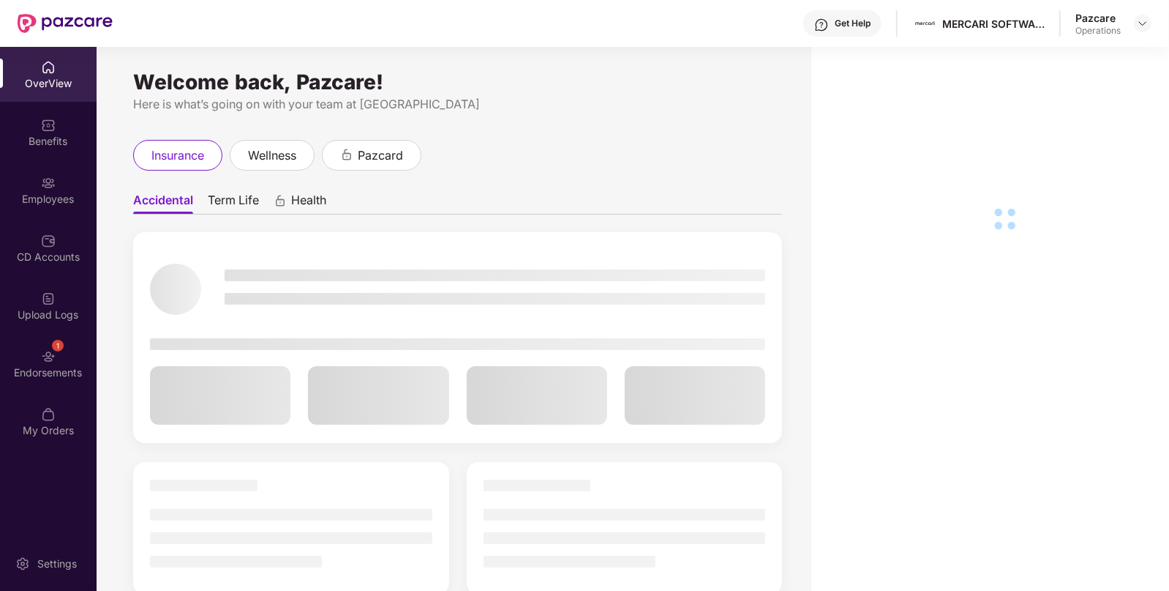
click at [34, 366] on div "Endorsements" at bounding box center [48, 372] width 97 height 15
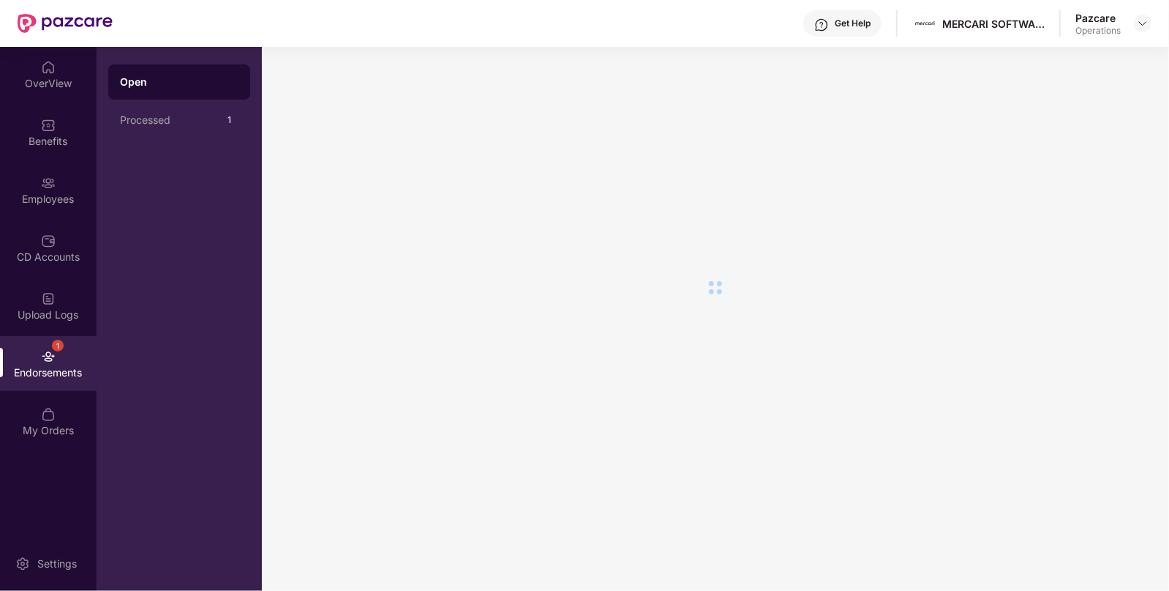
click at [34, 366] on div "Endorsements" at bounding box center [48, 372] width 97 height 15
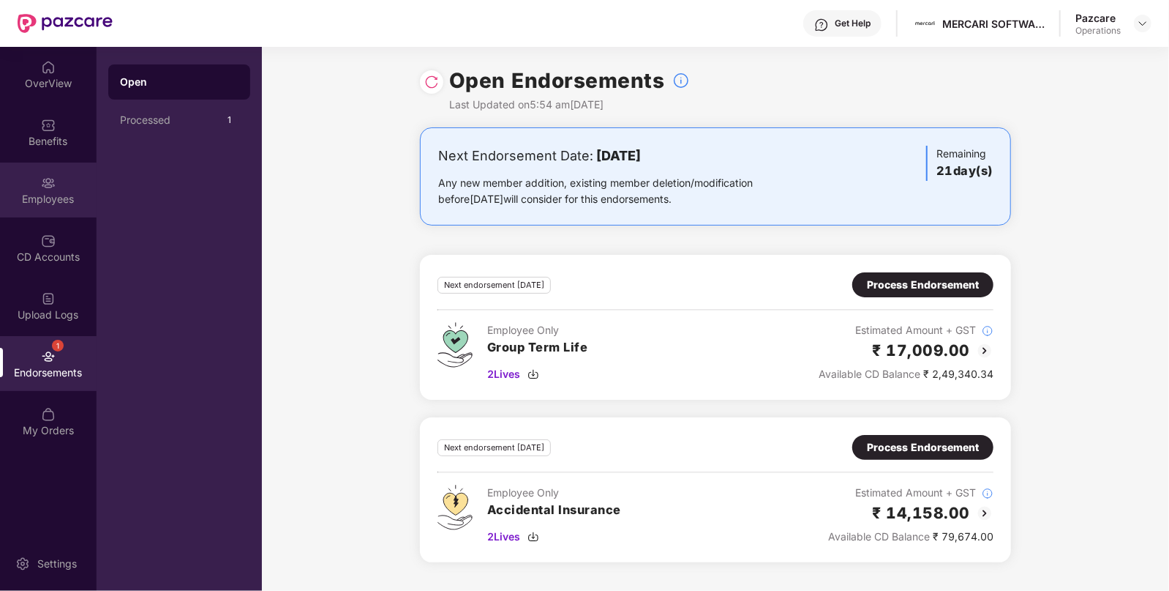
click at [37, 182] on div "Employees" at bounding box center [48, 189] width 97 height 55
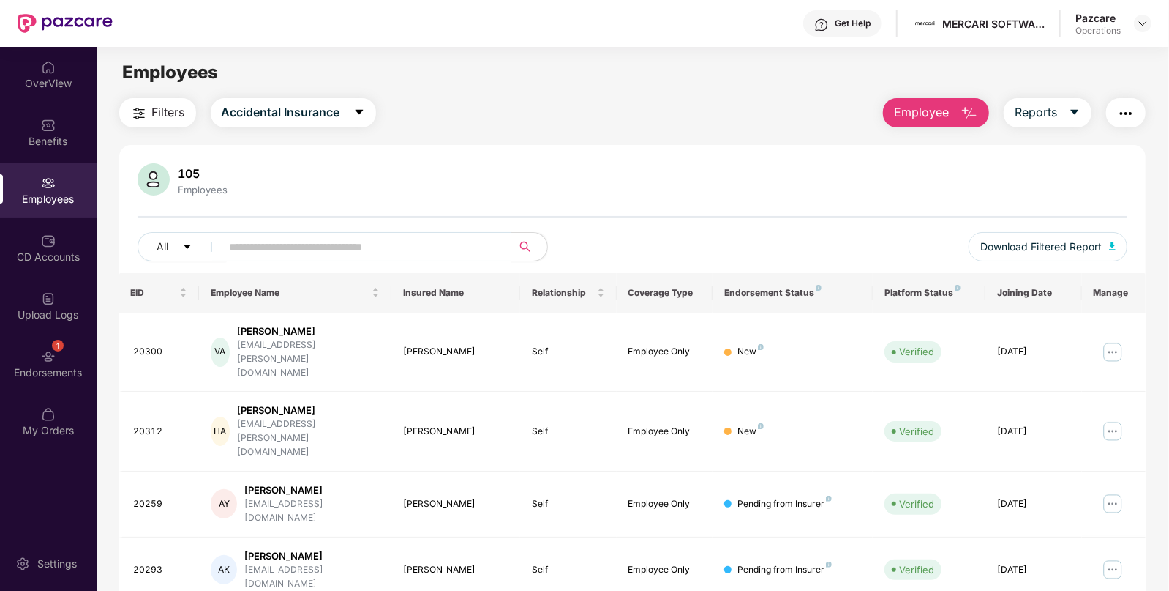
click at [153, 113] on span "Filters" at bounding box center [168, 112] width 33 height 18
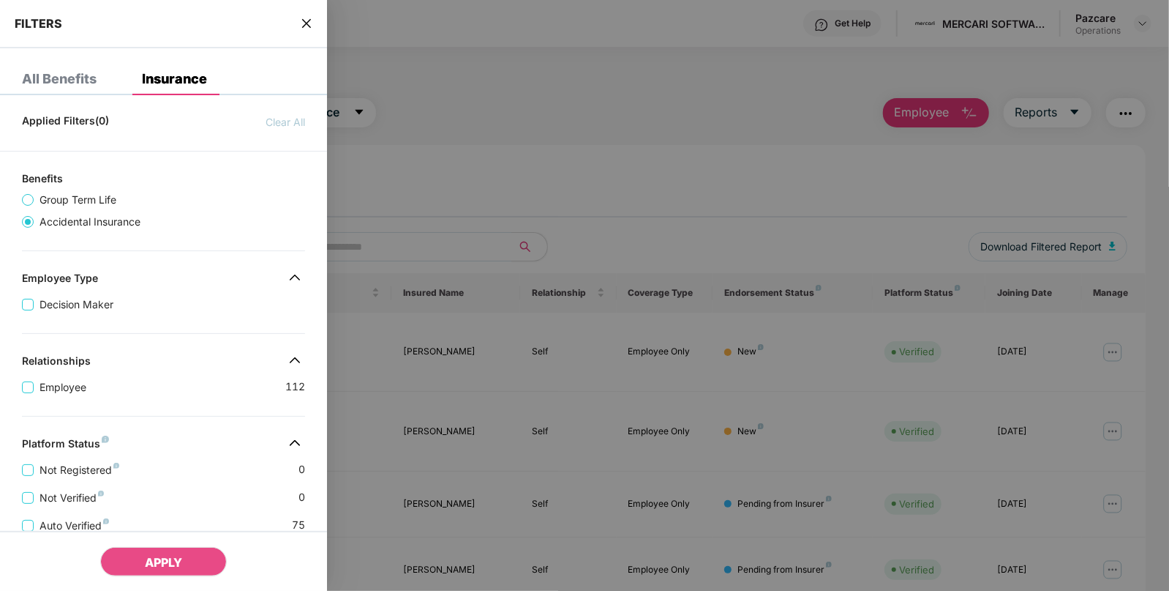
scroll to position [302, 0]
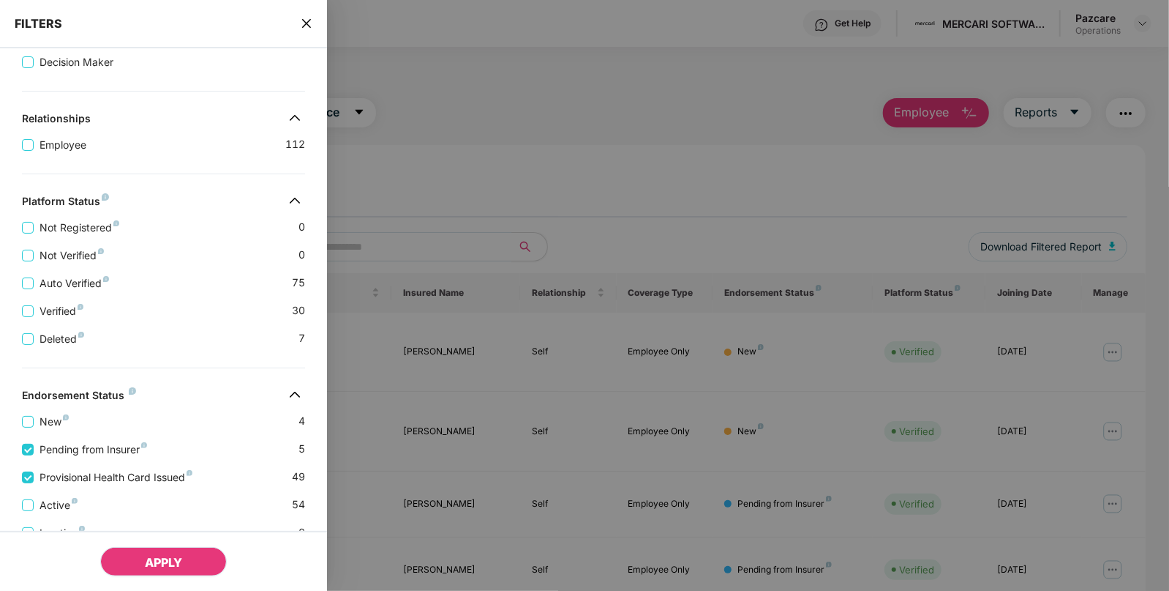
click at [165, 553] on button "APPLY" at bounding box center [163, 561] width 127 height 29
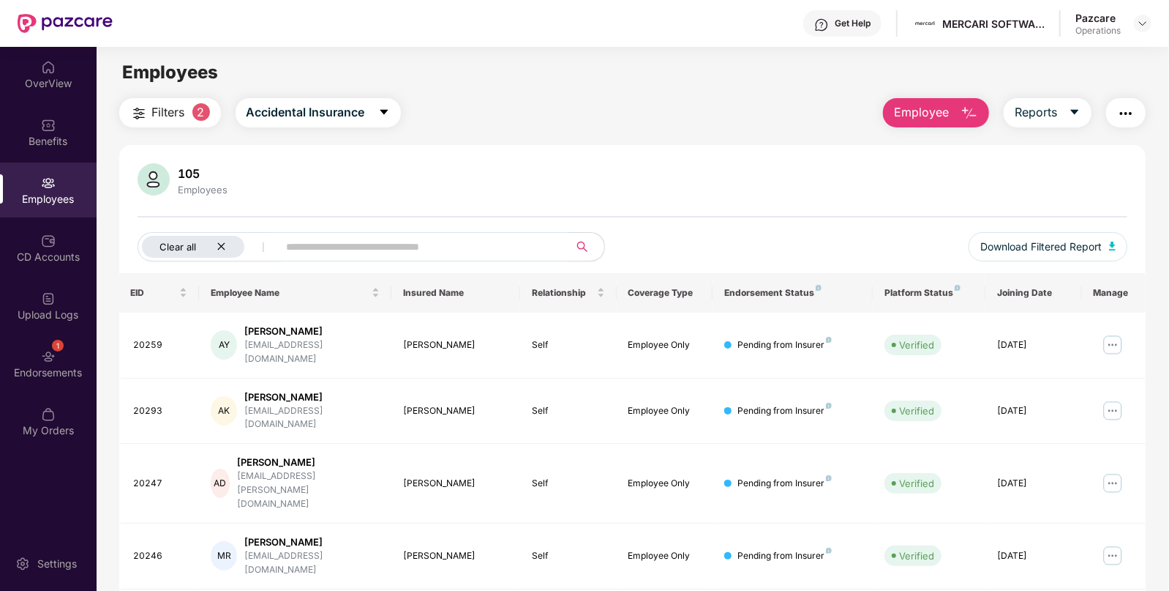
click at [225, 244] on icon "close" at bounding box center [222, 247] width 10 height 10
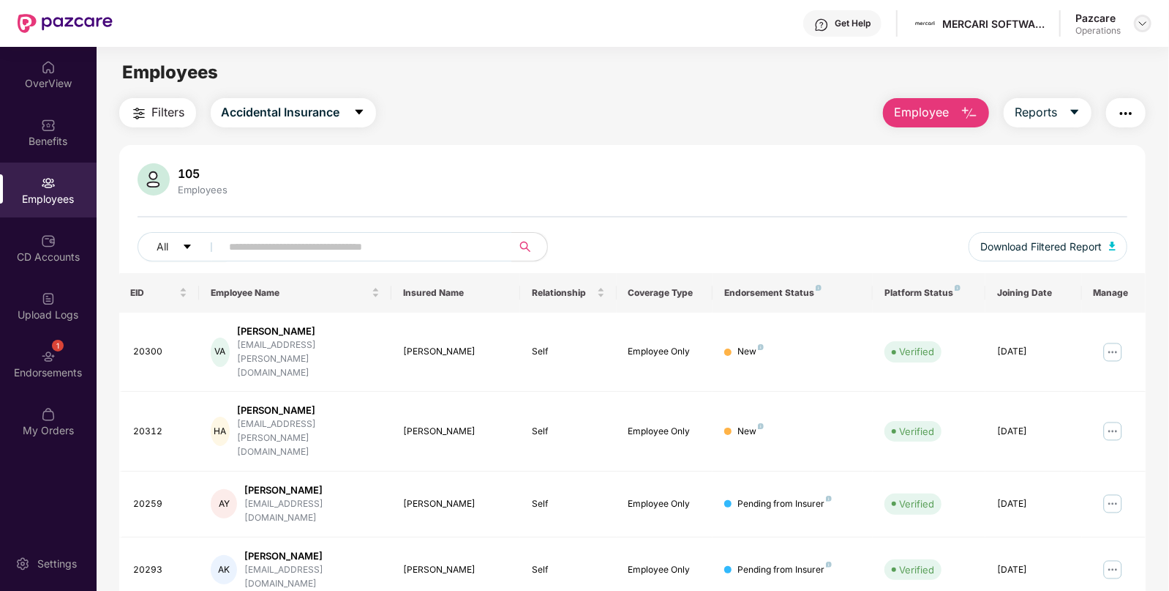
click at [1143, 21] on img at bounding box center [1143, 24] width 12 height 12
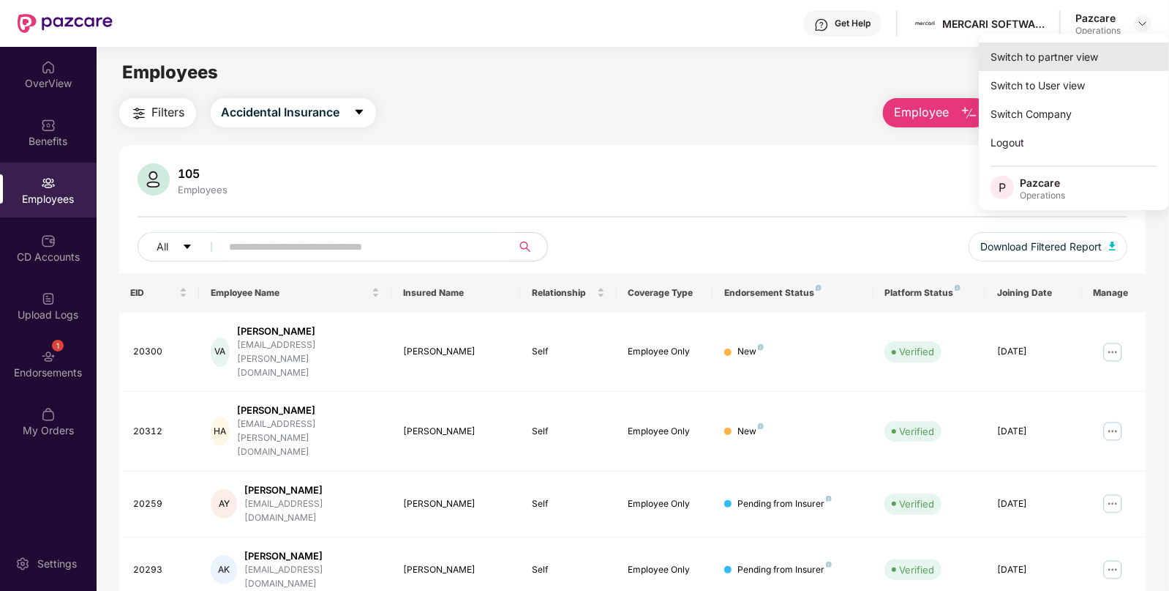
click at [1040, 50] on div "Switch to partner view" at bounding box center [1074, 56] width 190 height 29
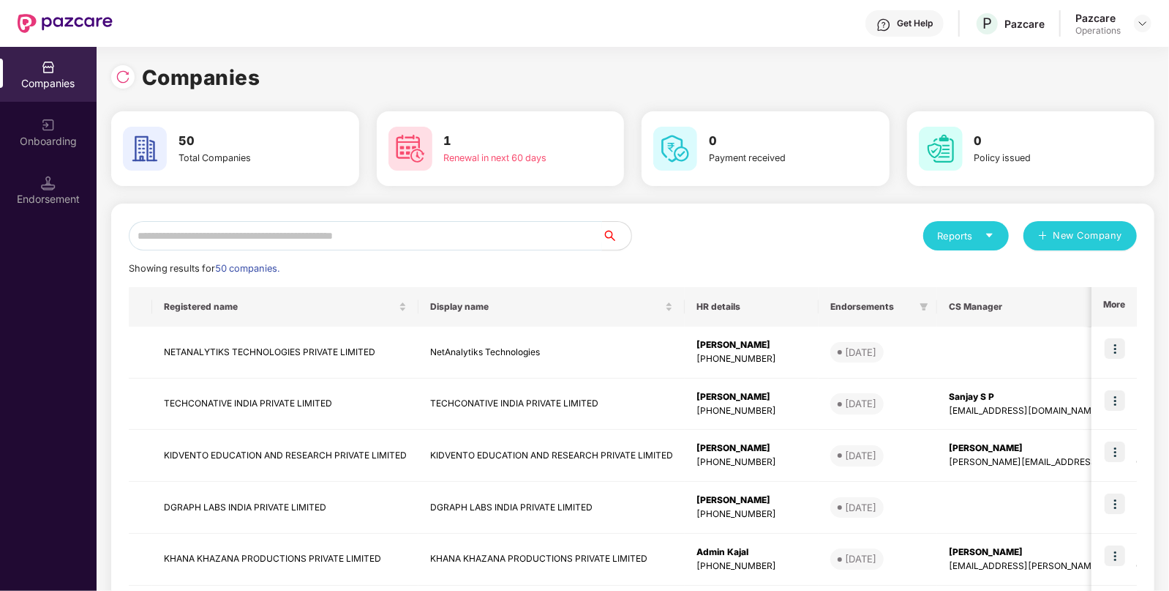
click at [247, 245] on input "text" at bounding box center [366, 235] width 474 height 29
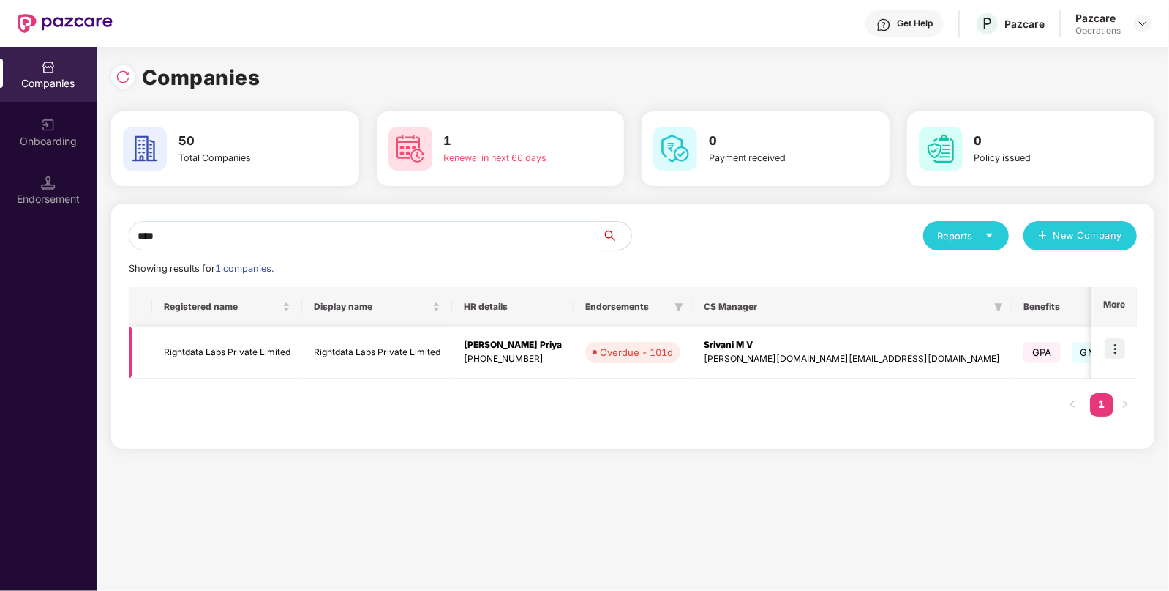
type input "****"
click at [1117, 346] on img at bounding box center [1115, 348] width 20 height 20
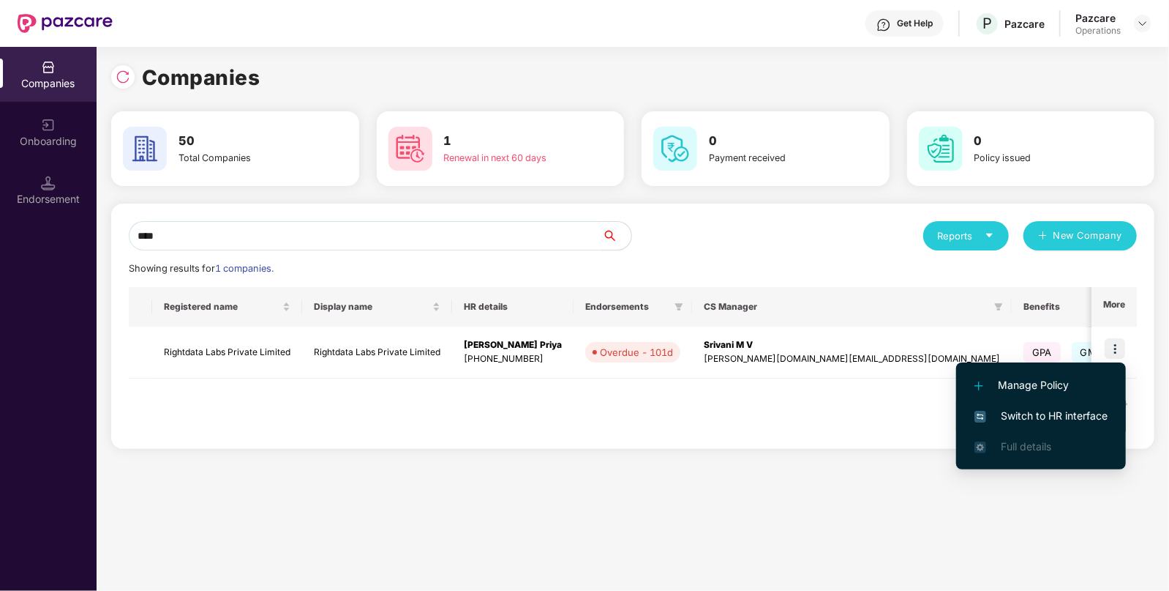
click at [1036, 415] on span "Switch to HR interface" at bounding box center [1041, 416] width 133 height 16
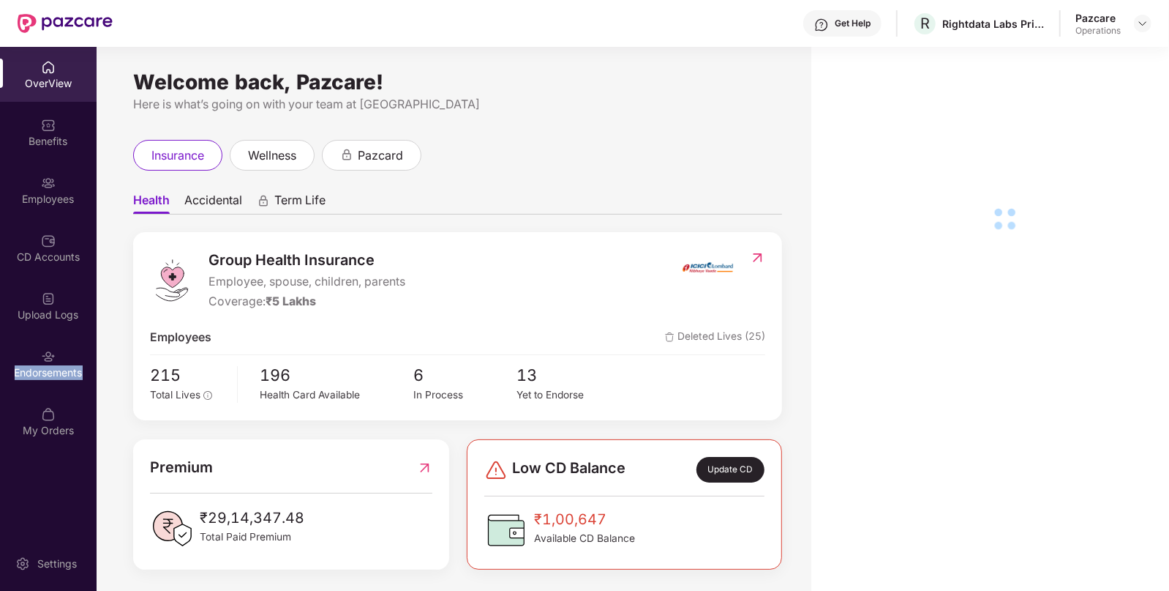
click at [40, 375] on div "Endorsements" at bounding box center [48, 372] width 97 height 15
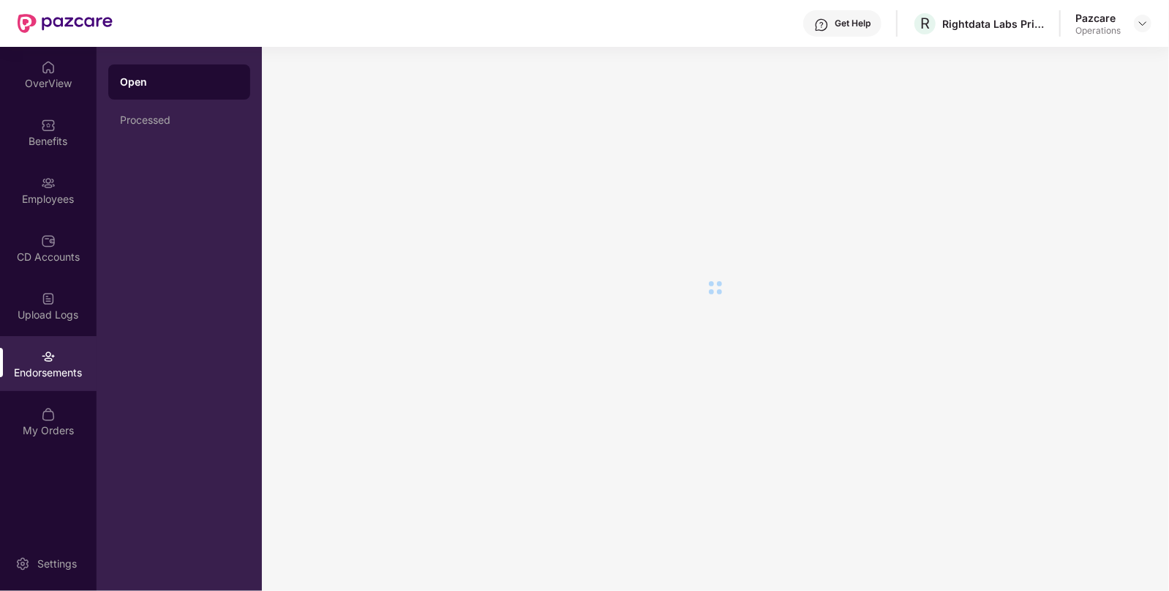
click at [40, 375] on div "Endorsements" at bounding box center [48, 372] width 97 height 15
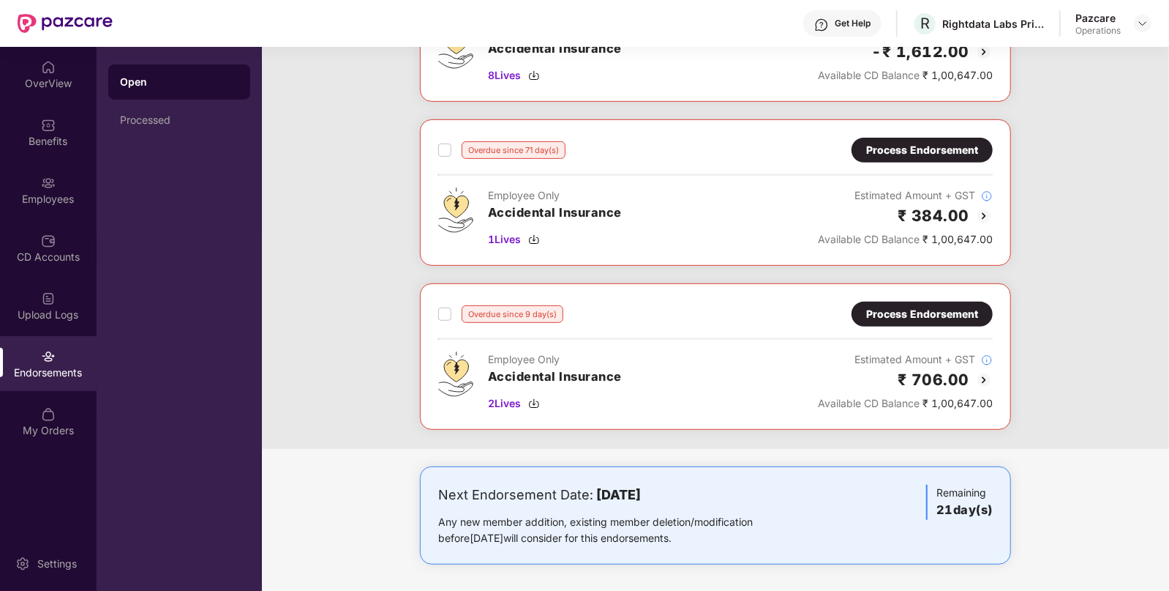
scroll to position [0, 0]
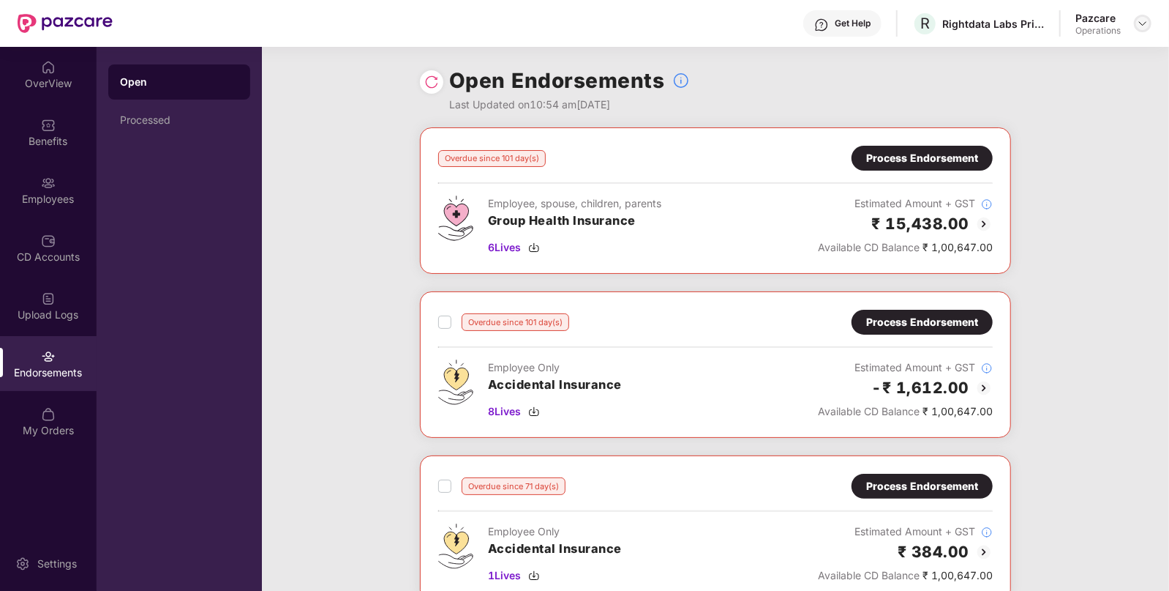
click at [1138, 20] on img at bounding box center [1143, 24] width 12 height 12
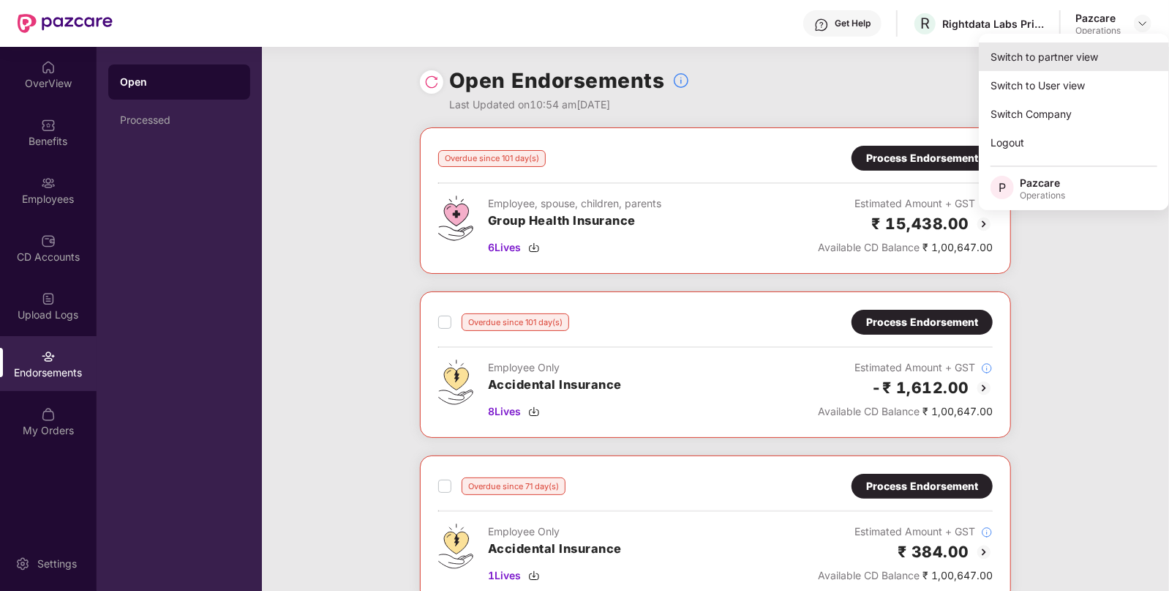
click at [1046, 52] on div "Switch to partner view" at bounding box center [1074, 56] width 190 height 29
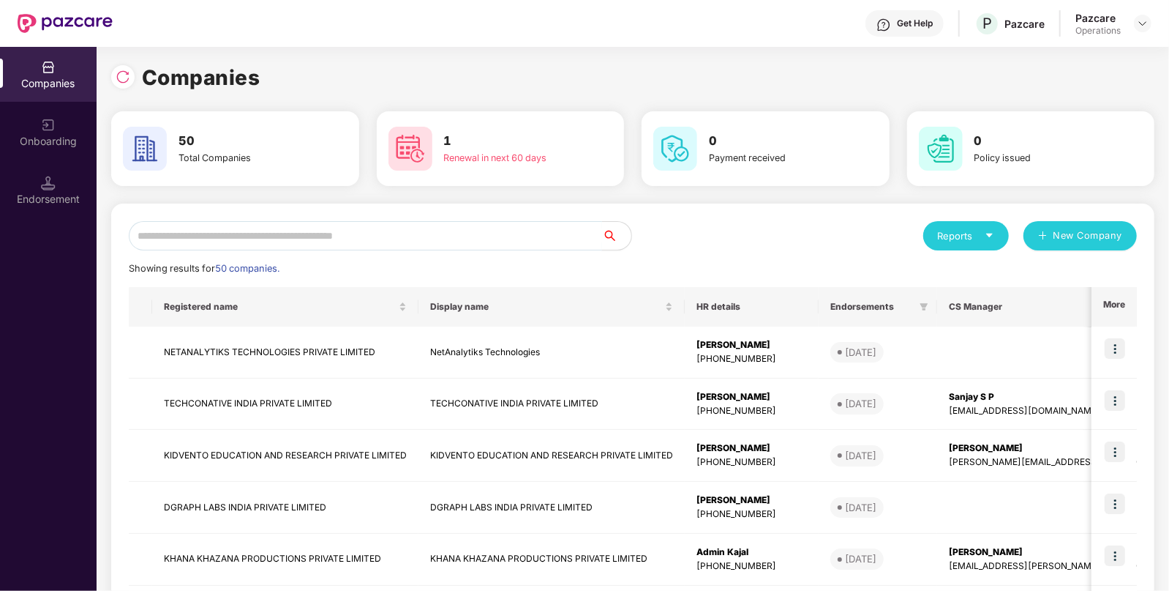
click at [261, 229] on input "text" at bounding box center [366, 235] width 474 height 29
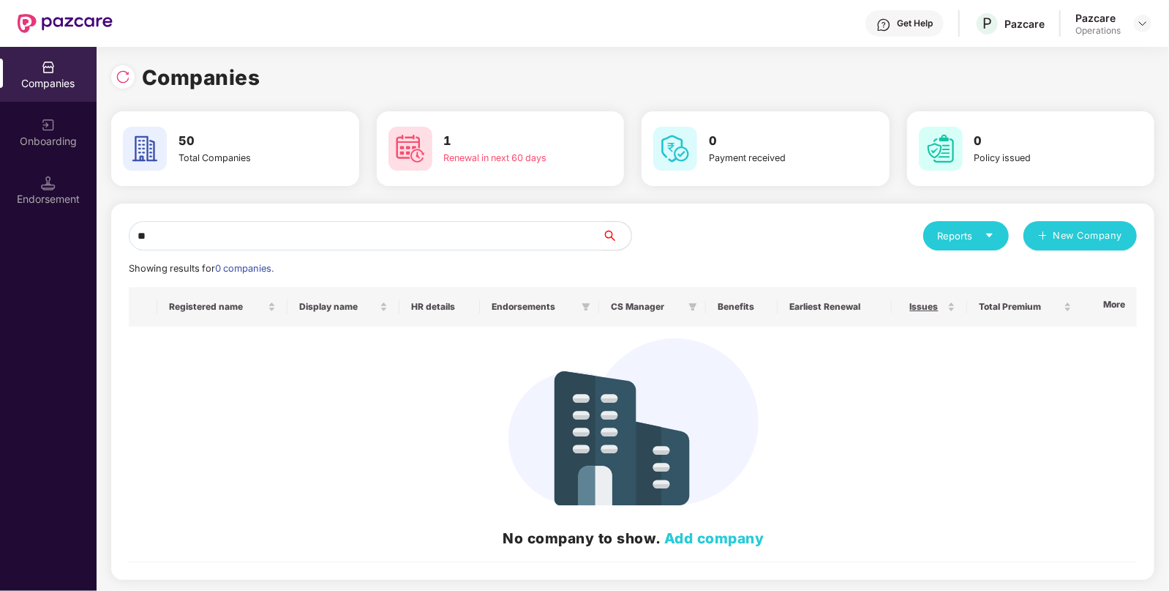
type input "*"
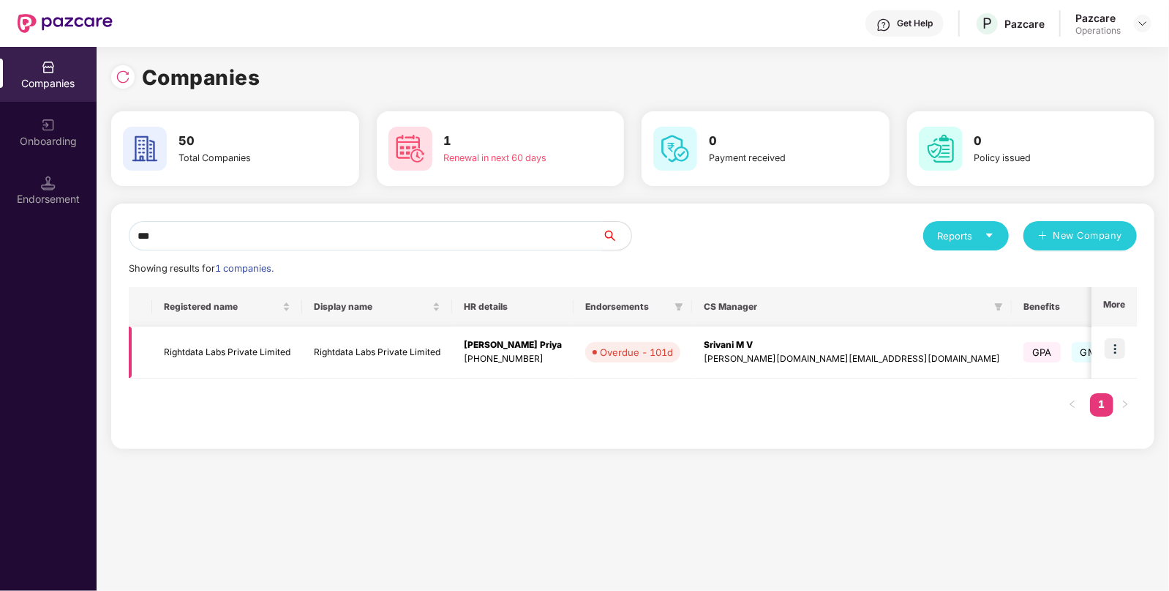
type input "***"
click at [333, 354] on td "Rightdata Labs Private Limited" at bounding box center [377, 352] width 150 height 52
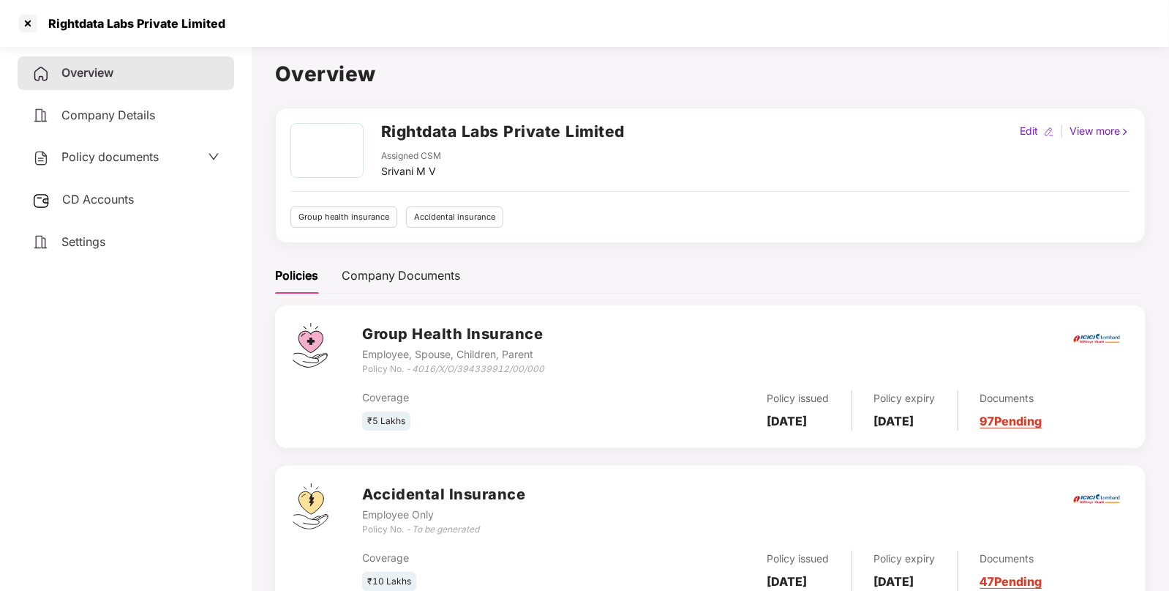
click at [74, 25] on div "Rightdata Labs Private Limited" at bounding box center [133, 23] width 186 height 15
copy div "Rightdata"
click at [26, 20] on div at bounding box center [27, 23] width 23 height 23
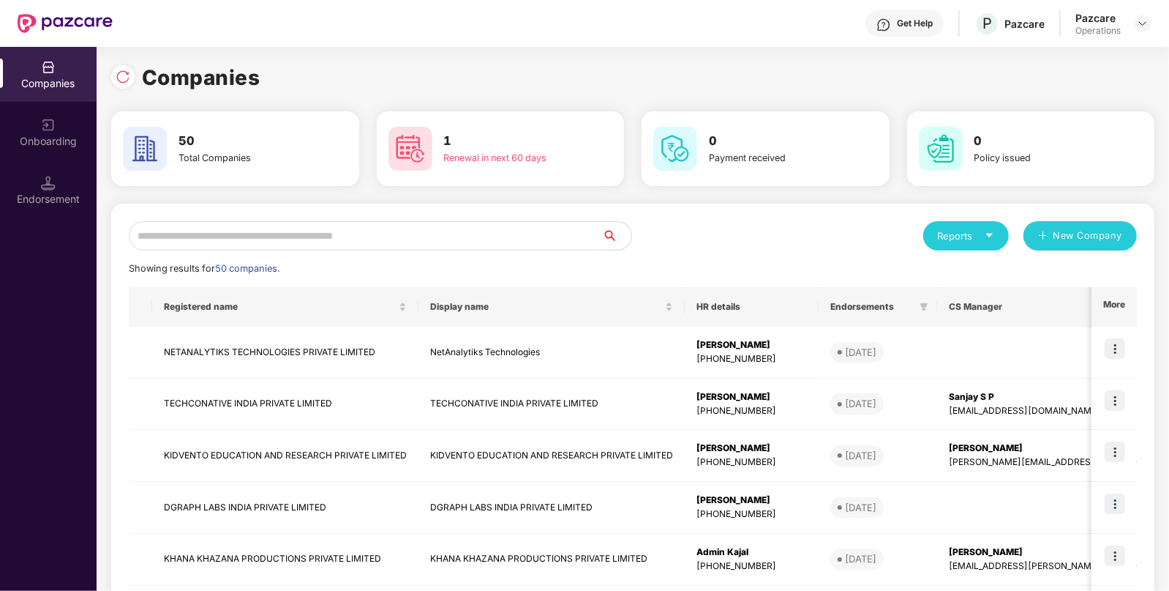
click at [296, 256] on div "Reports New Company Showing results for 50 companies. Registered name Display n…" at bounding box center [633, 558] width 1008 height 675
click at [366, 233] on input "text" at bounding box center [366, 235] width 474 height 29
paste input "*********"
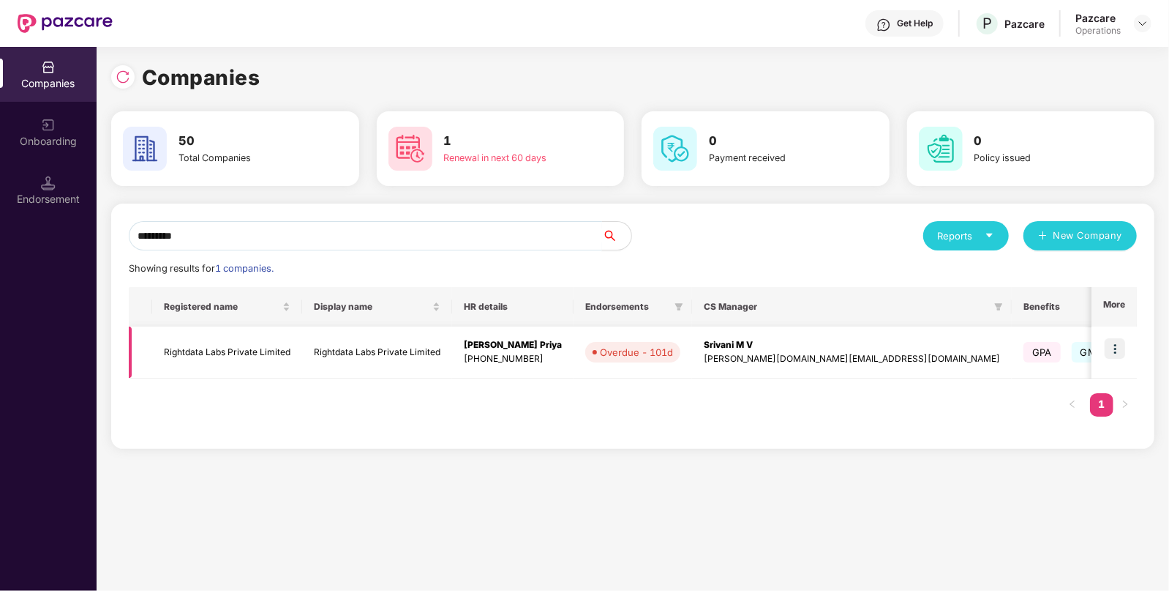
type input "*********"
click at [1112, 353] on img at bounding box center [1115, 348] width 20 height 20
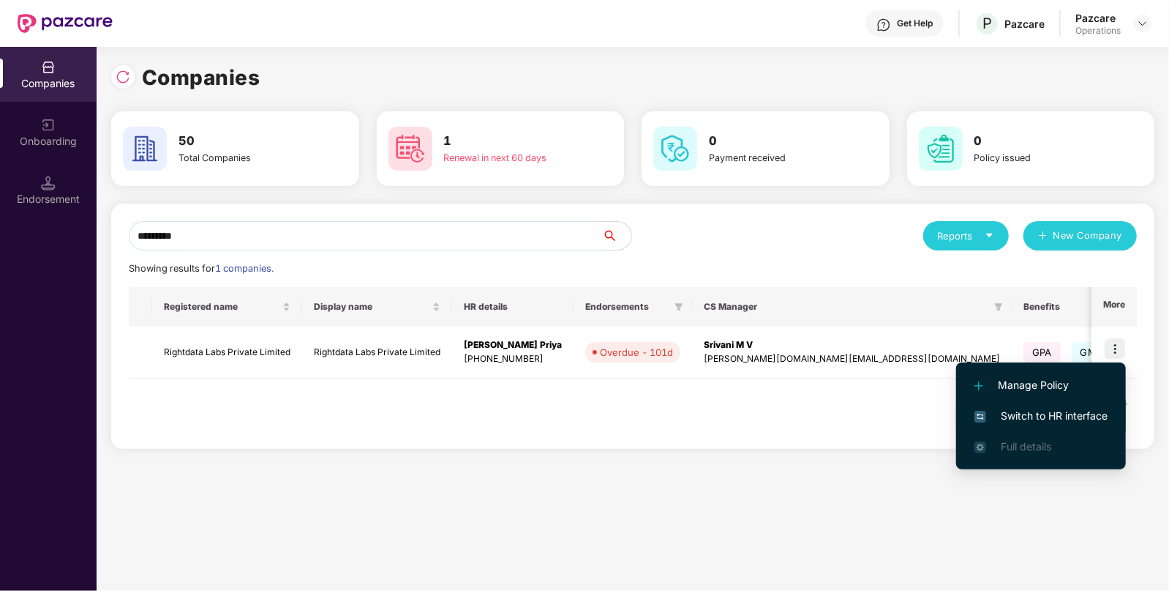
click at [1025, 417] on span "Switch to HR interface" at bounding box center [1041, 416] width 133 height 16
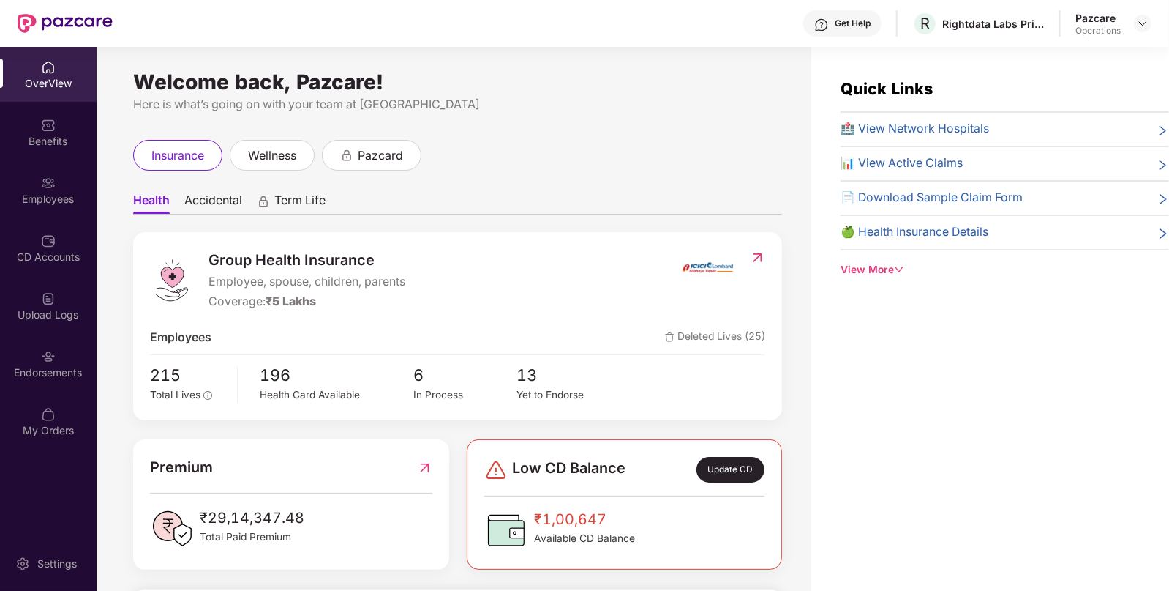
click at [34, 376] on div "Endorsements" at bounding box center [48, 372] width 97 height 15
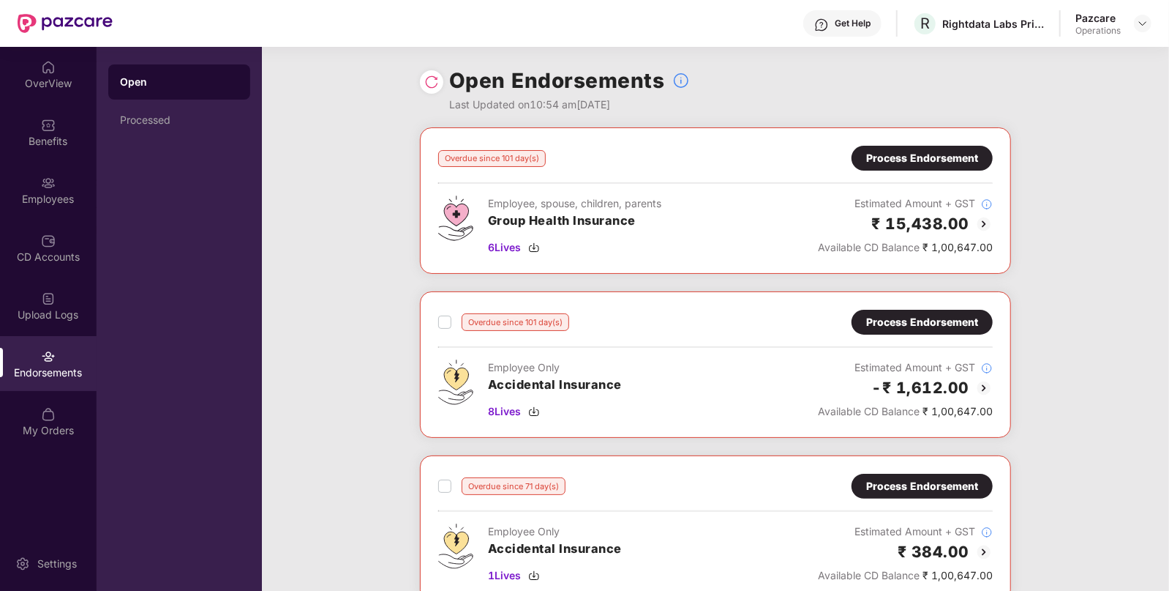
click at [929, 153] on div "Process Endorsement" at bounding box center [923, 158] width 112 height 16
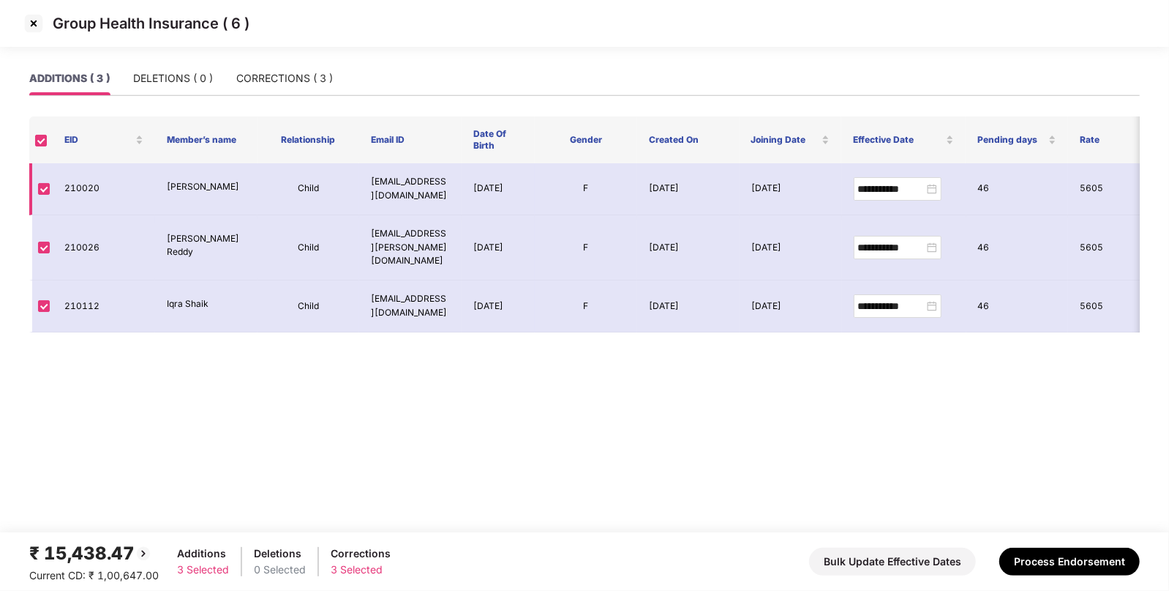
click at [75, 192] on td "210020" at bounding box center [104, 189] width 102 height 52
copy td "210020"
click at [33, 31] on img at bounding box center [33, 23] width 23 height 23
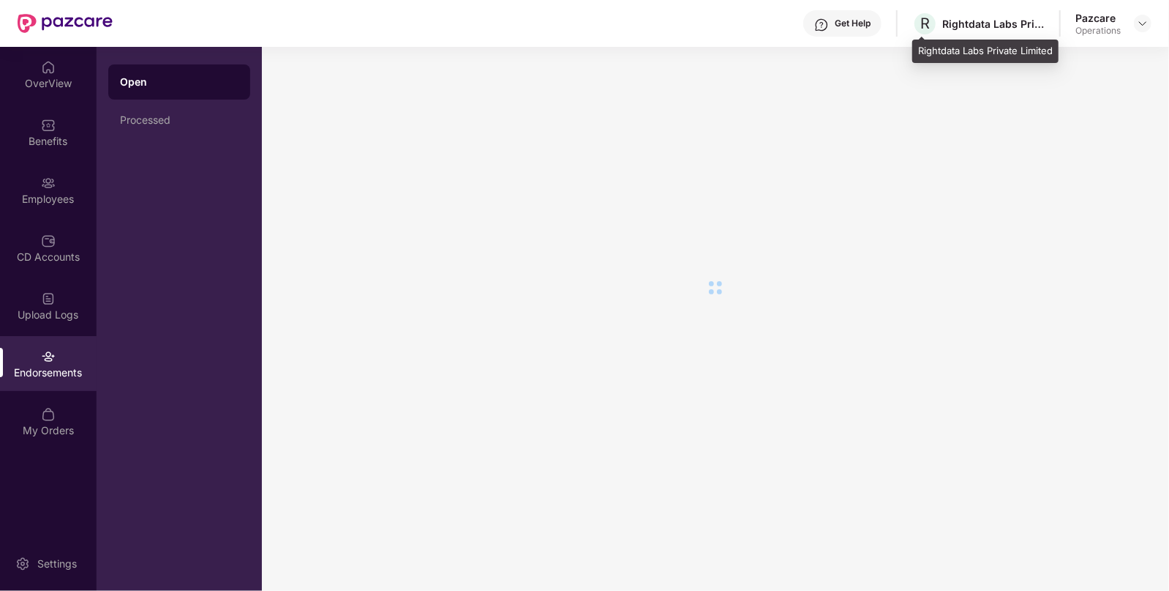
click at [982, 31] on div "R Rightdata Labs Private Limited" at bounding box center [979, 24] width 132 height 26
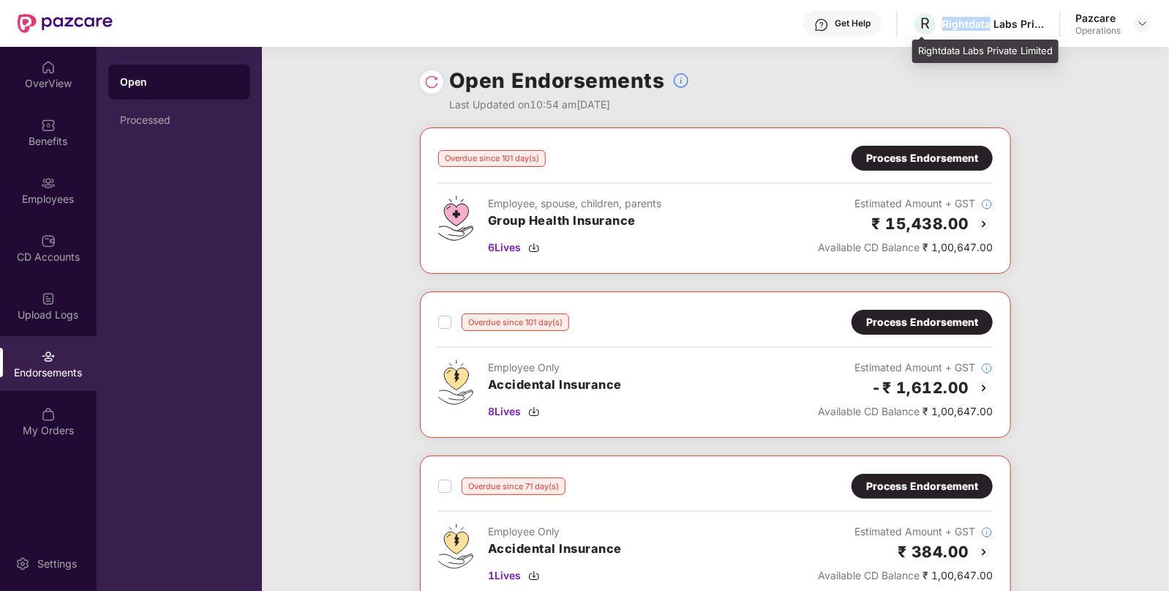
click at [982, 31] on div "R Rightdata Labs Private Limited" at bounding box center [979, 24] width 132 height 26
copy div "Rightdata Labs Private Limited"
click at [850, 20] on div "Get Help" at bounding box center [853, 24] width 36 height 12
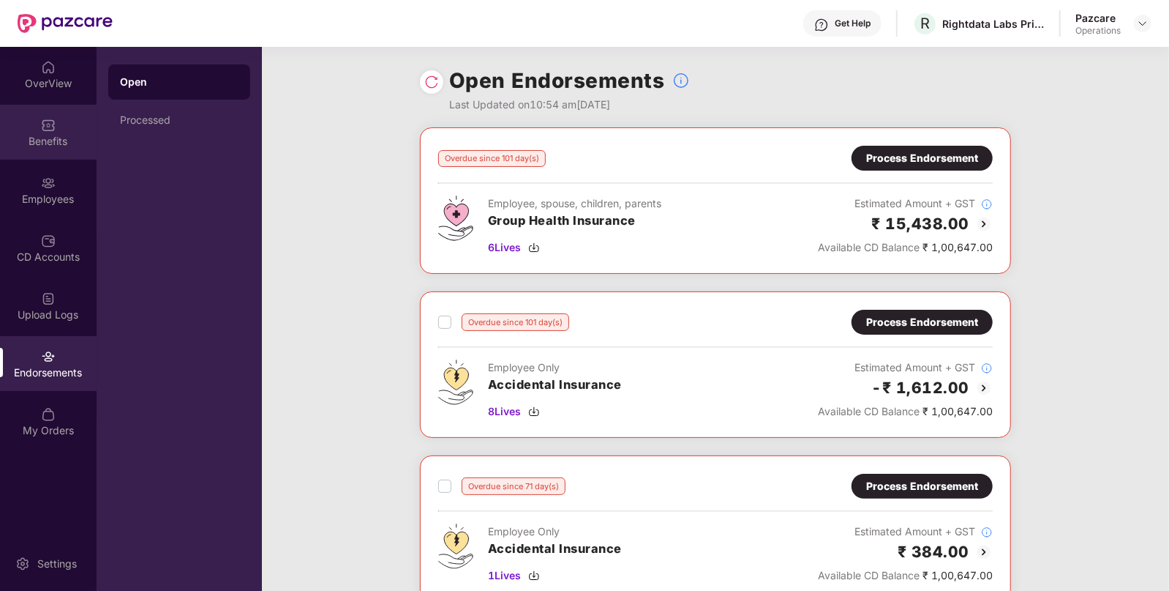
click at [75, 142] on div "Benefits" at bounding box center [48, 141] width 97 height 15
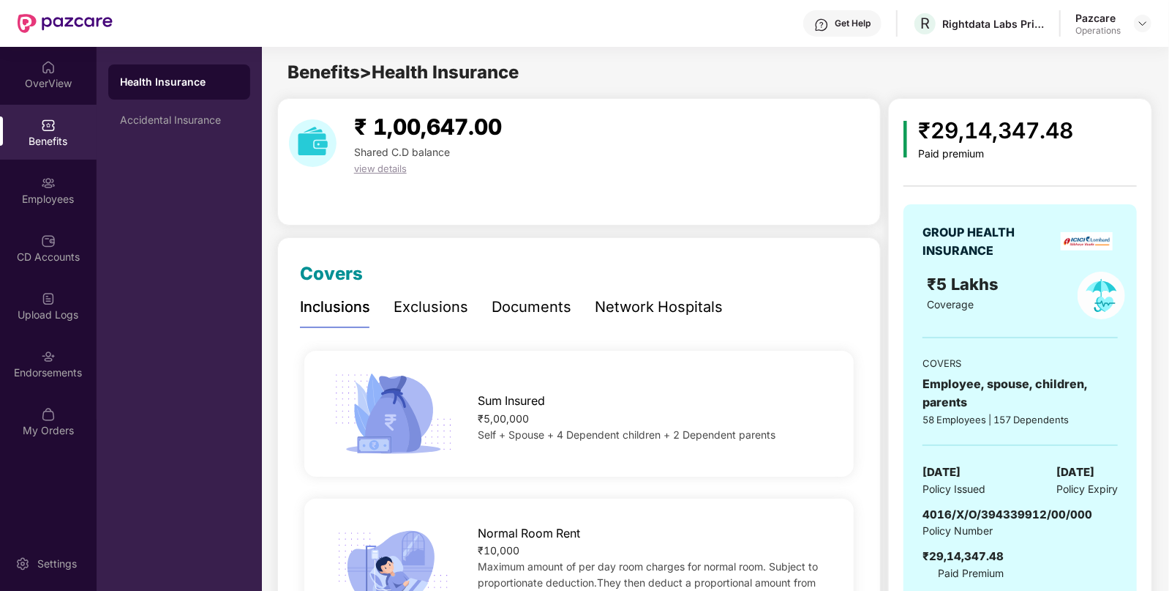
click at [1080, 467] on span "[DATE]" at bounding box center [1076, 472] width 38 height 18
click at [48, 357] on img at bounding box center [48, 356] width 15 height 15
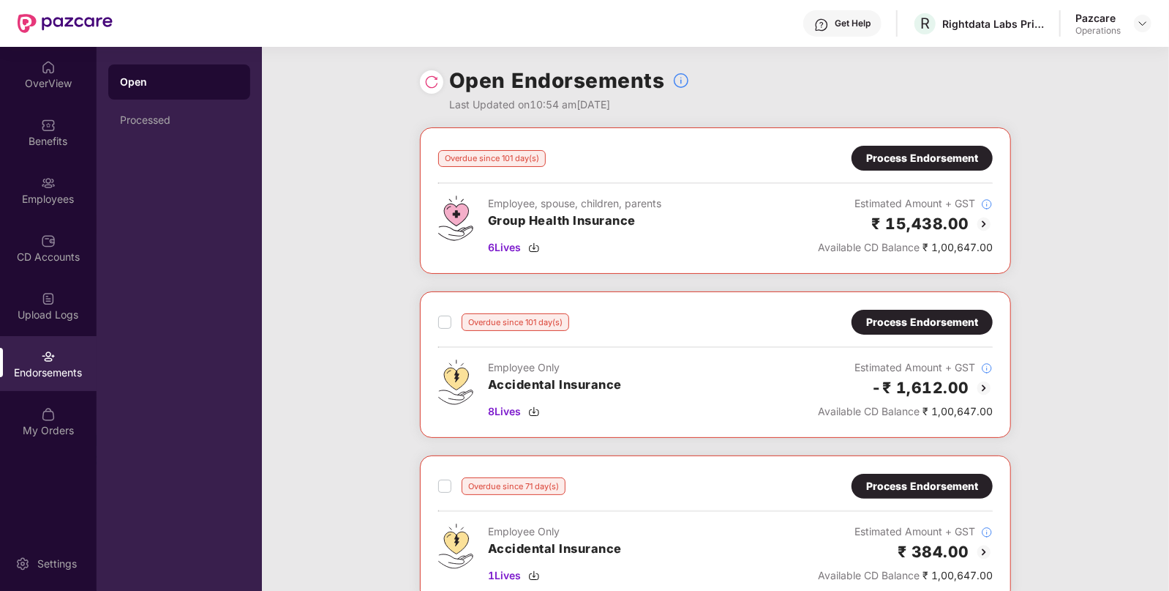
scroll to position [336, 0]
